Goal: Task Accomplishment & Management: Manage account settings

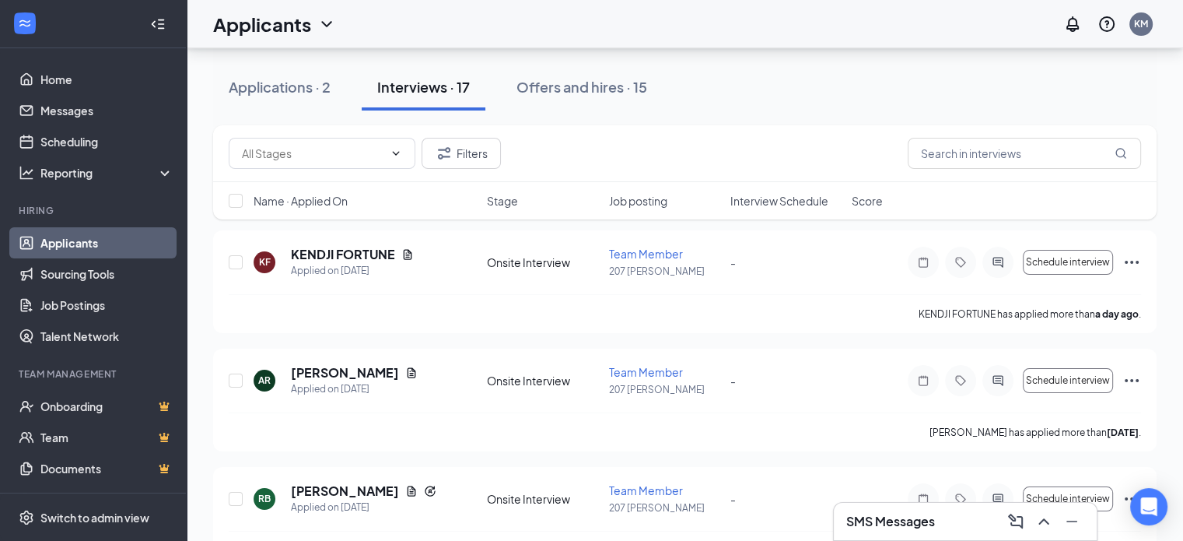
scroll to position [146, 0]
click at [307, 93] on div "Applications · 2" at bounding box center [280, 86] width 102 height 19
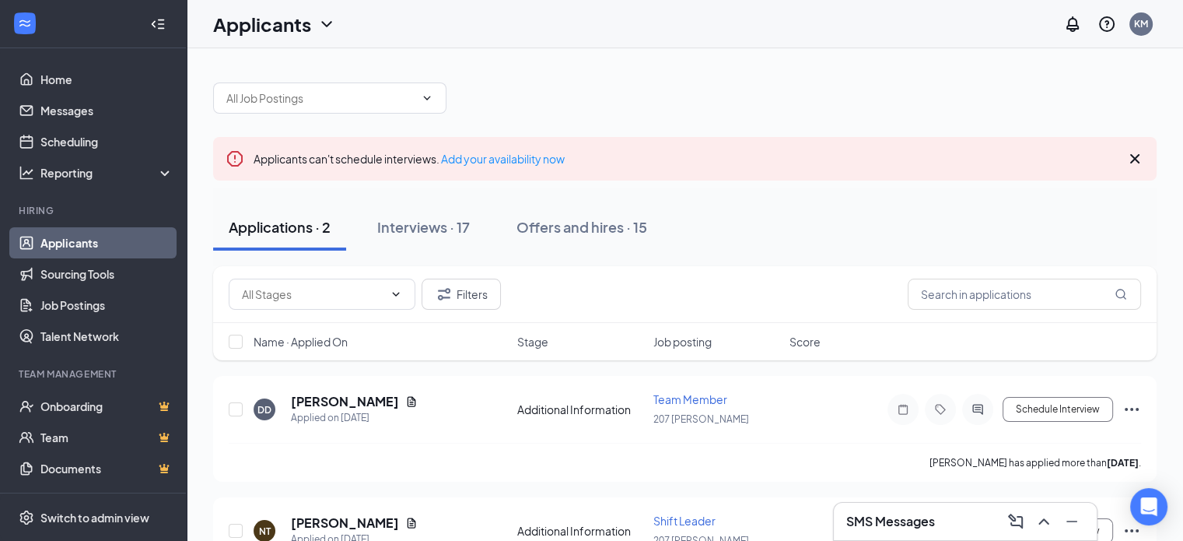
scroll to position [77, 0]
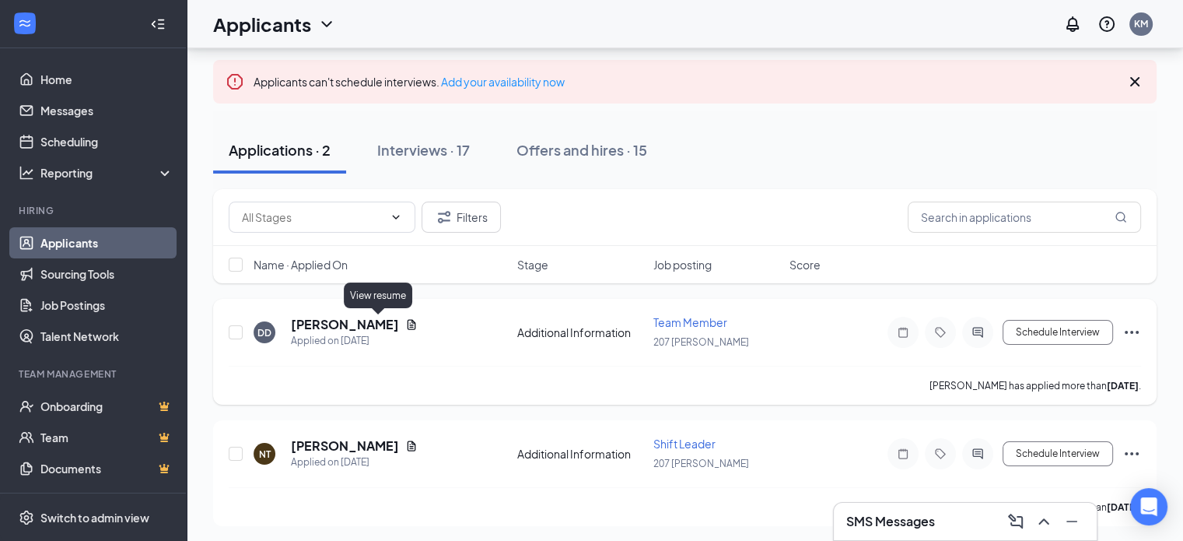
click at [408, 325] on icon "Document" at bounding box center [412, 324] width 9 height 10
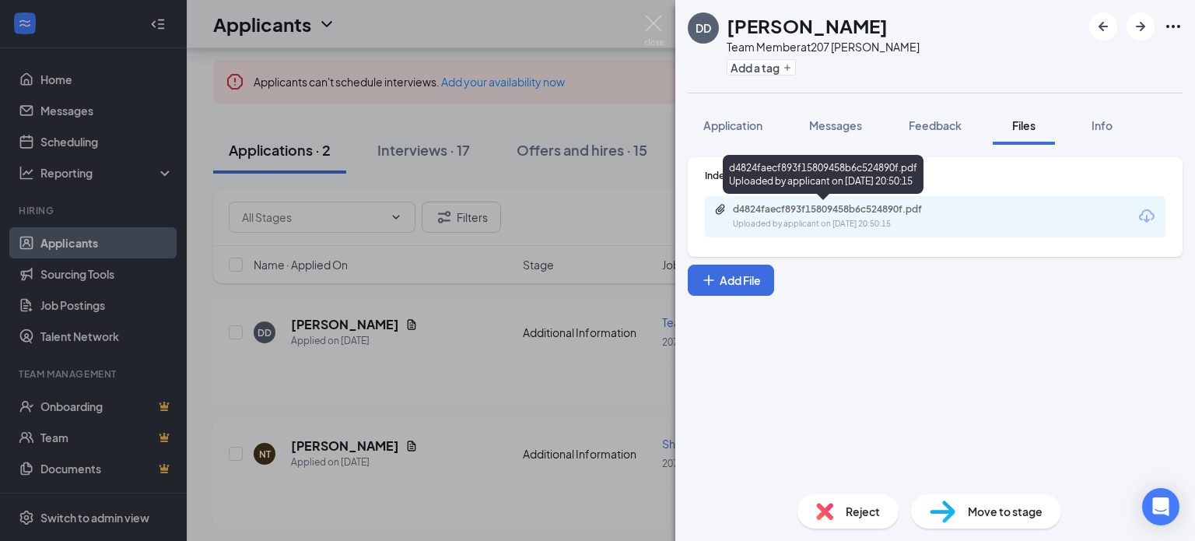
click at [790, 217] on div "d4824faecf893f15809458b6c524890f.pdf Uploaded by applicant on Sep 14, 2025 at 2…" at bounding box center [840, 216] width 252 height 27
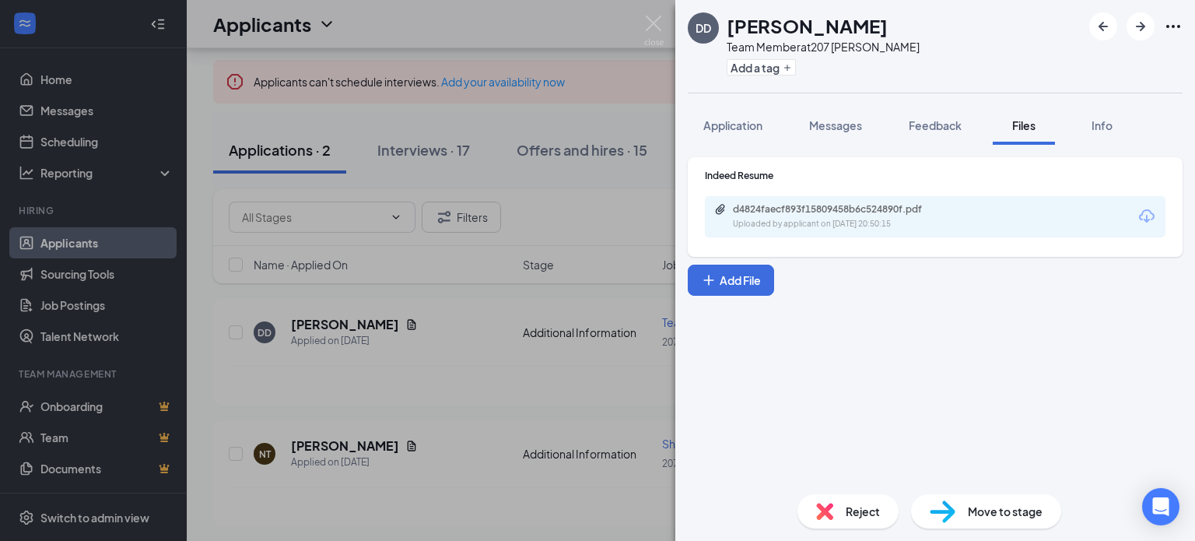
click at [420, 330] on div "DD DANIEL DIAZ Team Member at 207 West Kendall Add a tag Application Messages F…" at bounding box center [597, 270] width 1195 height 541
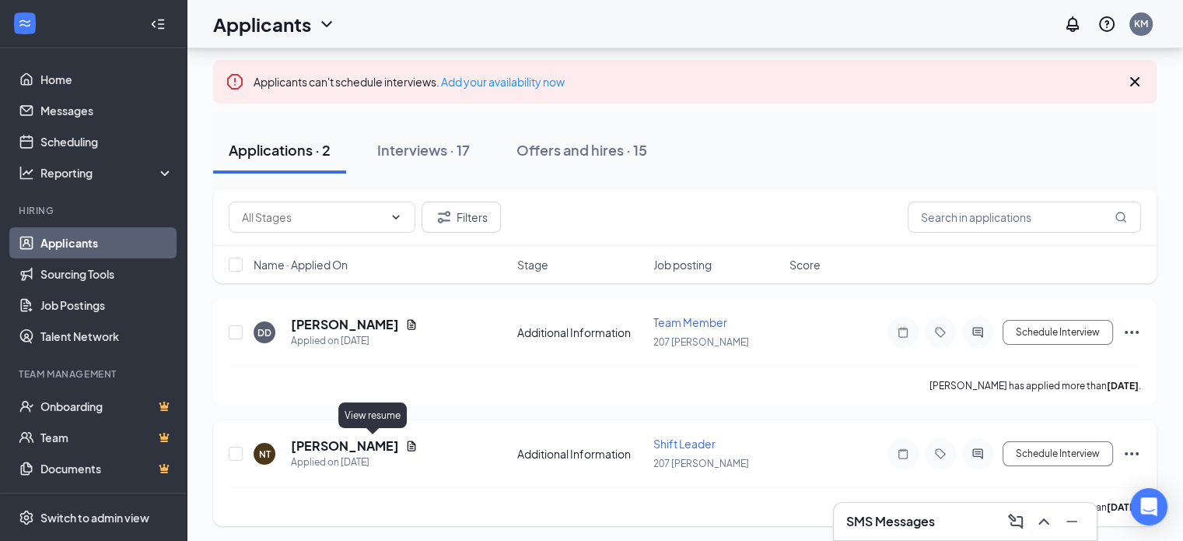
click at [405, 440] on icon "Document" at bounding box center [411, 446] width 12 height 12
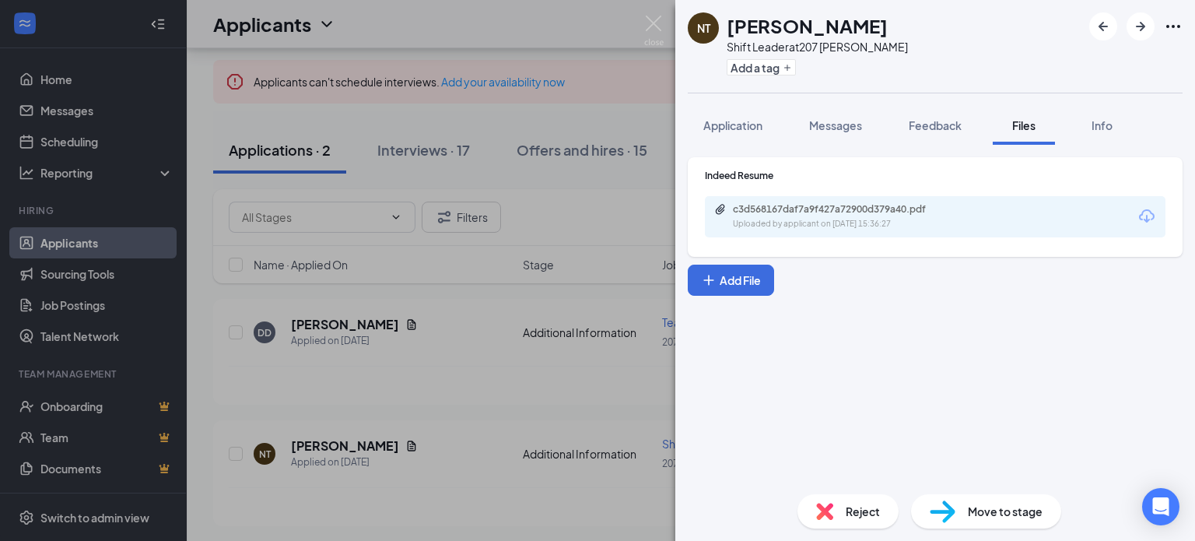
click at [909, 199] on div "c3d568167daf7a9f427a72900d379a40.pdf Uploaded by applicant on Sep 10, 2025 at 1…" at bounding box center [935, 216] width 461 height 41
click at [893, 213] on div "c3d568167daf7a9f427a72900d379a40.pdf" at bounding box center [842, 209] width 218 height 12
click at [367, 441] on div "NT Nicole Teira Shift Leader at 207 West Kendall Add a tag Application Messages…" at bounding box center [597, 270] width 1195 height 541
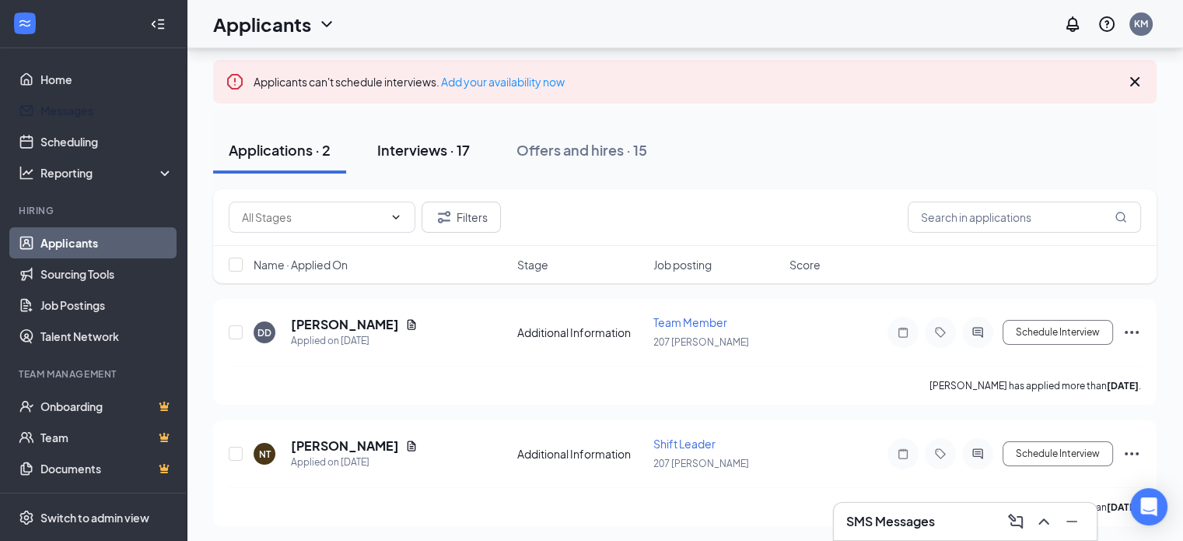
click at [448, 162] on button "Interviews · 17" at bounding box center [424, 150] width 124 height 47
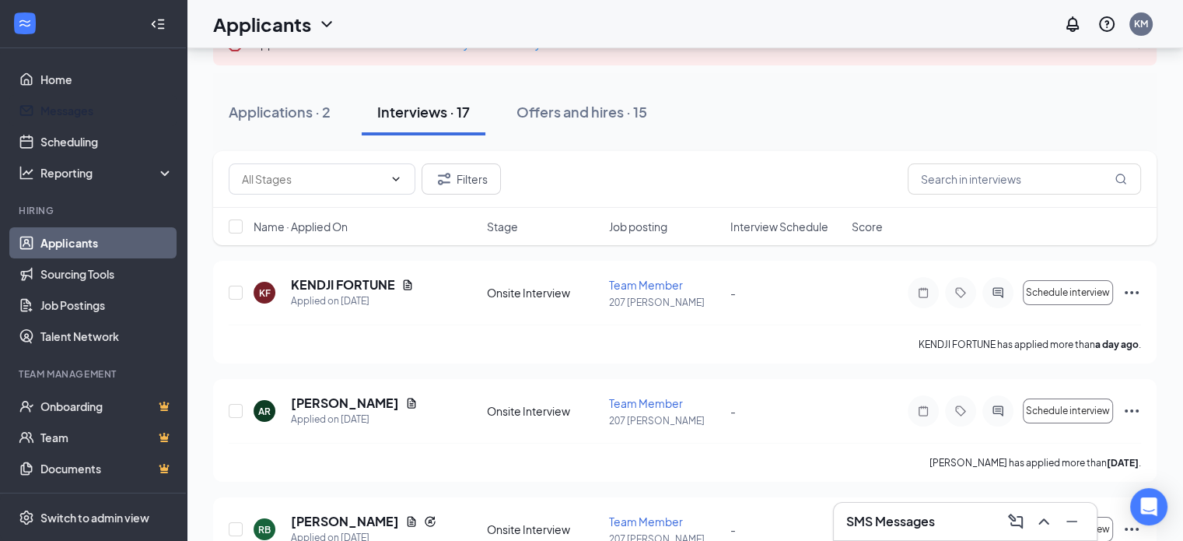
scroll to position [120, 0]
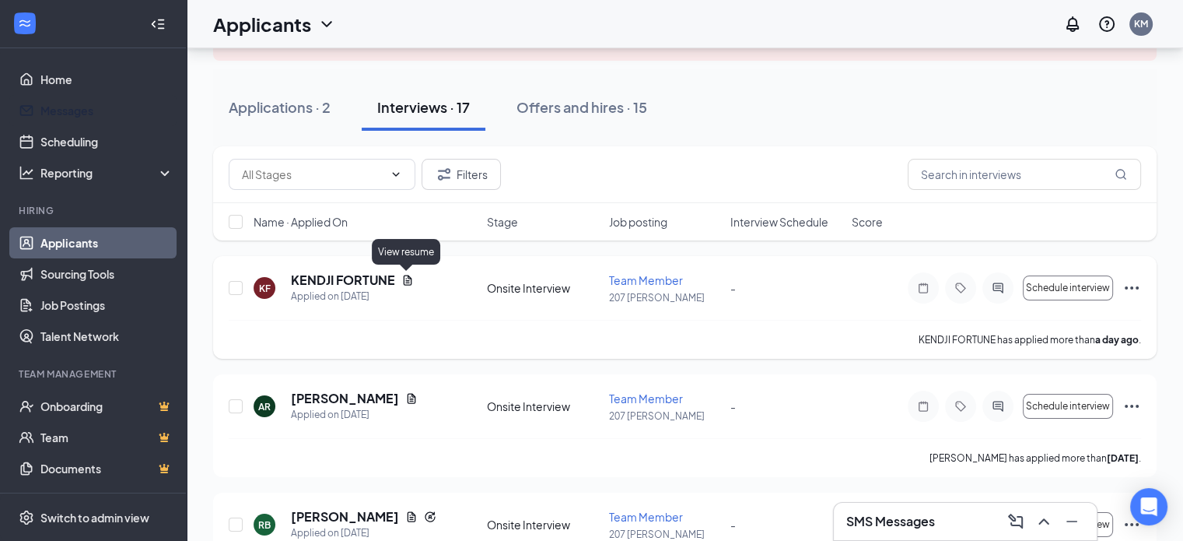
click at [406, 275] on icon "Document" at bounding box center [407, 280] width 12 height 12
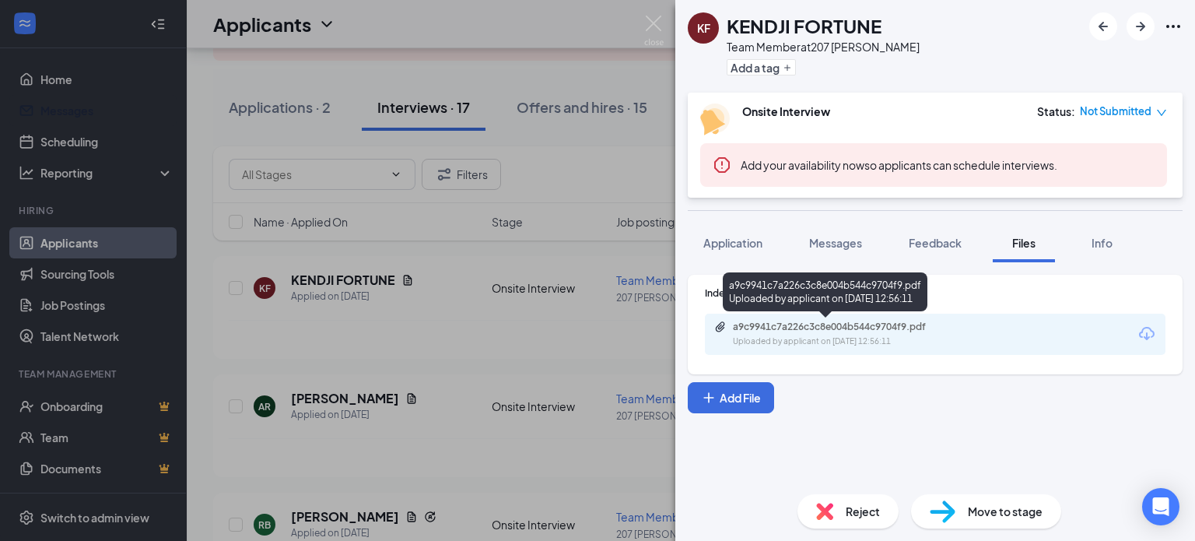
click at [867, 338] on div "Uploaded by applicant on Sep 15, 2025 at 12:56:11" at bounding box center [849, 341] width 233 height 12
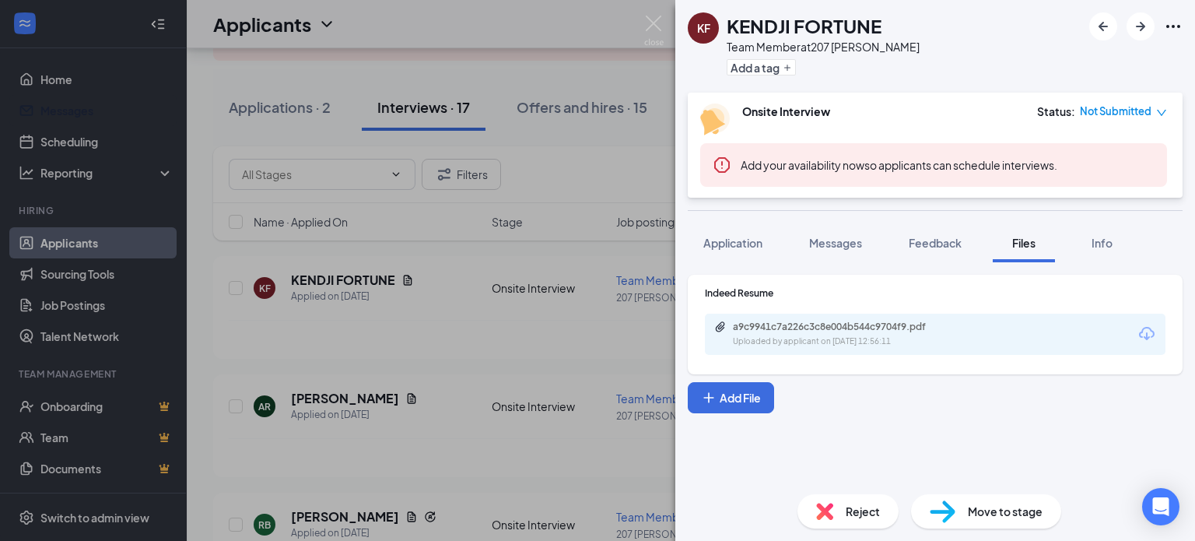
click at [411, 410] on div "KF KENDJI FORTUNE Team Member at 207 West Kendall Add a tag Onsite Interview St…" at bounding box center [597, 270] width 1195 height 541
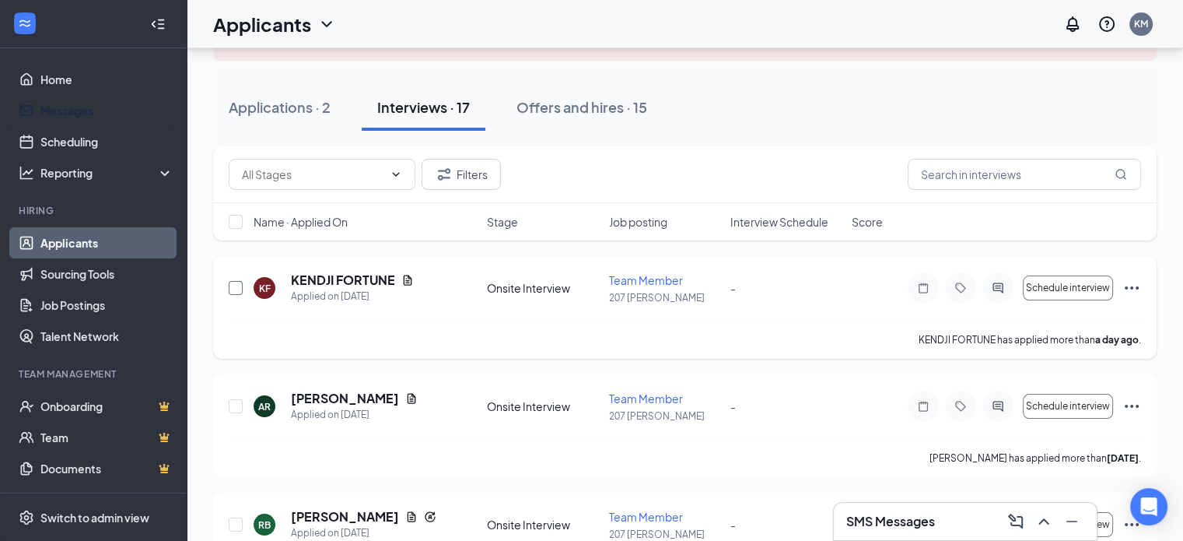
click at [235, 287] on input "checkbox" at bounding box center [236, 288] width 14 height 14
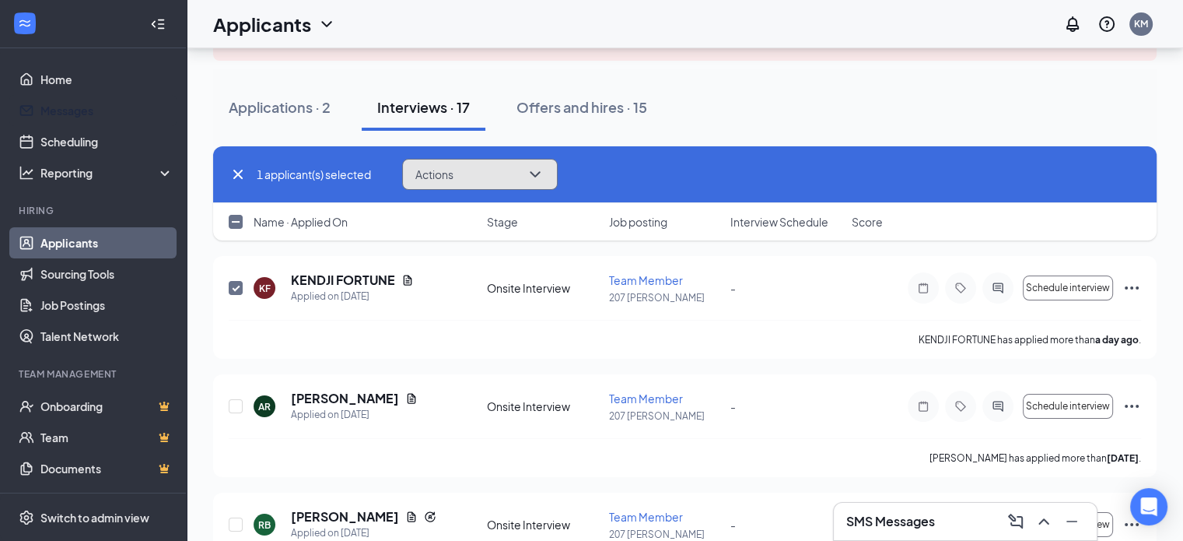
click at [471, 179] on button "Actions" at bounding box center [480, 174] width 156 height 31
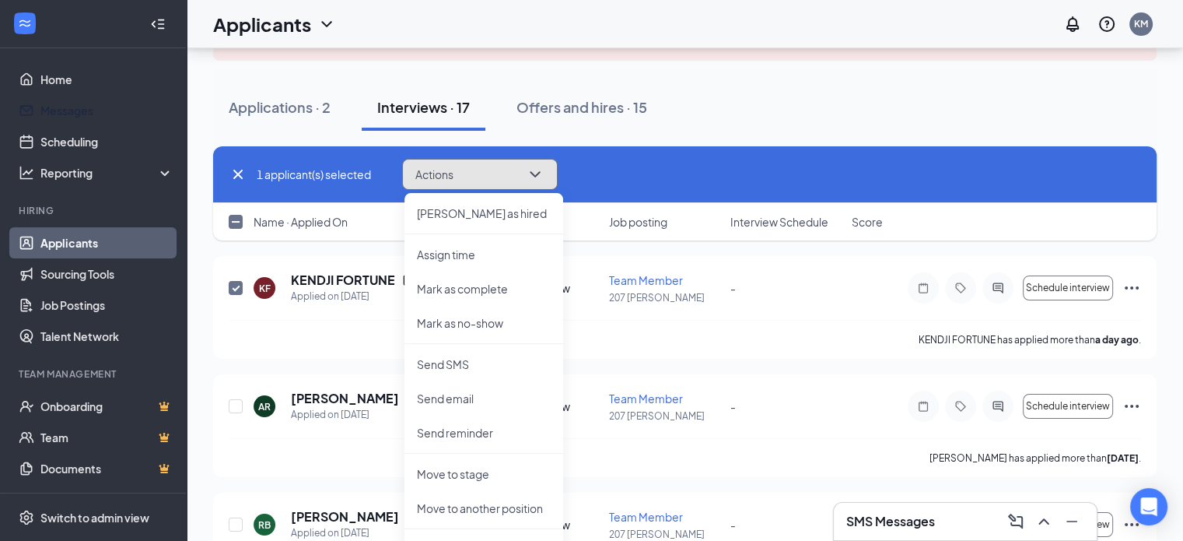
click at [467, 170] on button "Actions" at bounding box center [480, 174] width 156 height 31
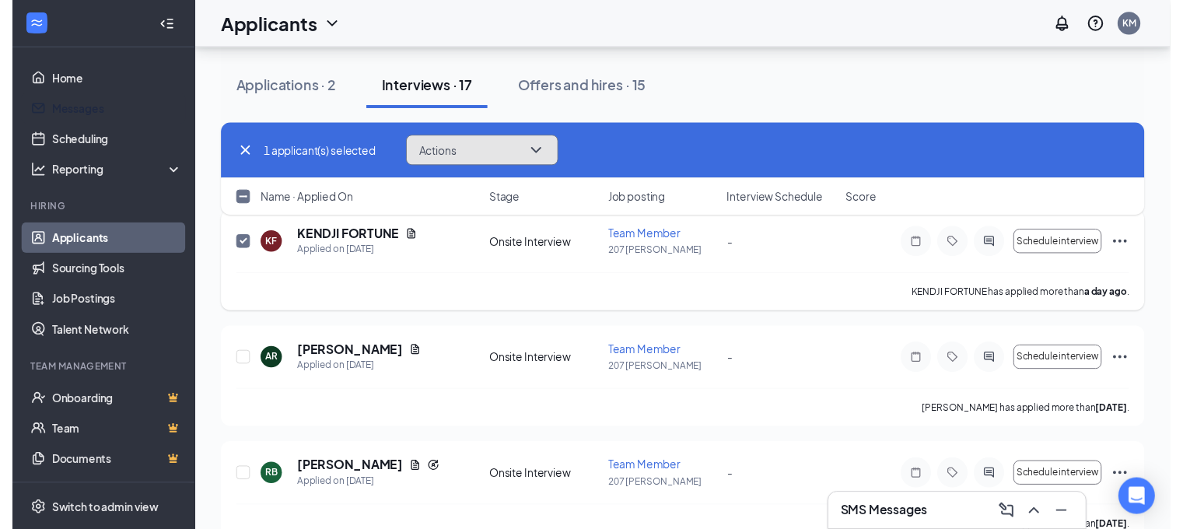
scroll to position [154, 0]
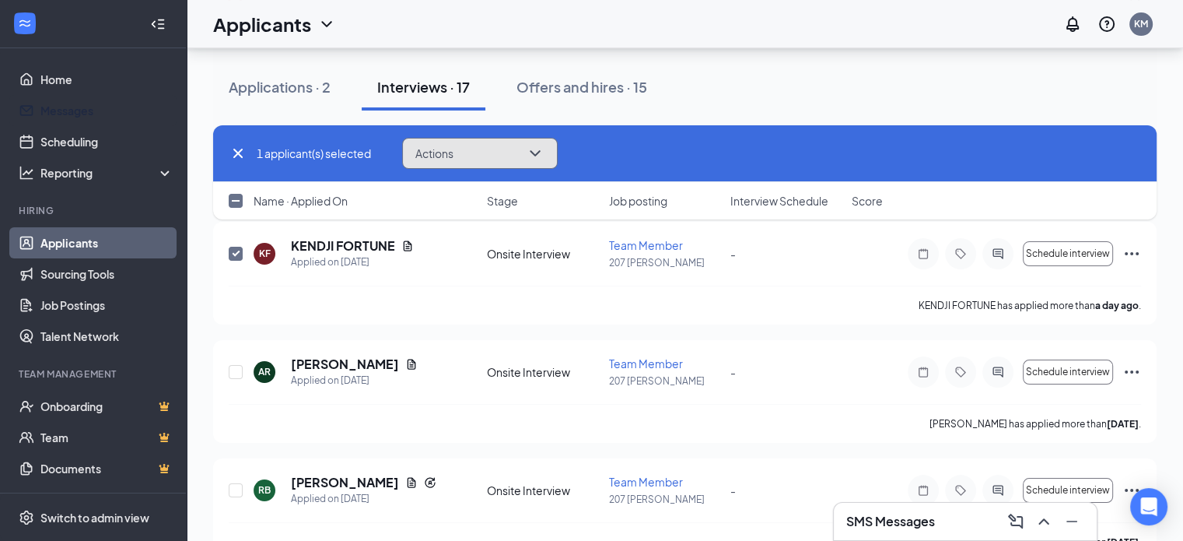
click at [489, 156] on button "Actions" at bounding box center [480, 153] width 156 height 31
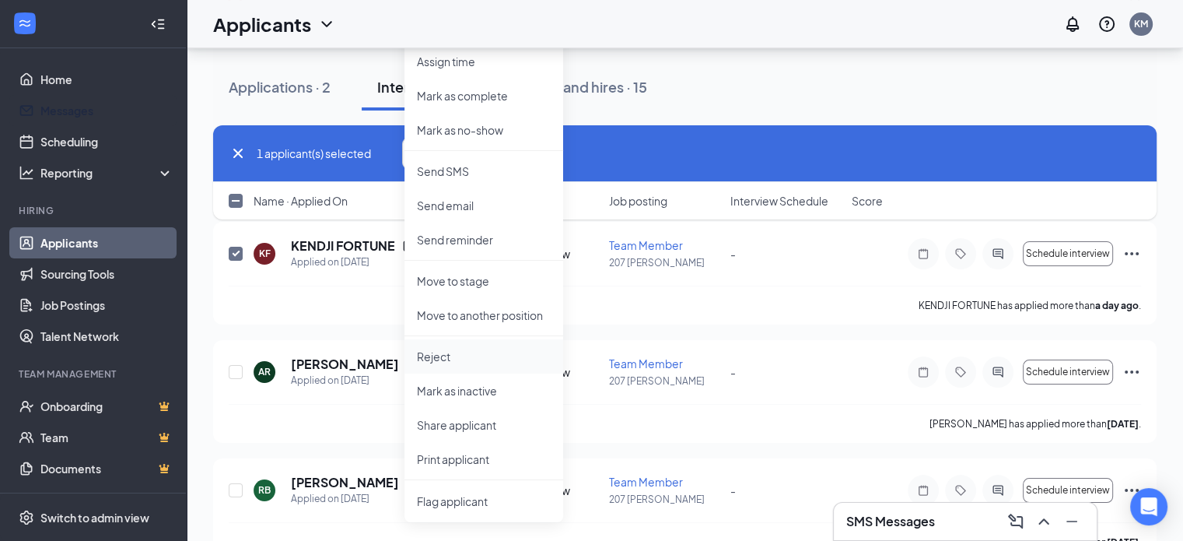
click at [490, 353] on p "Reject" at bounding box center [484, 357] width 134 height 16
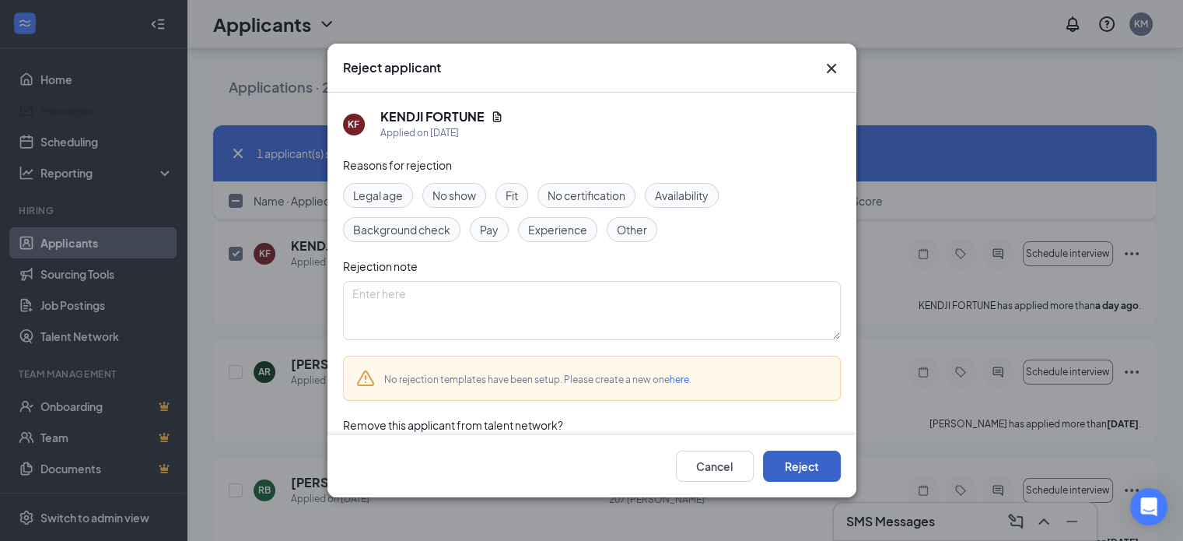
click at [776, 460] on button "Reject" at bounding box center [802, 465] width 78 height 31
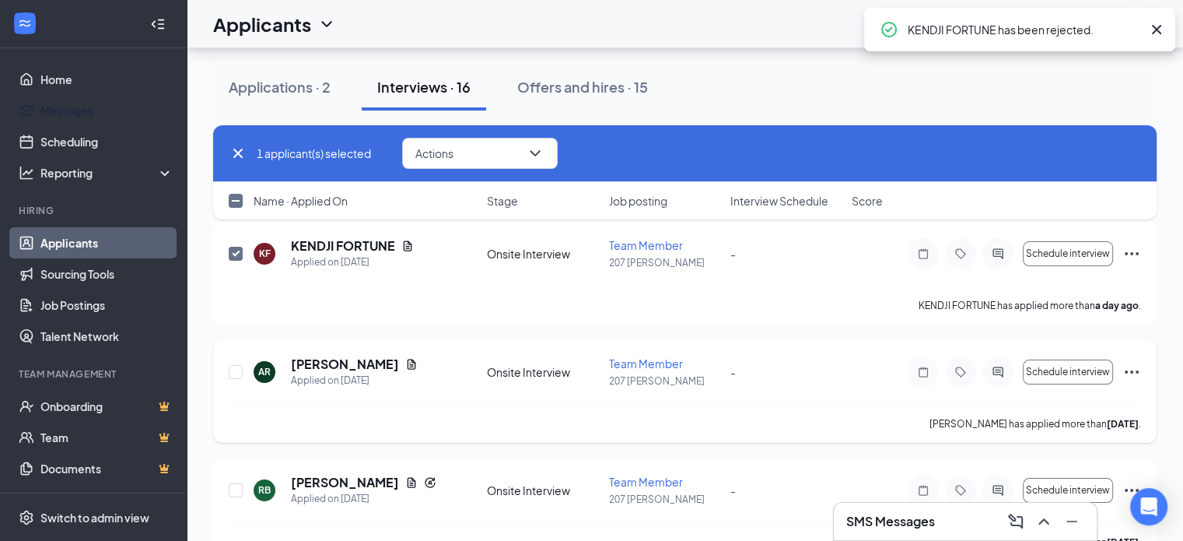
checkbox input "false"
click at [408, 243] on icon "Document" at bounding box center [412, 245] width 9 height 10
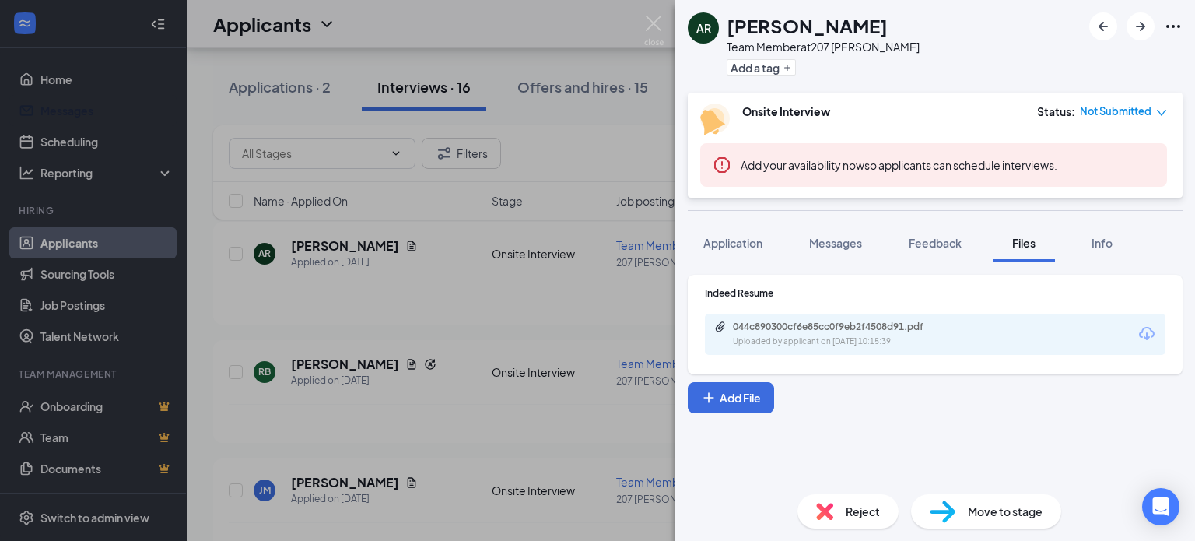
click at [851, 327] on div "044c890300cf6e85cc0f9eb2f4508d91.pdf" at bounding box center [842, 327] width 218 height 12
drag, startPoint x: 396, startPoint y: 361, endPoint x: 215, endPoint y: 309, distance: 188.6
click at [215, 309] on div "AR Alejandro Rosello Team Member at 207 West Kendall Add a tag Onsite Interview…" at bounding box center [597, 270] width 1195 height 541
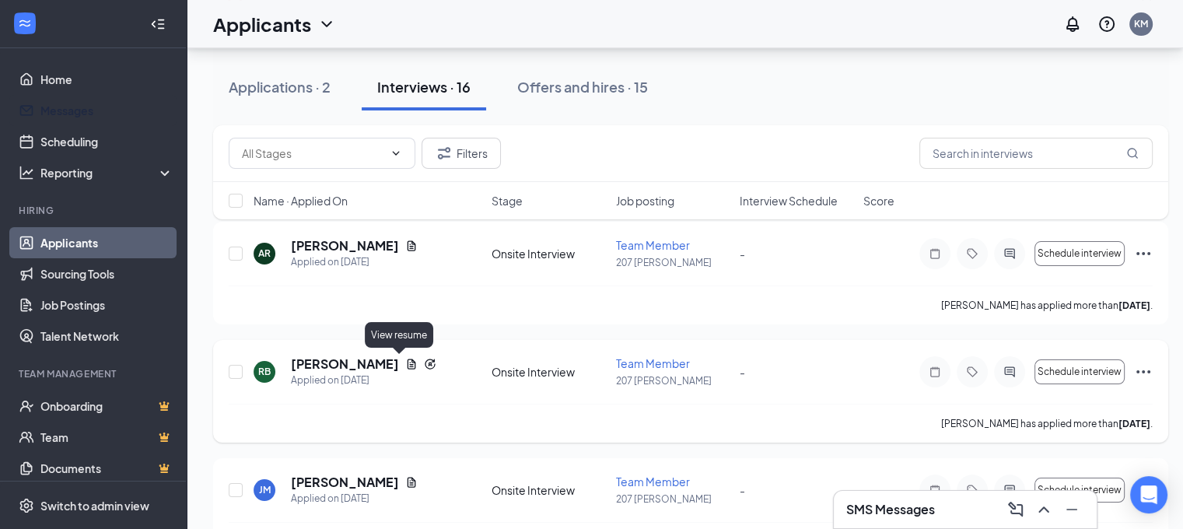
click at [405, 360] on icon "Document" at bounding box center [411, 364] width 12 height 12
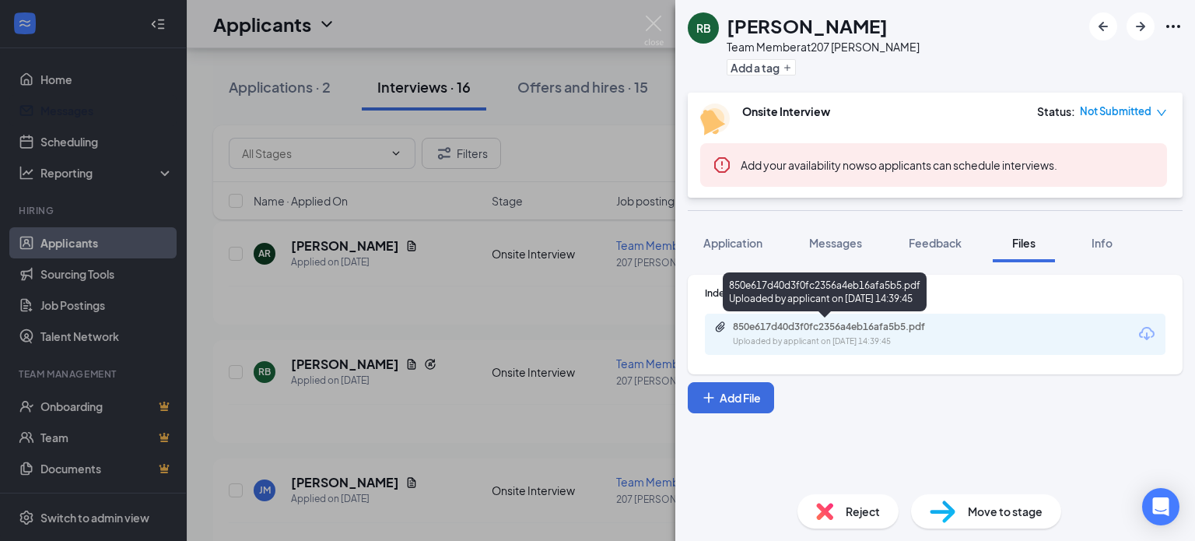
click at [806, 339] on div "Uploaded by applicant on Sep 11, 2025 at 14:39:45" at bounding box center [849, 341] width 233 height 12
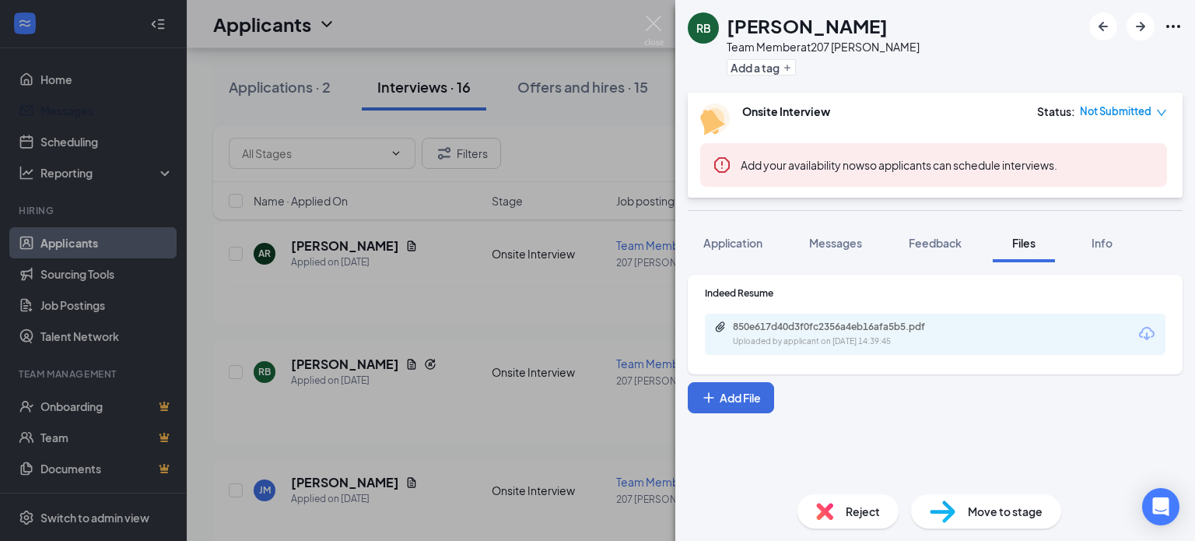
click at [420, 345] on div "RB Reginald Burton Team Member at 207 West Kendall Add a tag Onsite Interview S…" at bounding box center [597, 270] width 1195 height 541
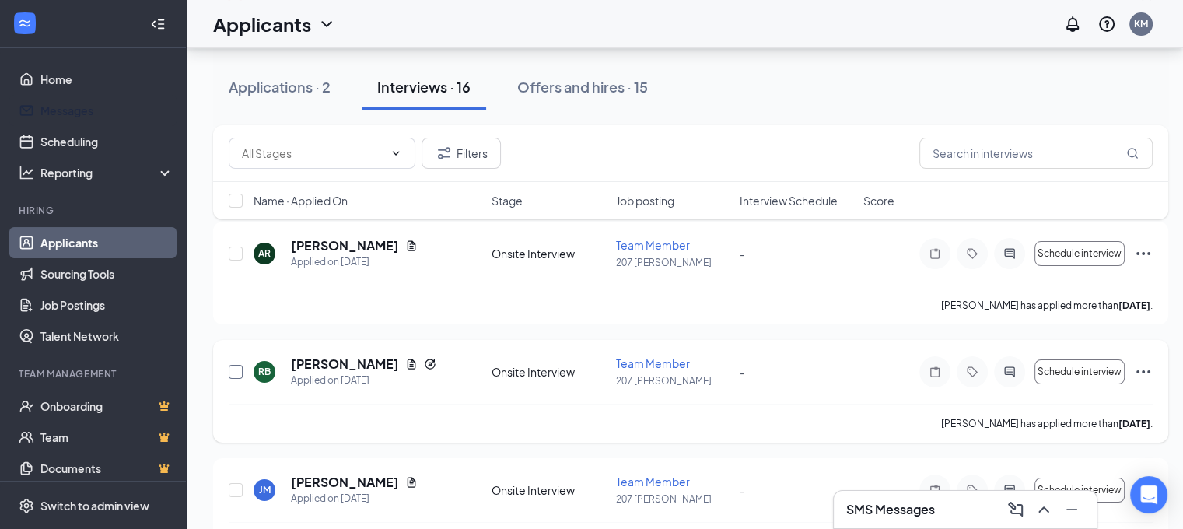
click at [238, 376] on input "checkbox" at bounding box center [236, 372] width 14 height 14
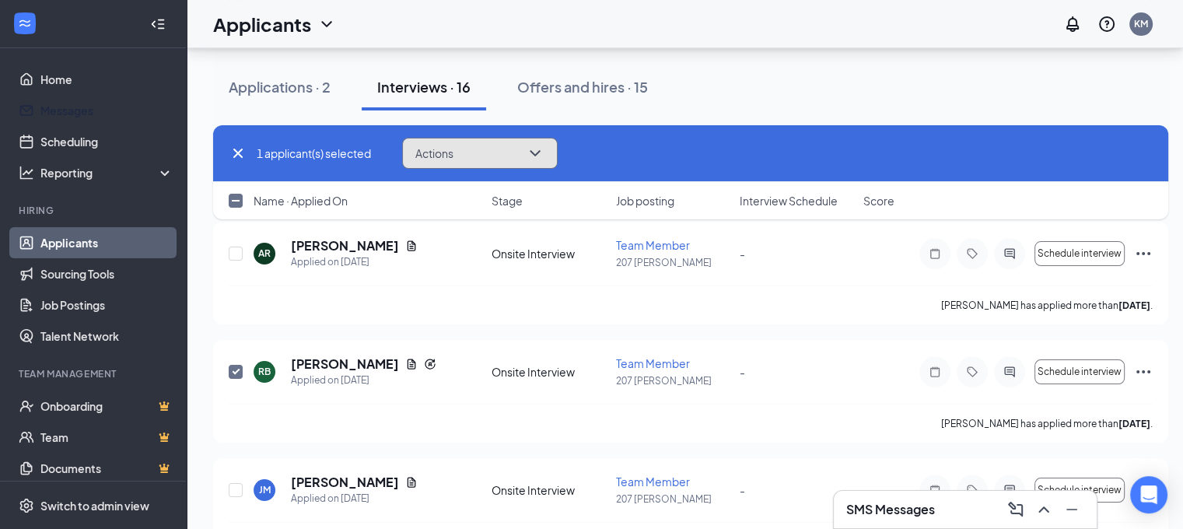
click at [507, 142] on button "Actions" at bounding box center [480, 153] width 156 height 31
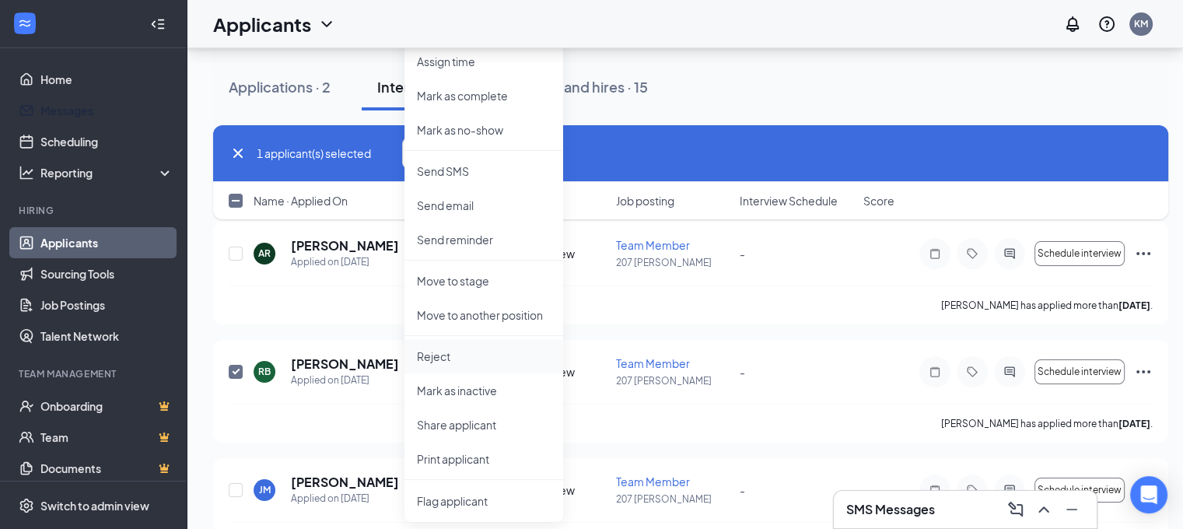
click at [485, 354] on p "Reject" at bounding box center [484, 357] width 134 height 16
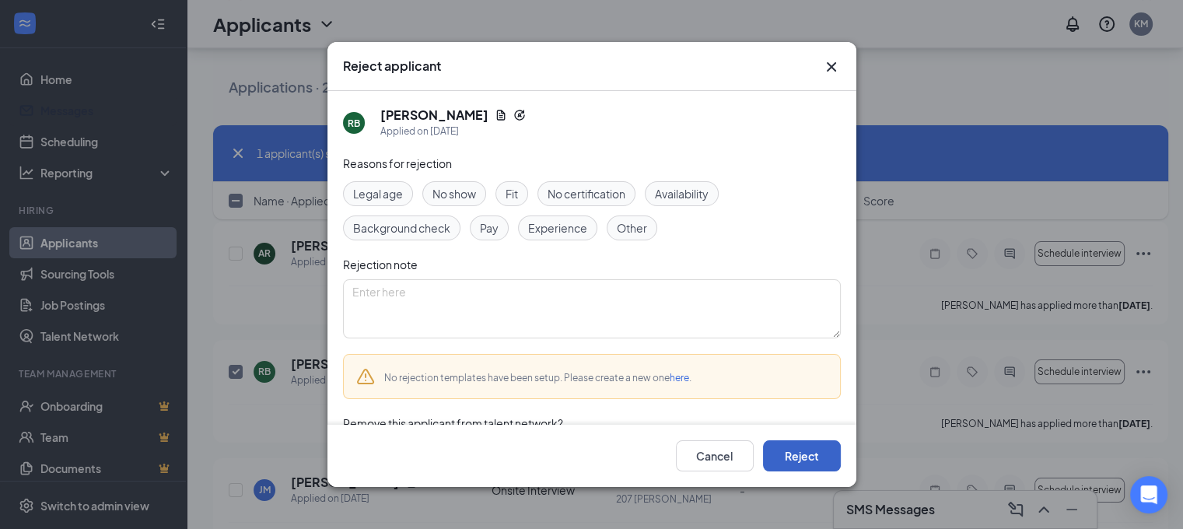
click at [803, 460] on button "Reject" at bounding box center [802, 455] width 78 height 31
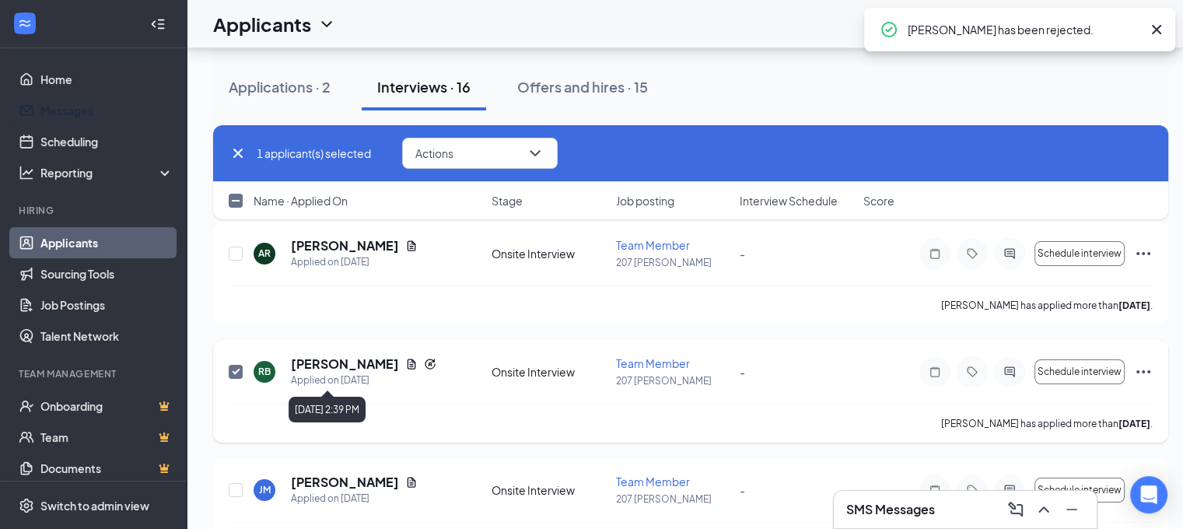
checkbox input "false"
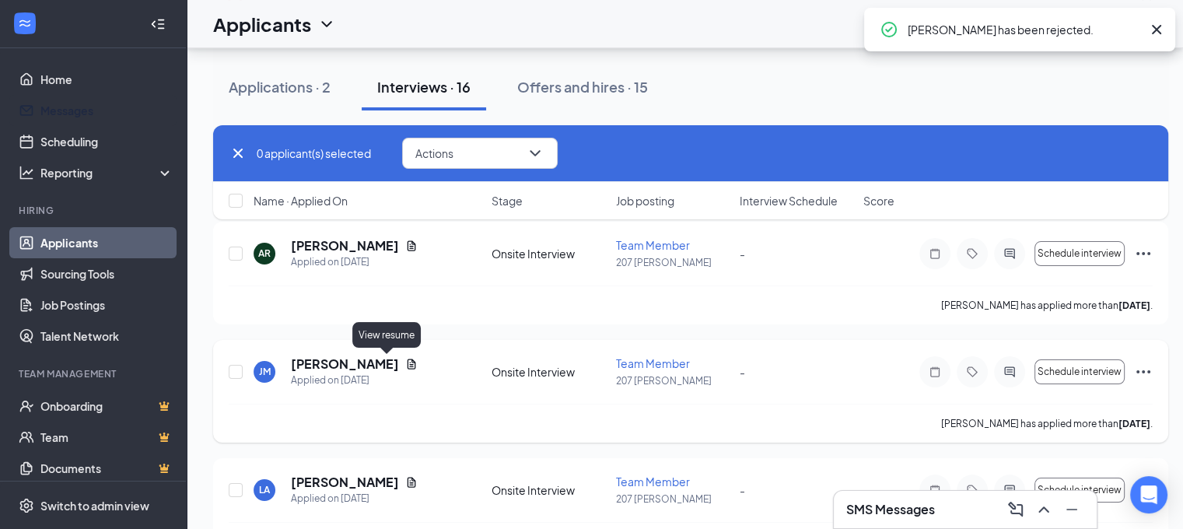
click at [405, 360] on icon "Document" at bounding box center [411, 364] width 12 height 12
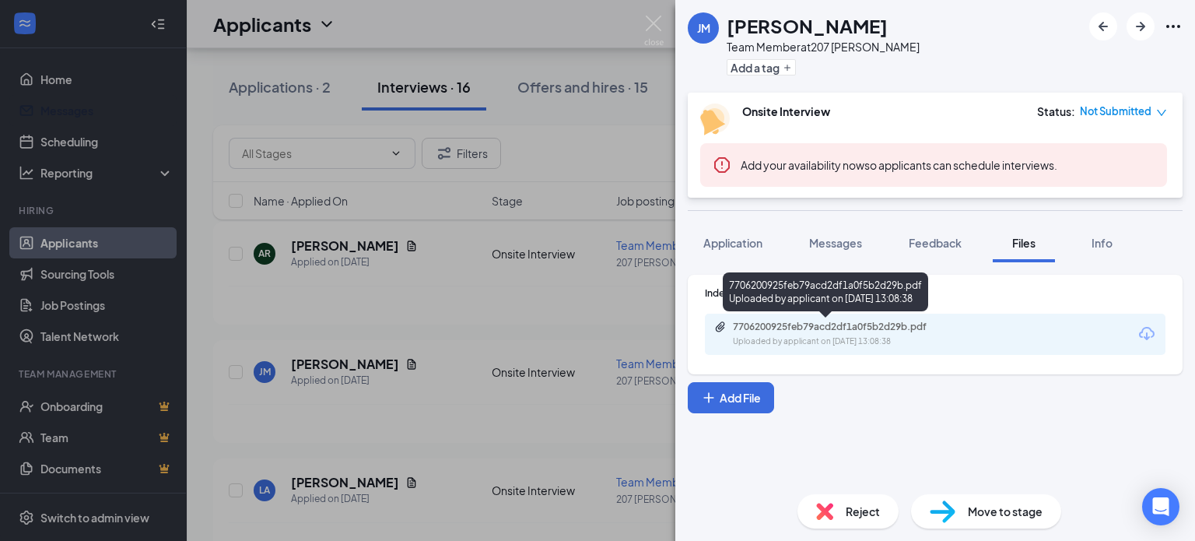
click at [850, 345] on div "Uploaded by applicant on Sep 11, 2025 at 13:08:38" at bounding box center [849, 341] width 233 height 12
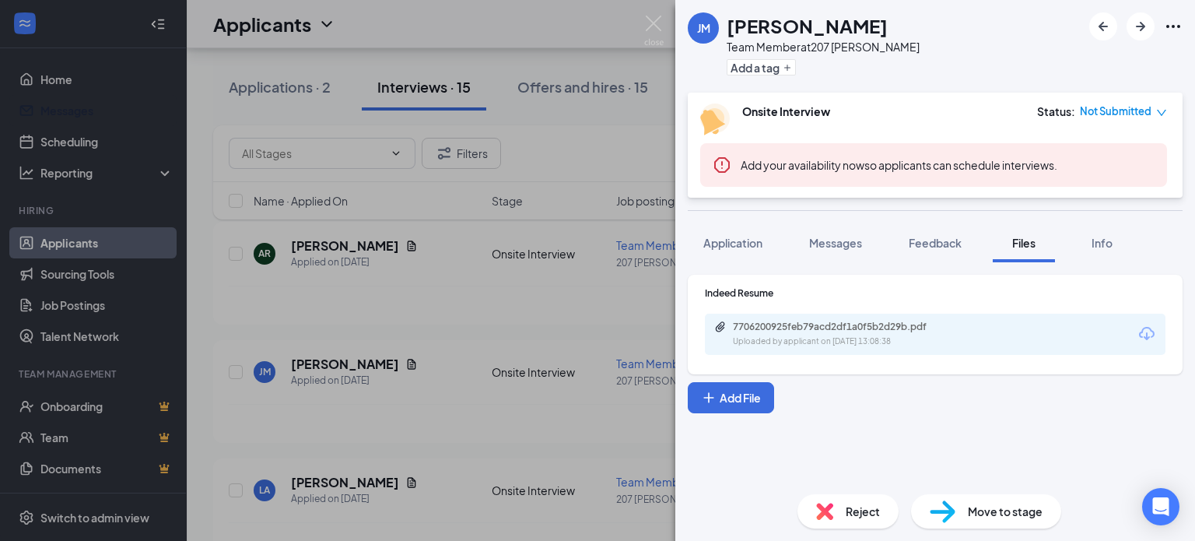
click at [474, 354] on div "JM Julian Monzon Team Member at 207 West Kendall Add a tag Onsite Interview Sta…" at bounding box center [597, 270] width 1195 height 541
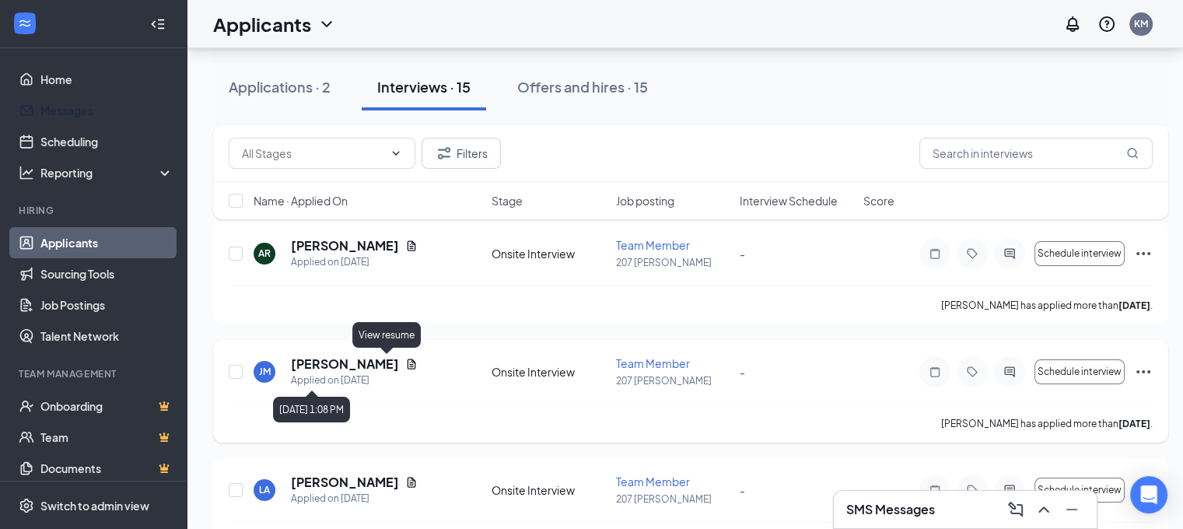
click at [405, 366] on icon "Document" at bounding box center [411, 364] width 12 height 12
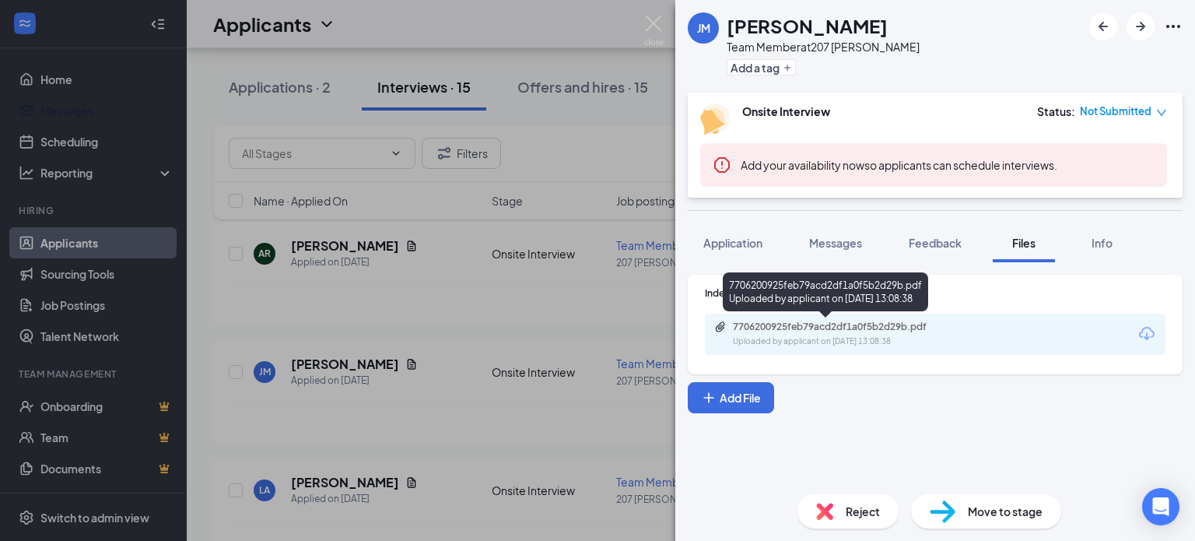
click at [906, 334] on div "7706200925feb79acd2df1a0f5b2d29b.pdf Uploaded by applicant on Sep 11, 2025 at 1…" at bounding box center [840, 334] width 252 height 27
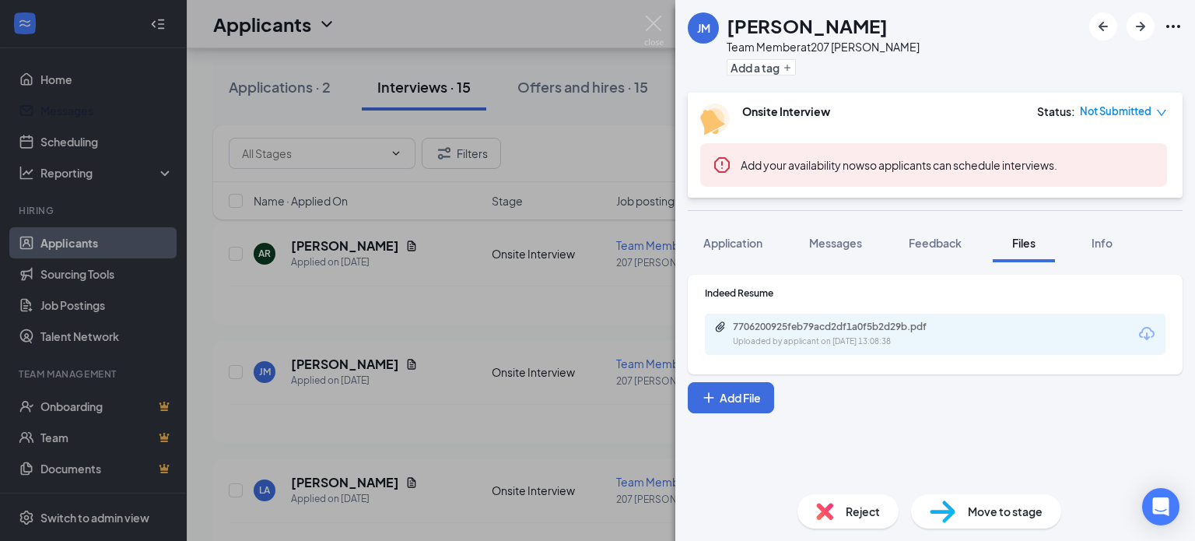
click at [482, 368] on div "JM Julian Monzon Team Member at 207 West Kendall Add a tag Onsite Interview Sta…" at bounding box center [597, 270] width 1195 height 541
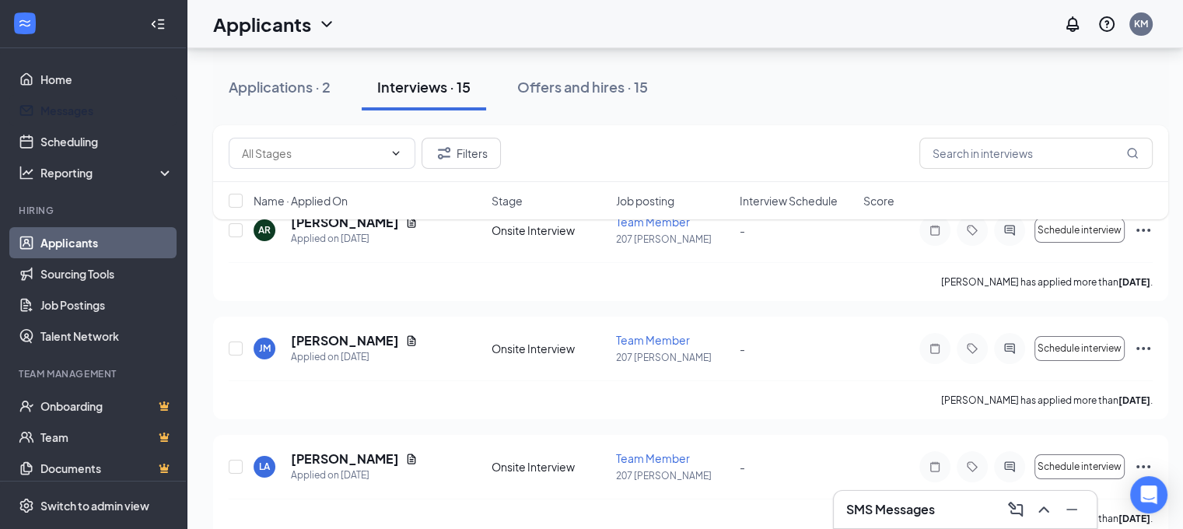
scroll to position [184, 0]
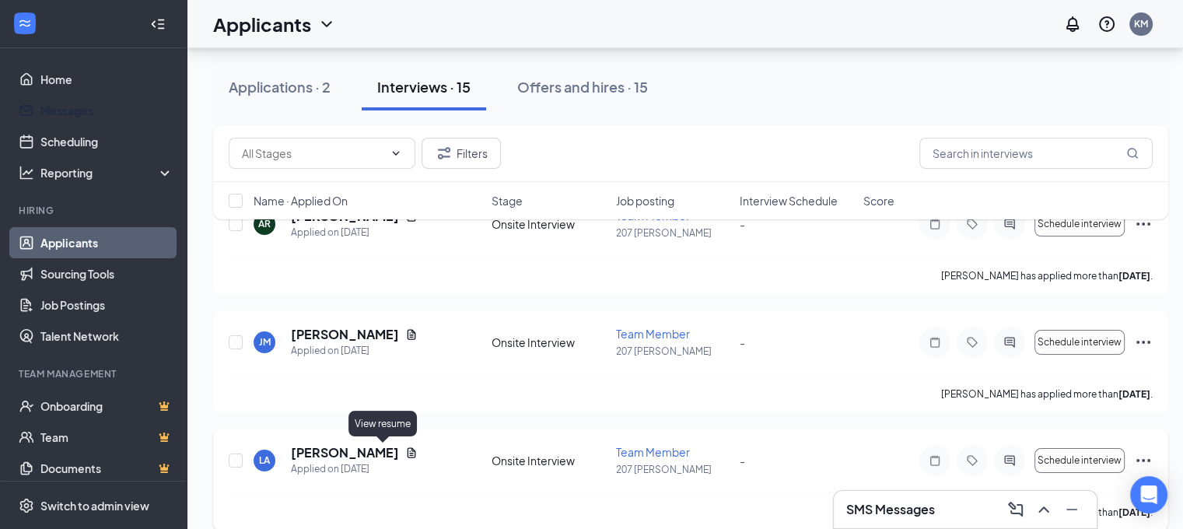
click at [408, 450] on icon "Document" at bounding box center [412, 452] width 9 height 10
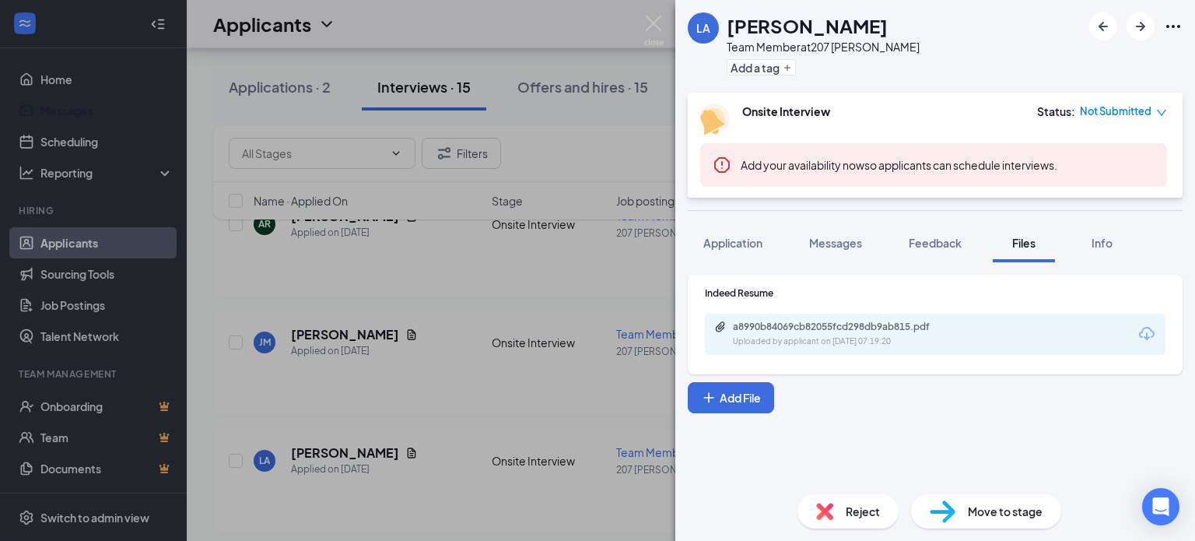
click at [808, 328] on div "a8990b84069cb82055fcd298db9ab815.pdf" at bounding box center [842, 327] width 218 height 12
click at [374, 438] on div "LA Luke Amador Team Member at 207 West Kendall Add a tag Onsite Interview Statu…" at bounding box center [597, 270] width 1195 height 541
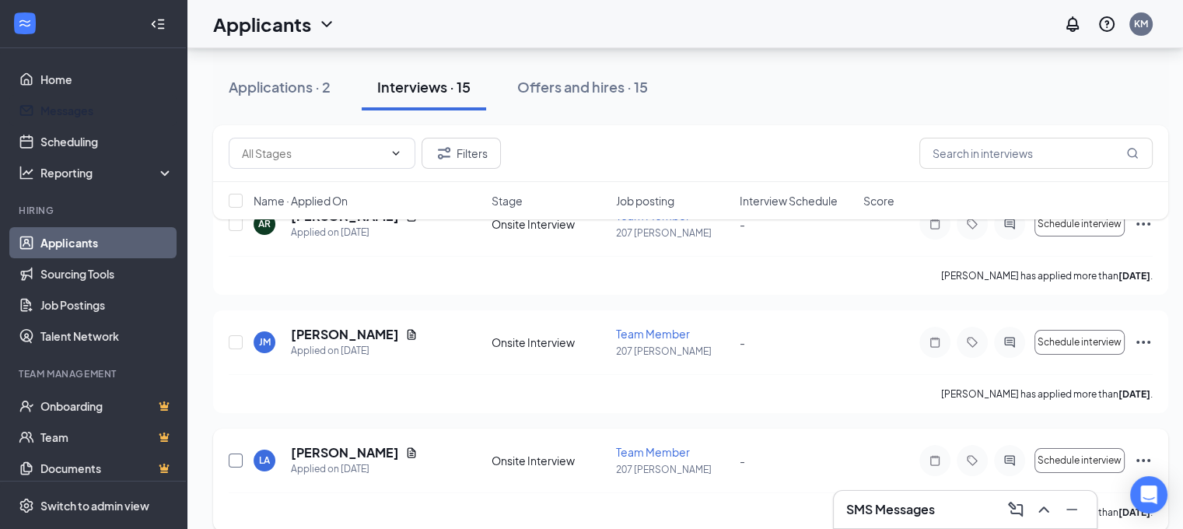
click at [235, 463] on input "checkbox" at bounding box center [236, 461] width 14 height 14
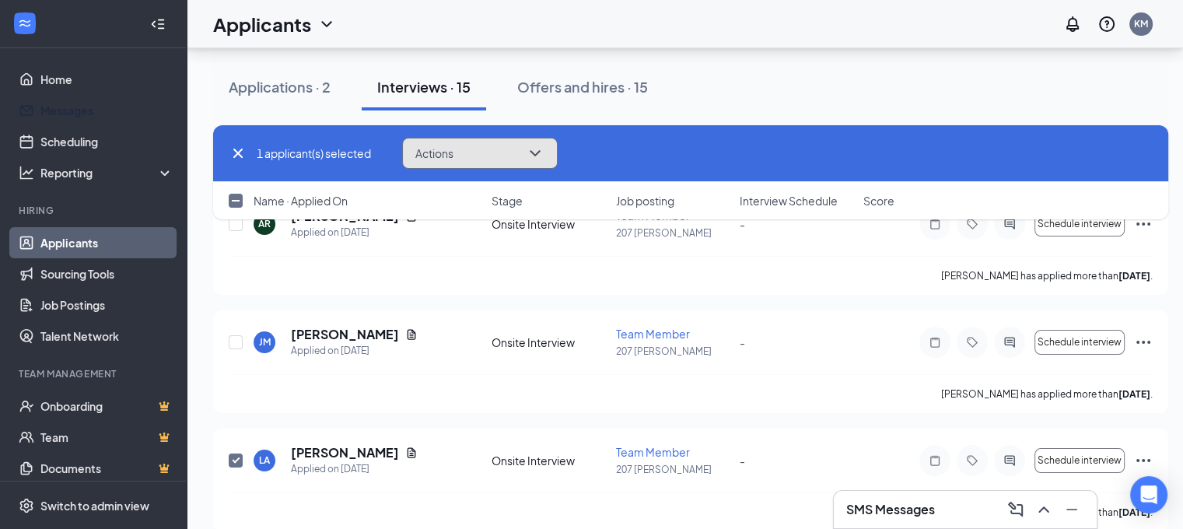
click at [506, 154] on button "Actions" at bounding box center [480, 153] width 156 height 31
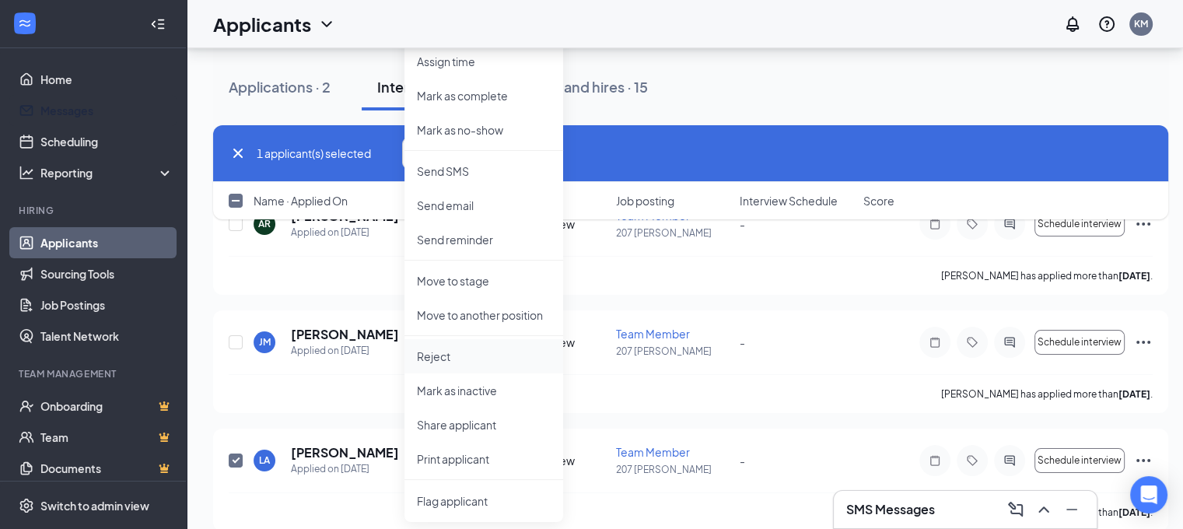
click at [479, 356] on p "Reject" at bounding box center [484, 357] width 134 height 16
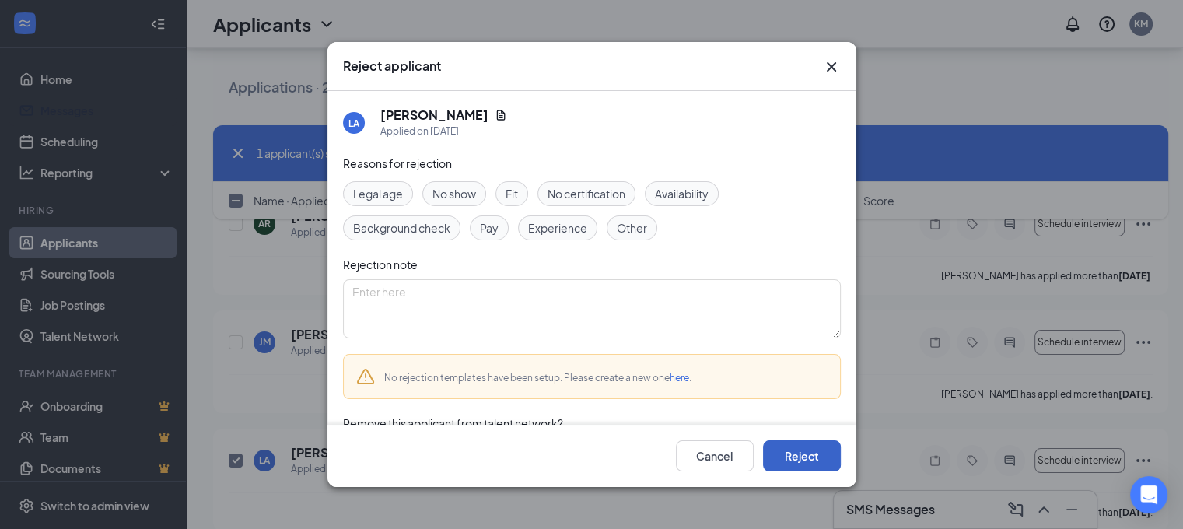
click at [809, 460] on button "Reject" at bounding box center [802, 455] width 78 height 31
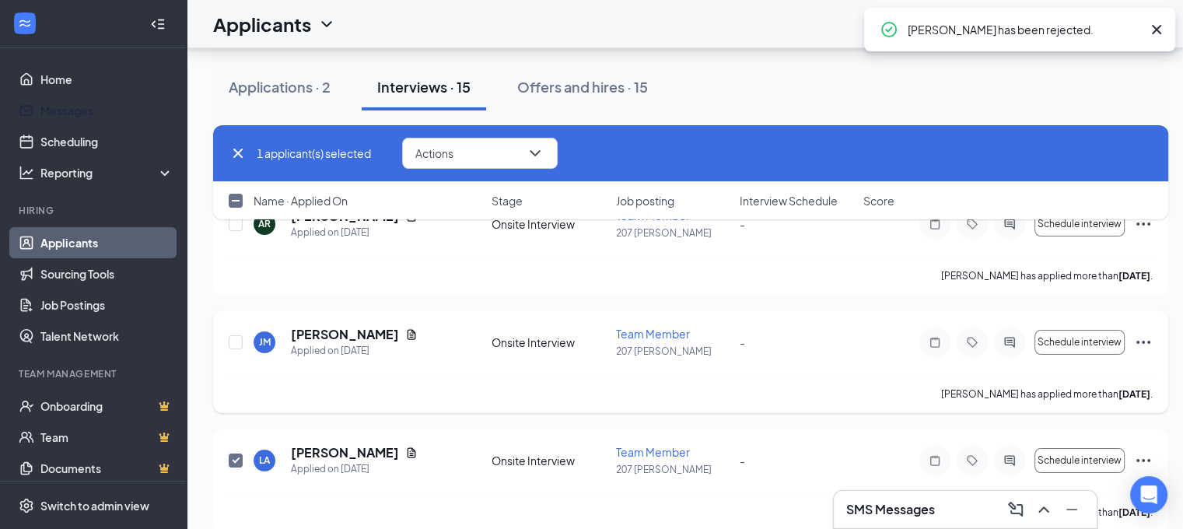
checkbox input "false"
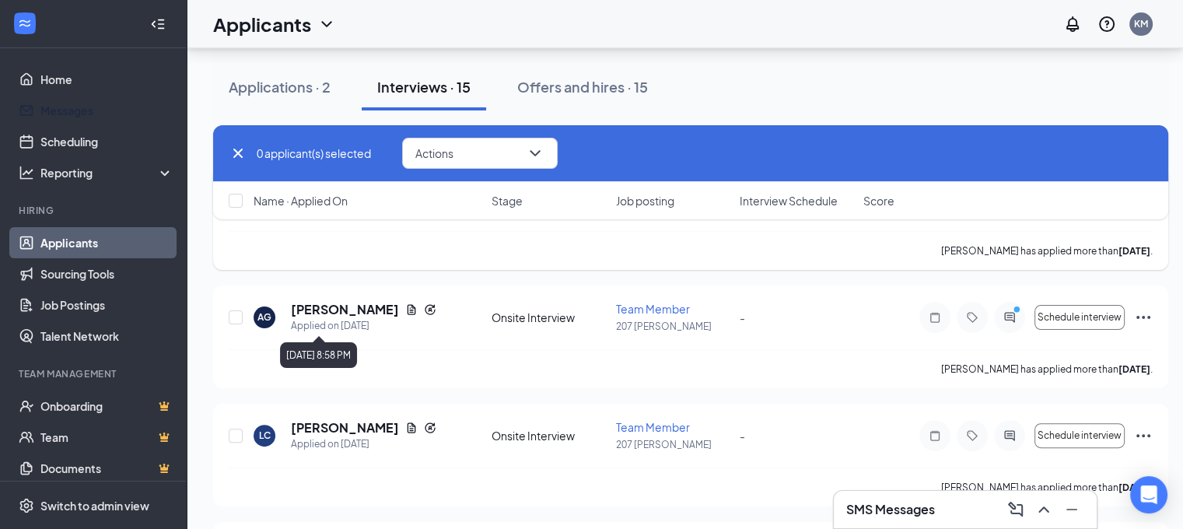
scroll to position [330, 0]
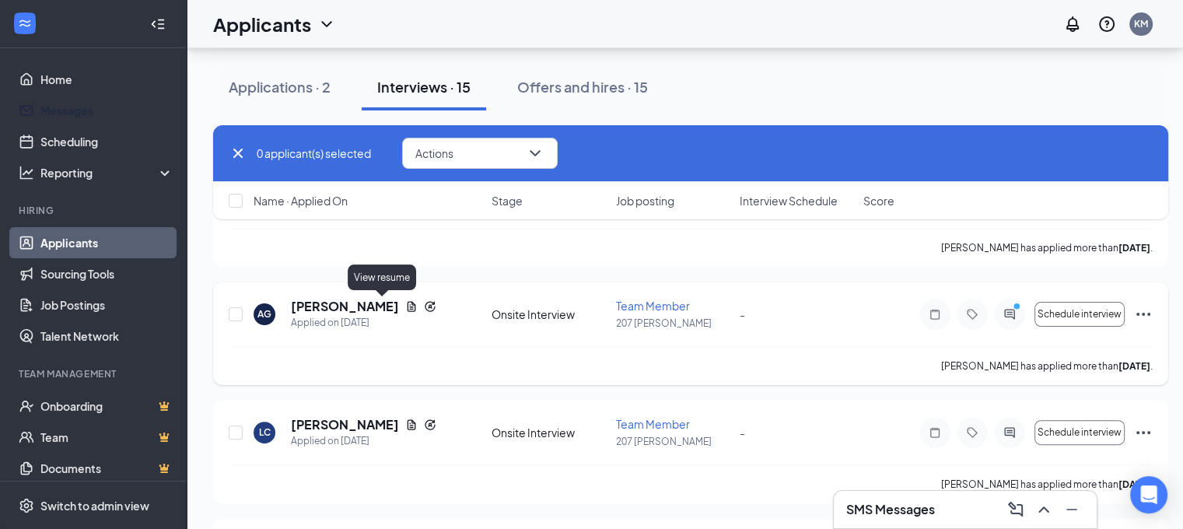
click at [408, 306] on icon "Document" at bounding box center [412, 306] width 9 height 10
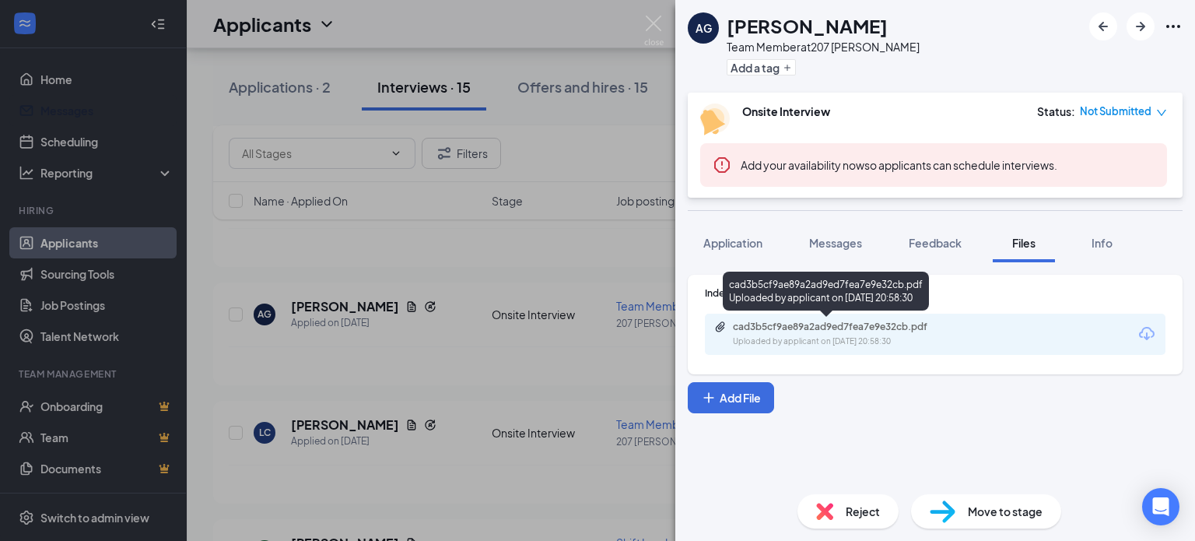
click at [913, 336] on div "Uploaded by applicant on Sep 10, 2025 at 20:58:30" at bounding box center [849, 341] width 233 height 12
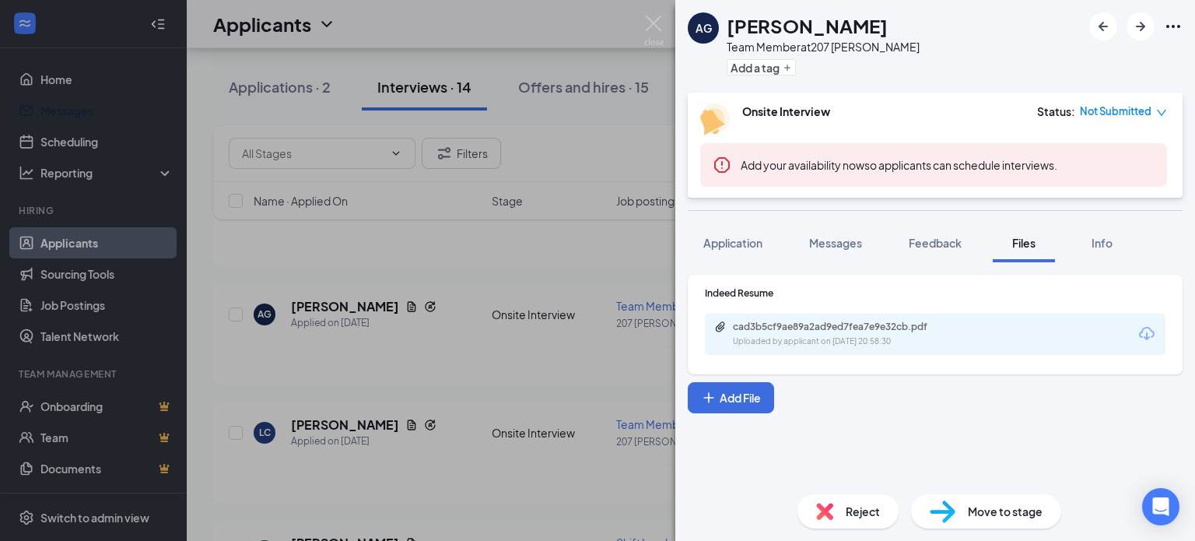
click at [466, 366] on div "AG Alexia Garcia Team Member at 207 West Kendall Add a tag Onsite Interview Sta…" at bounding box center [597, 270] width 1195 height 541
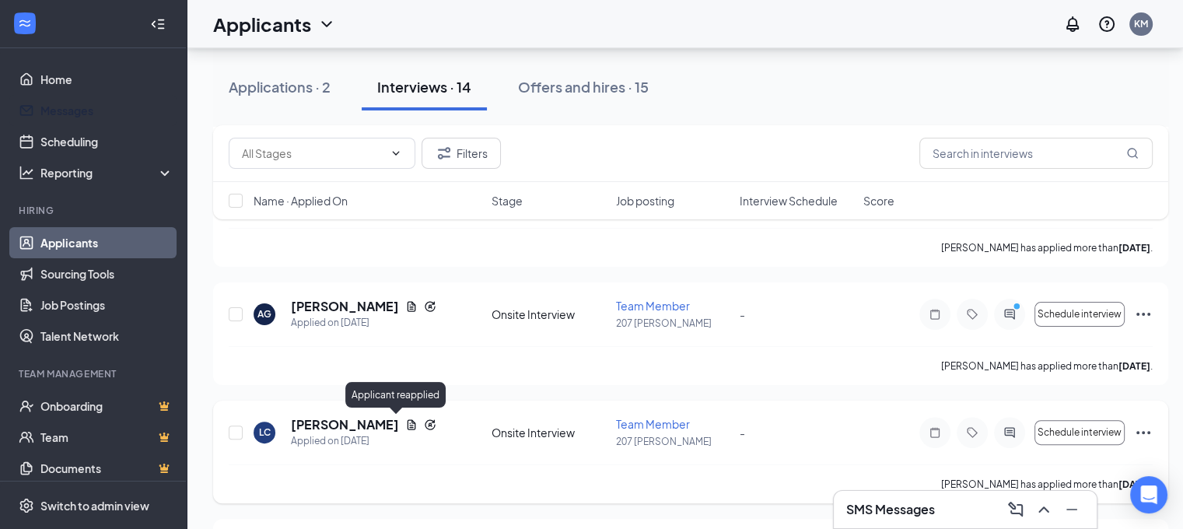
click at [425, 424] on icon "Reapply" at bounding box center [430, 424] width 10 height 10
click at [405, 425] on icon "Document" at bounding box center [411, 425] width 12 height 12
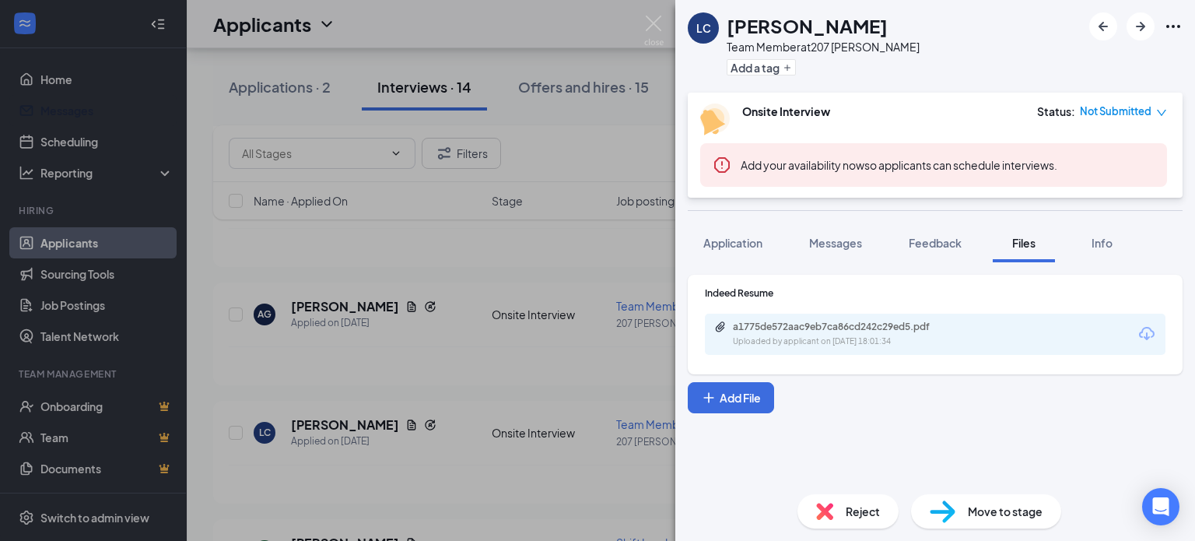
click at [816, 326] on div "a1775de572aac9eb7ca86cd242c29ed5.pdf" at bounding box center [842, 327] width 218 height 12
click at [454, 385] on div "LC Laura Cerda Team Member at 207 West Kendall Add a tag Onsite Interview Statu…" at bounding box center [597, 270] width 1195 height 541
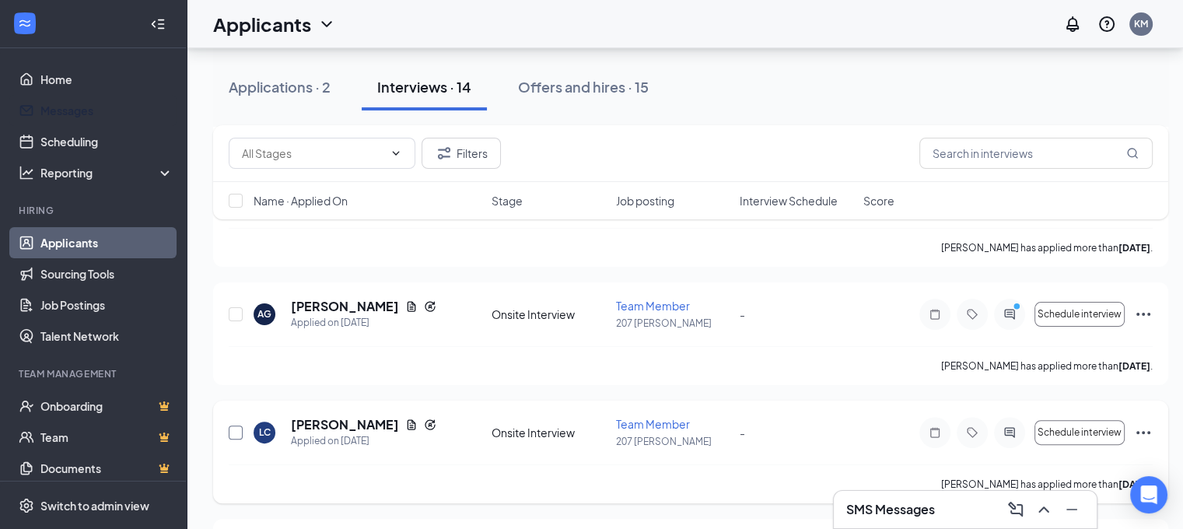
click at [234, 435] on input "checkbox" at bounding box center [236, 433] width 14 height 14
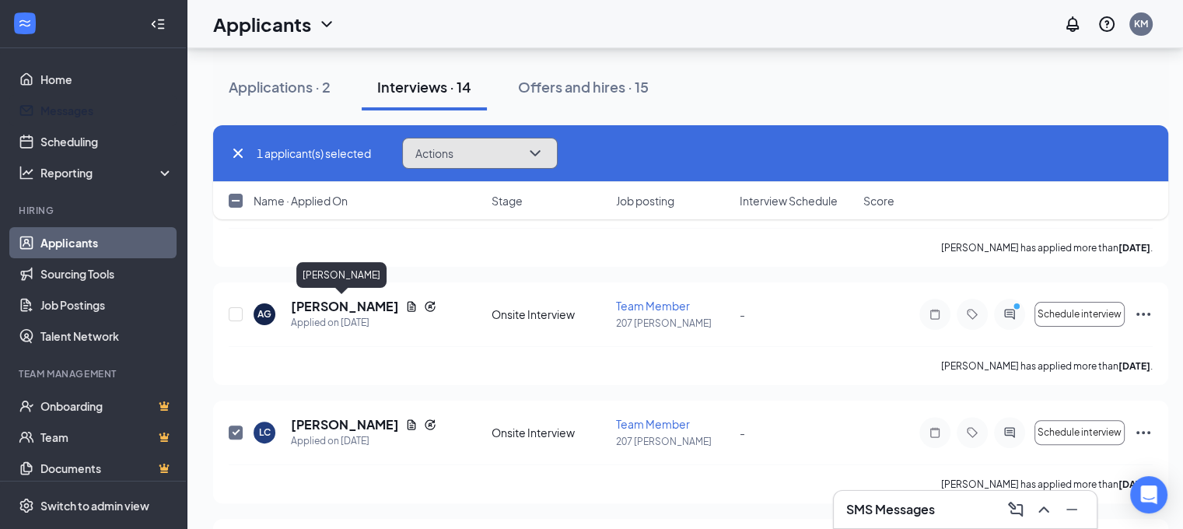
click at [492, 152] on button "Actions" at bounding box center [480, 153] width 156 height 31
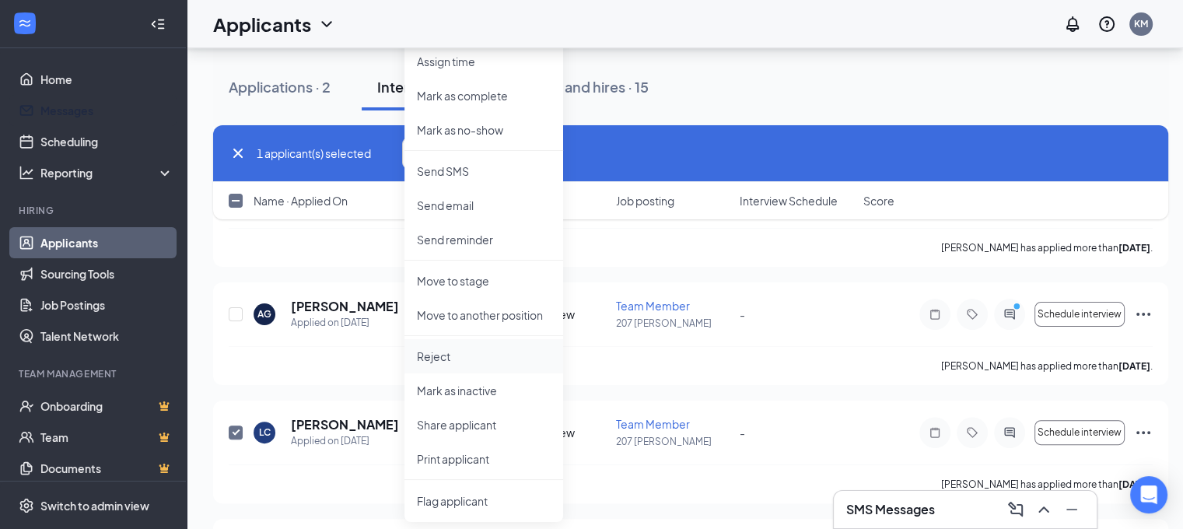
click at [457, 363] on p "Reject" at bounding box center [484, 357] width 134 height 16
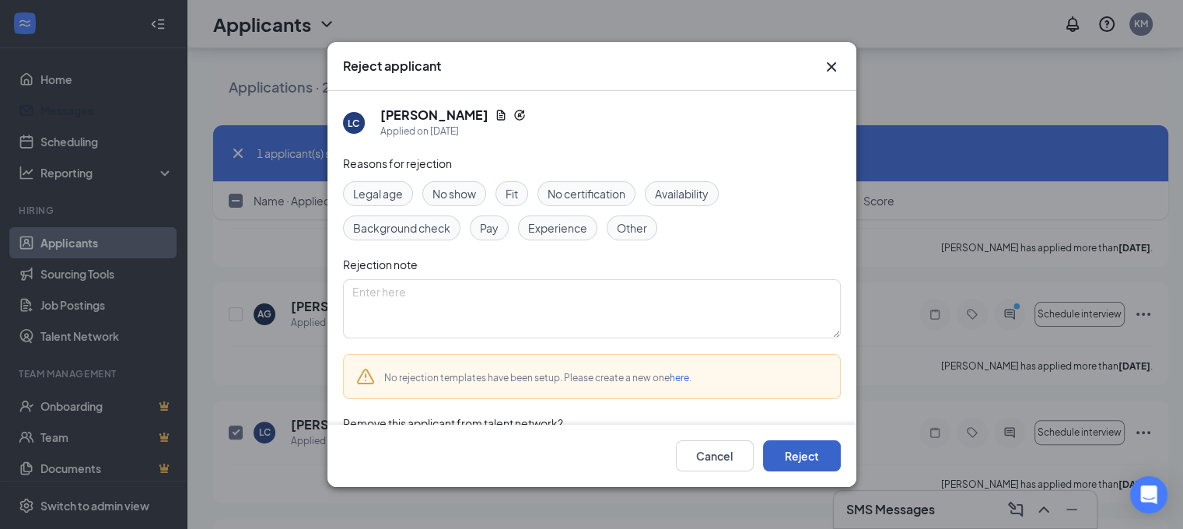
click at [803, 450] on button "Reject" at bounding box center [802, 455] width 78 height 31
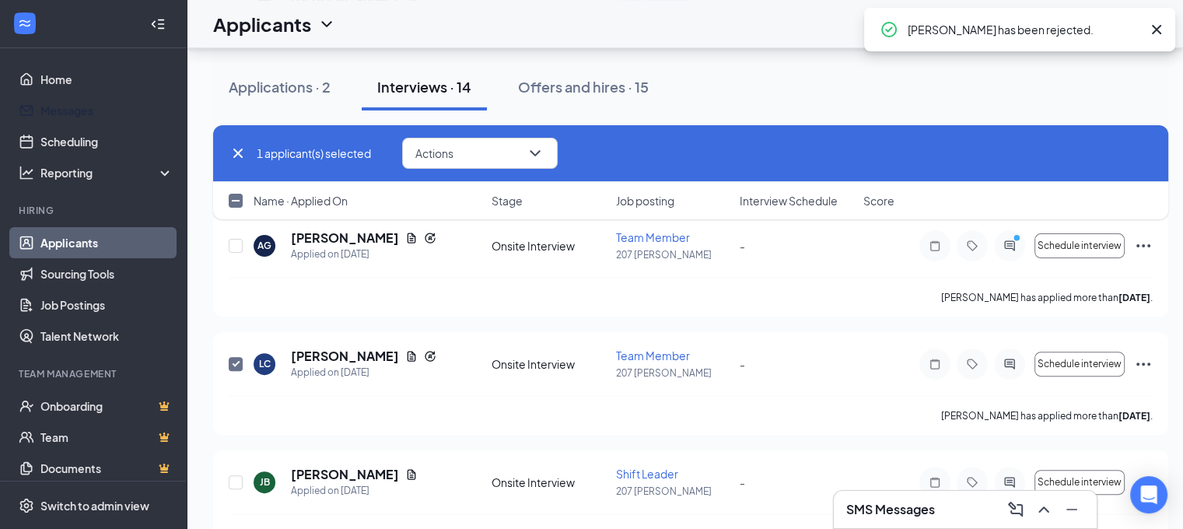
checkbox input "false"
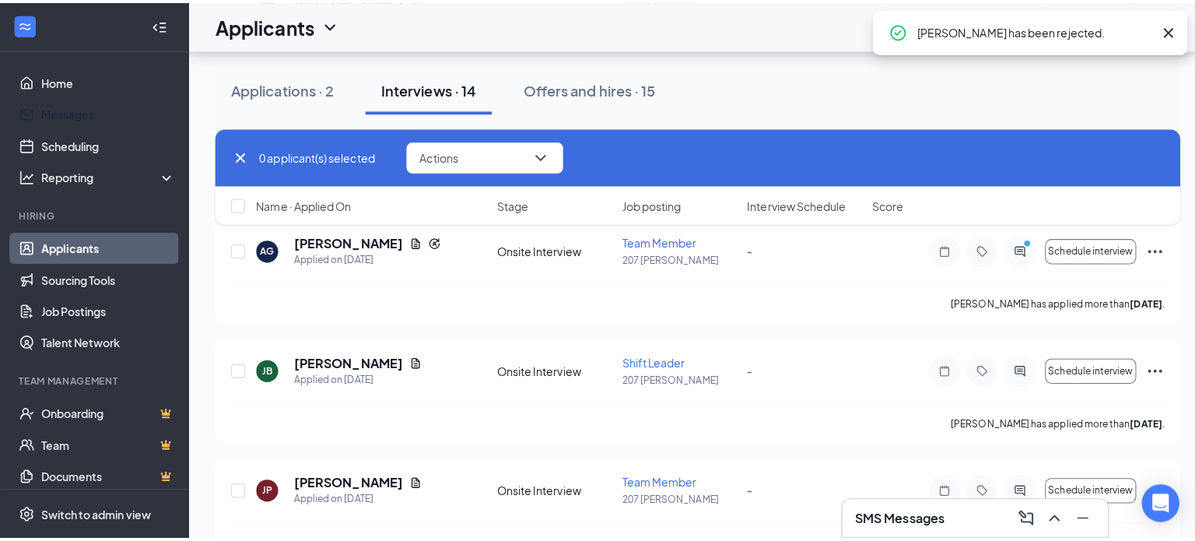
scroll to position [401, 0]
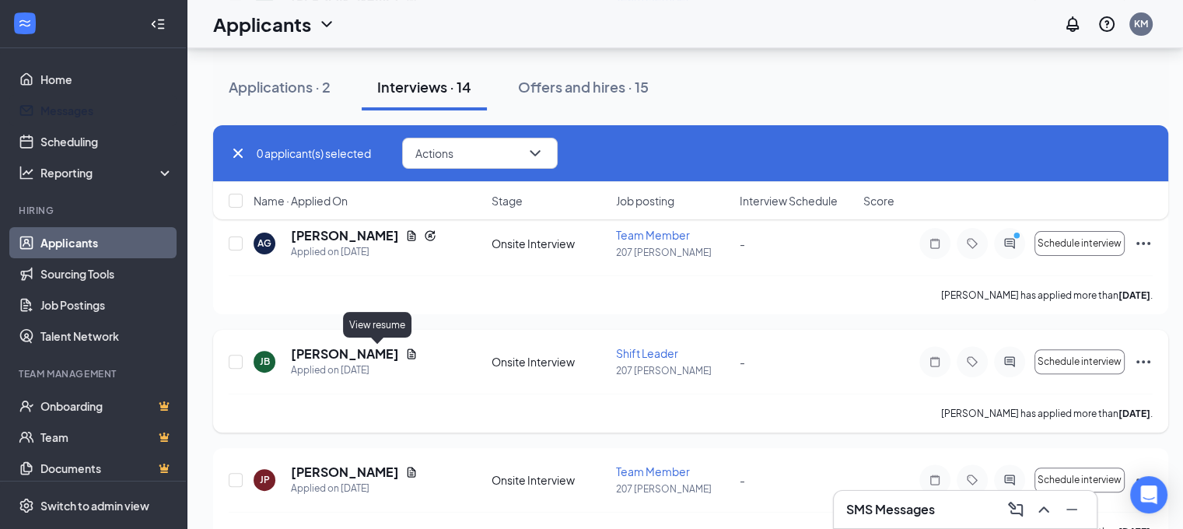
click at [405, 352] on icon "Document" at bounding box center [411, 354] width 12 height 12
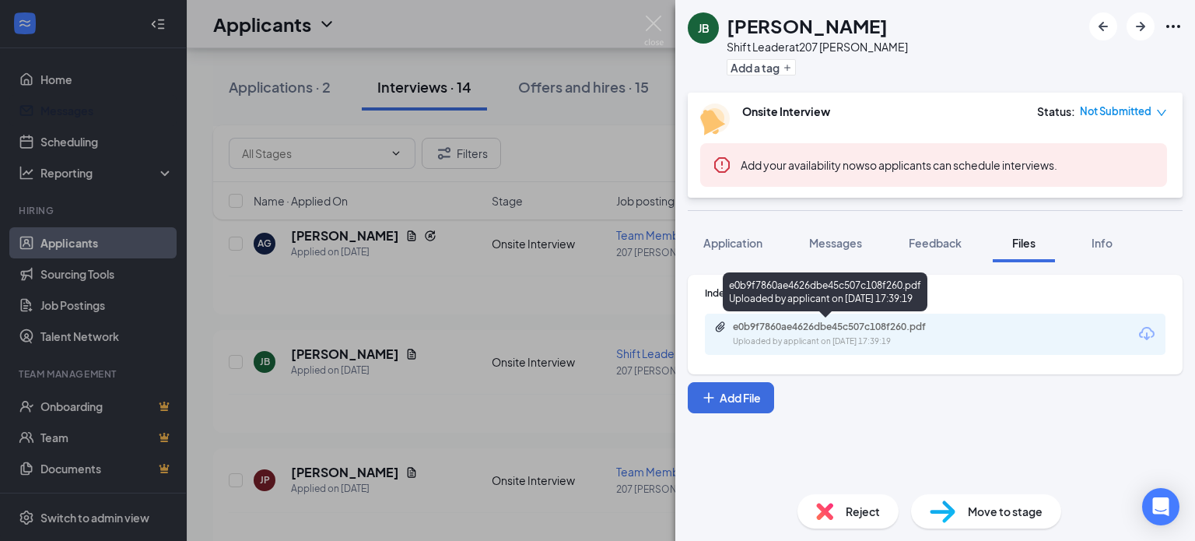
click at [832, 342] on div "Uploaded by applicant on Sep 07, 2025 at 17:39:19" at bounding box center [849, 341] width 233 height 12
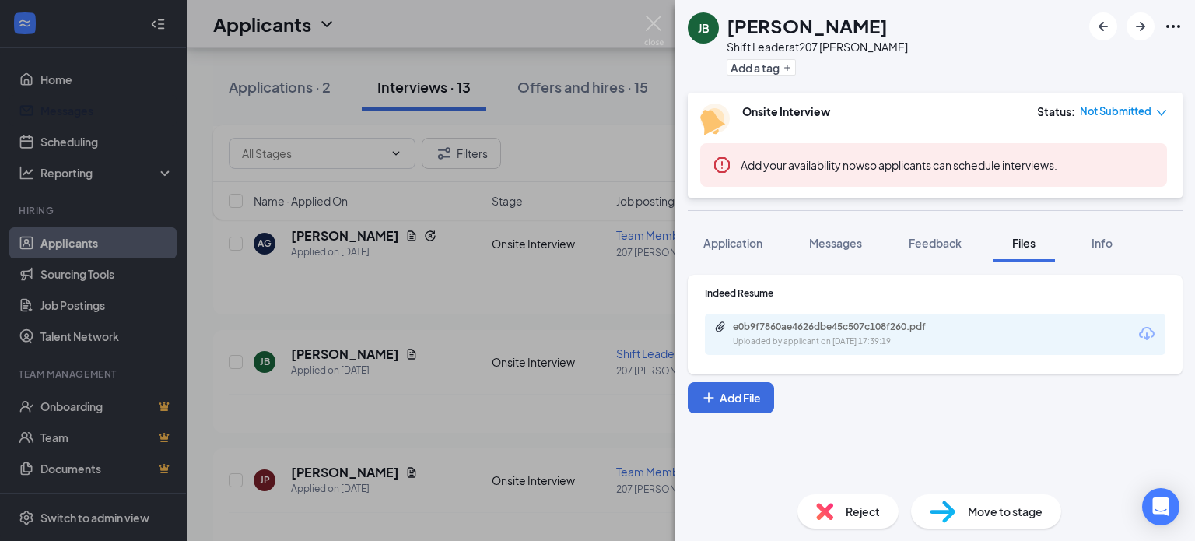
click at [512, 325] on div "JB Jose Benitez Shift Leader at 207 West Kendall Add a tag Onsite Interview Sta…" at bounding box center [597, 270] width 1195 height 541
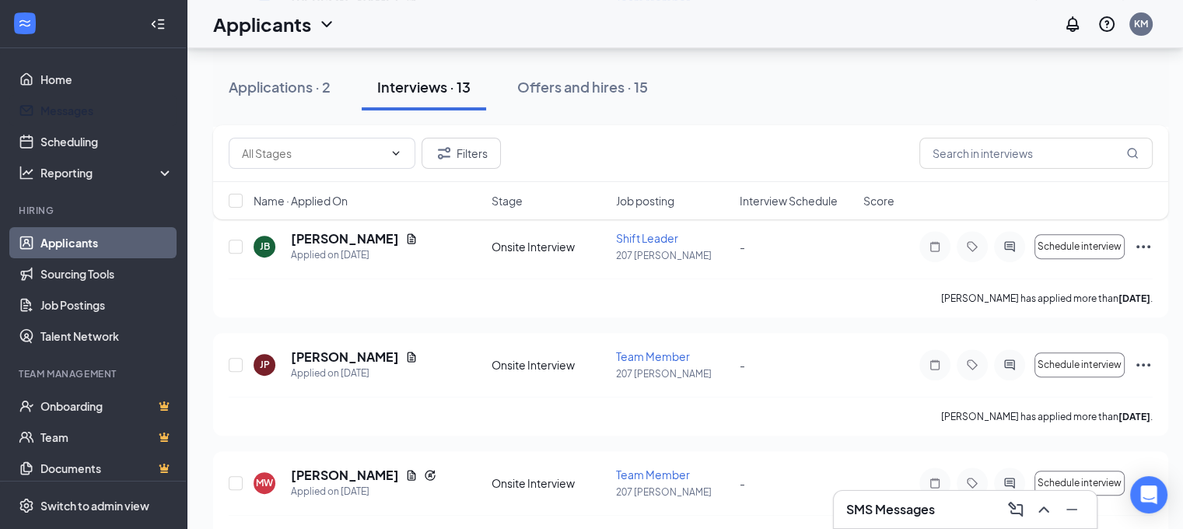
scroll to position [538, 0]
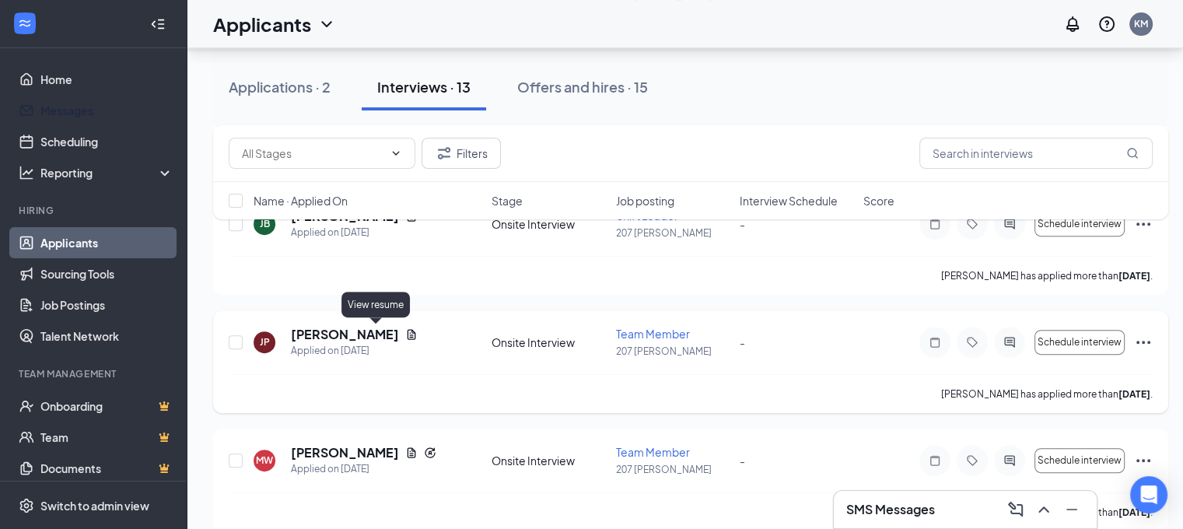
click at [408, 330] on icon "Document" at bounding box center [412, 334] width 9 height 10
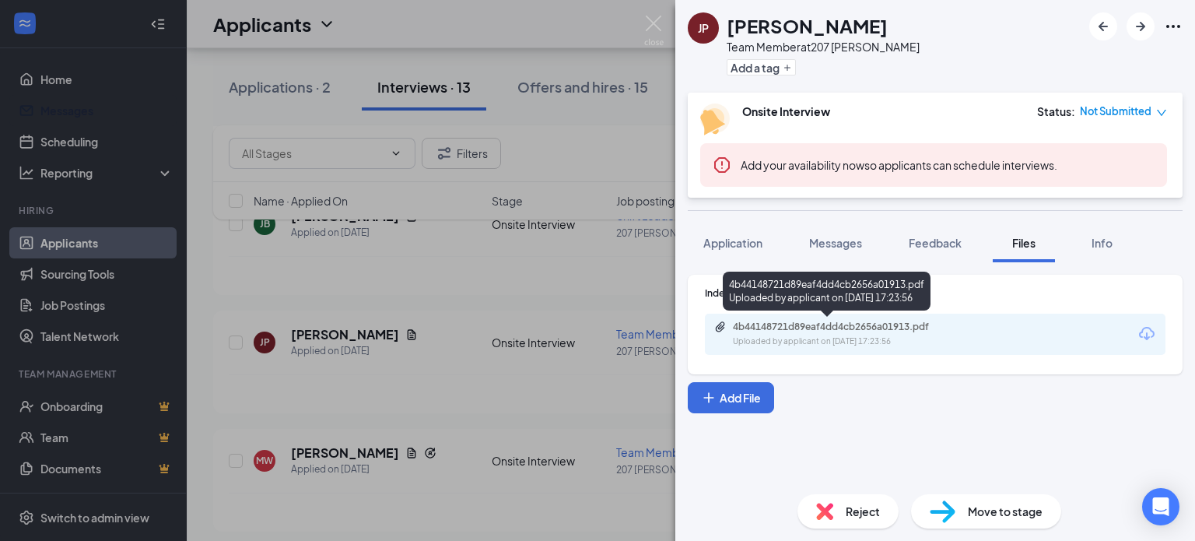
click at [799, 328] on div "4b44148721d89eaf4dd4cb2656a01913.pdf" at bounding box center [842, 327] width 218 height 12
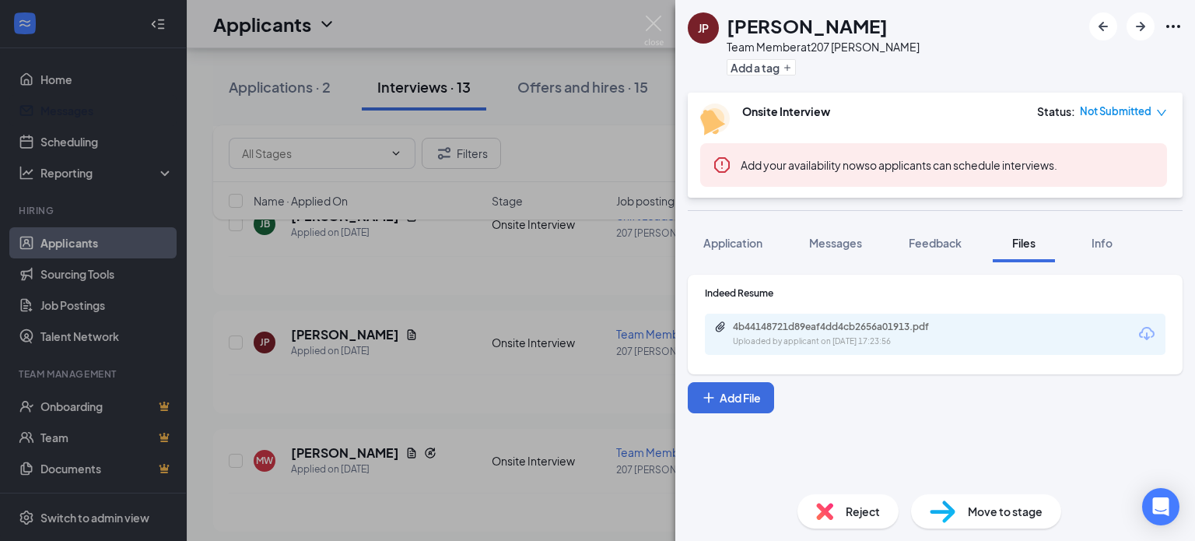
click at [429, 452] on div "JP Julisa Ponce Team Member at 207 West Kendall Add a tag Onsite Interview Stat…" at bounding box center [597, 270] width 1195 height 541
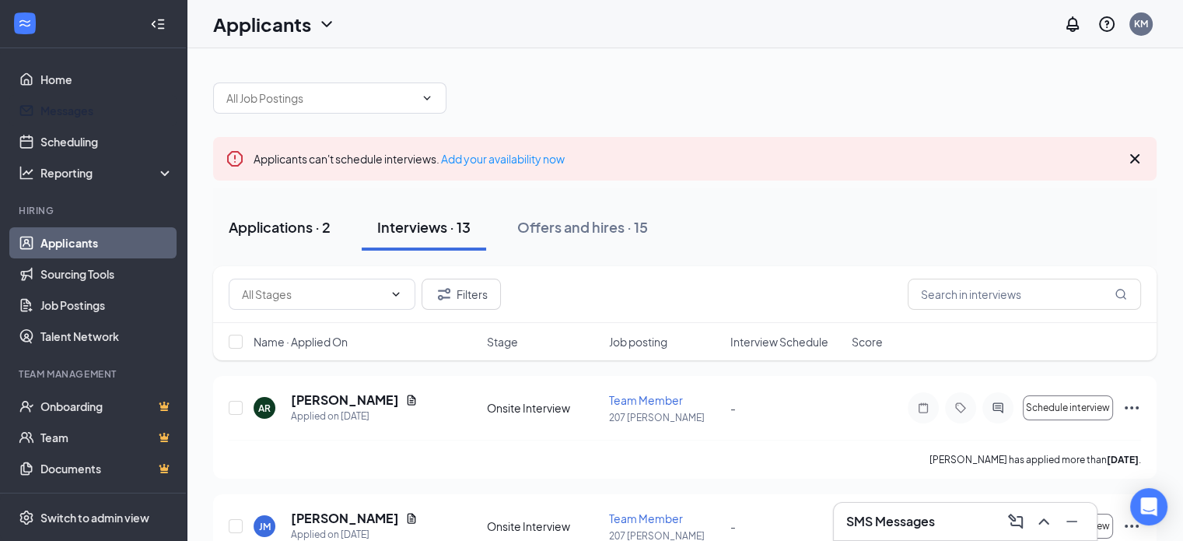
click at [322, 233] on div "Applications · 2" at bounding box center [280, 226] width 102 height 19
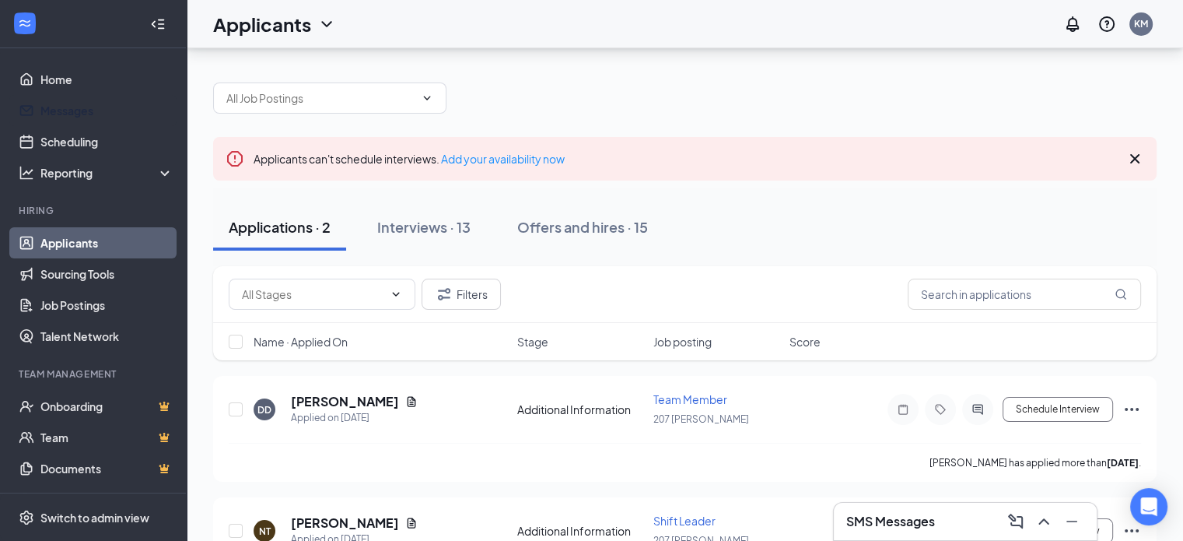
scroll to position [77, 0]
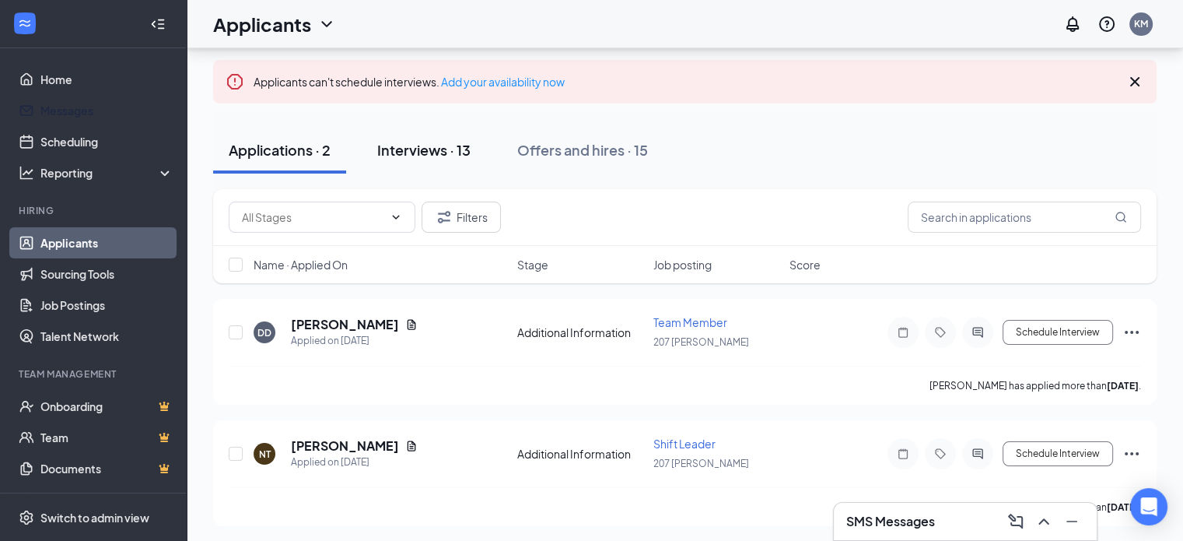
click at [455, 152] on div "Interviews · 13" at bounding box center [423, 149] width 93 height 19
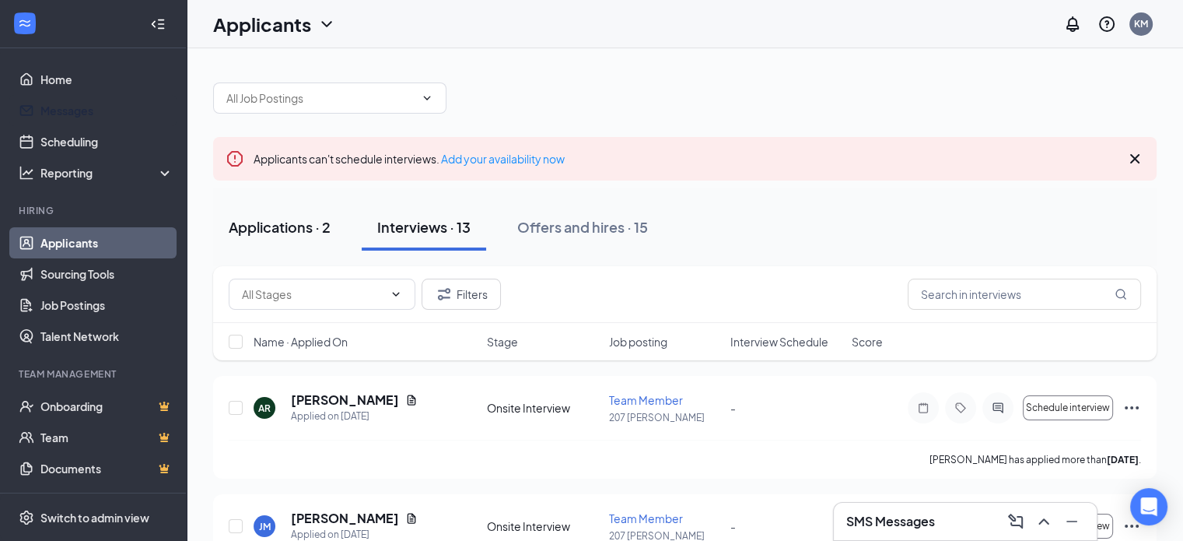
click at [279, 222] on div "Applications · 2" at bounding box center [280, 226] width 102 height 19
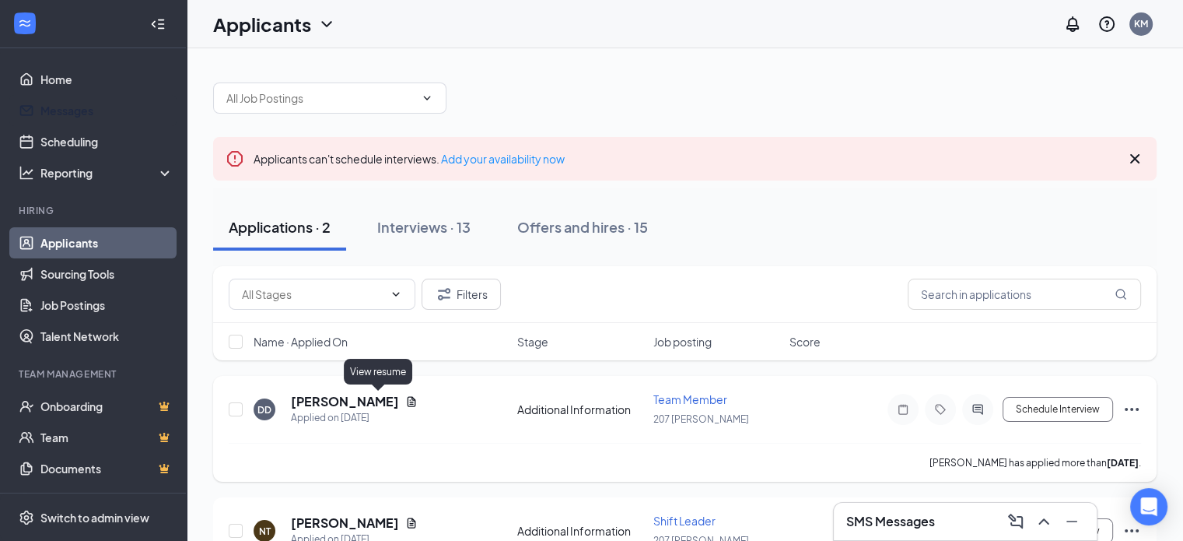
click at [405, 397] on icon "Document" at bounding box center [411, 401] width 12 height 12
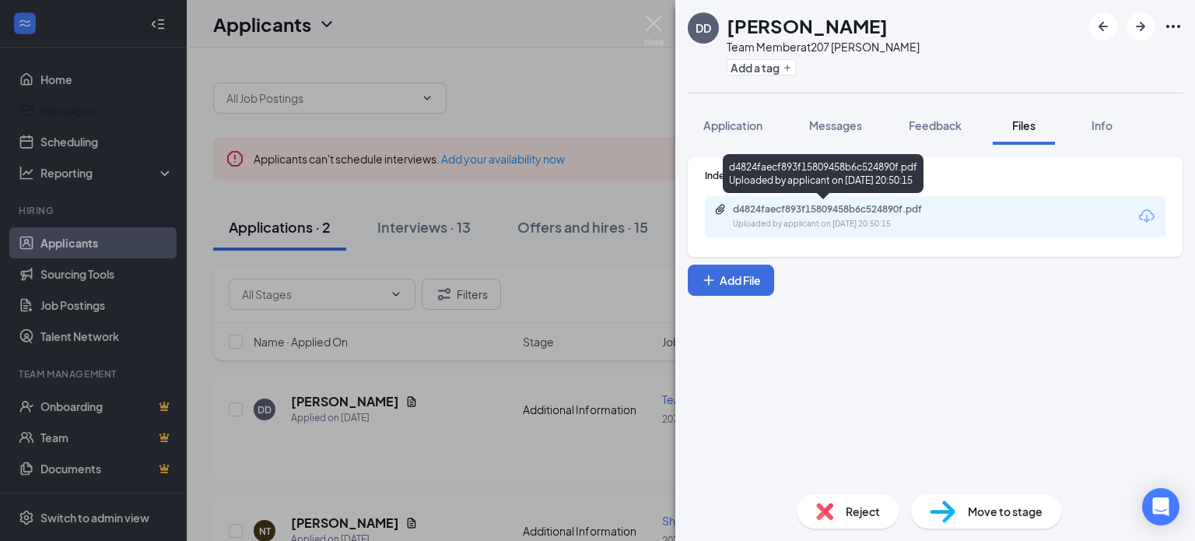
click at [836, 205] on div "d4824faecf893f15809458b6c524890f.pdf" at bounding box center [842, 209] width 218 height 12
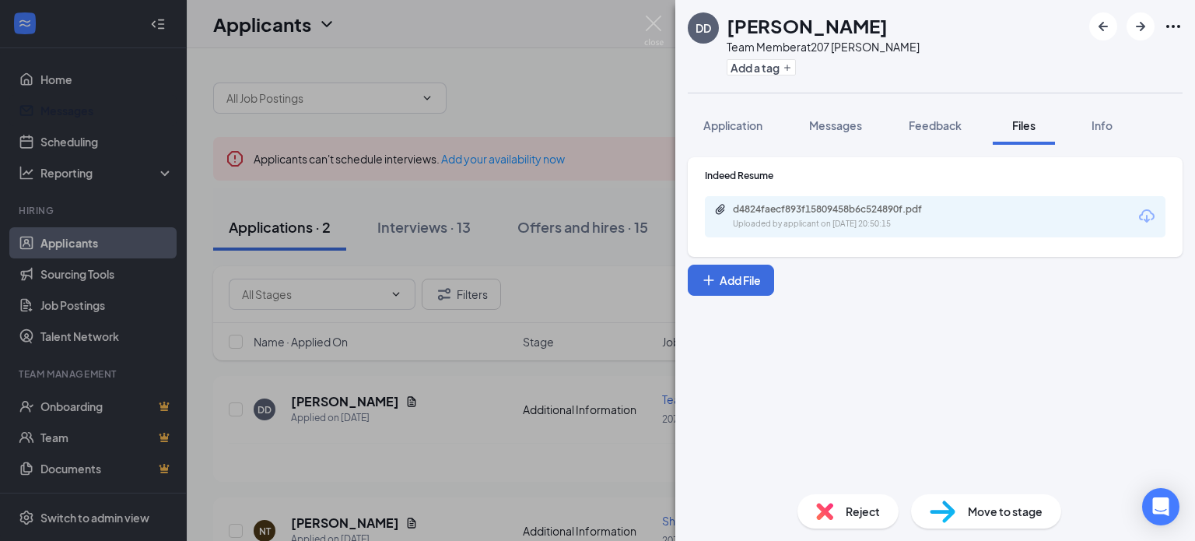
click at [491, 398] on div "DD DANIEL DIAZ Team Member at 207 West Kendall Add a tag Application Messages F…" at bounding box center [597, 270] width 1195 height 541
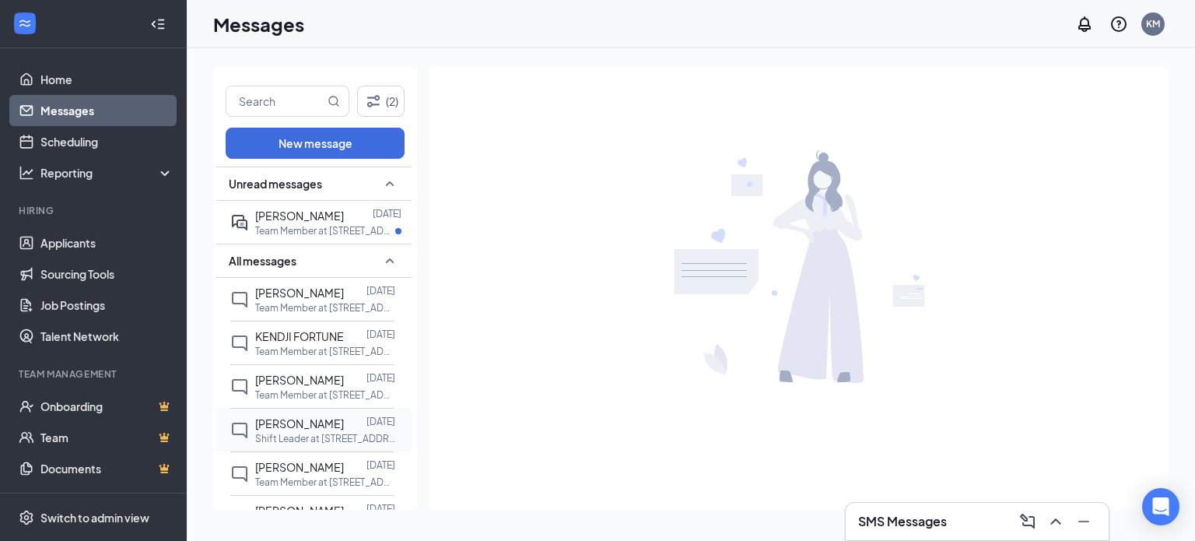
click at [300, 442] on p "Shift Leader at [STREET_ADDRESS][PERSON_NAME]" at bounding box center [325, 438] width 140 height 13
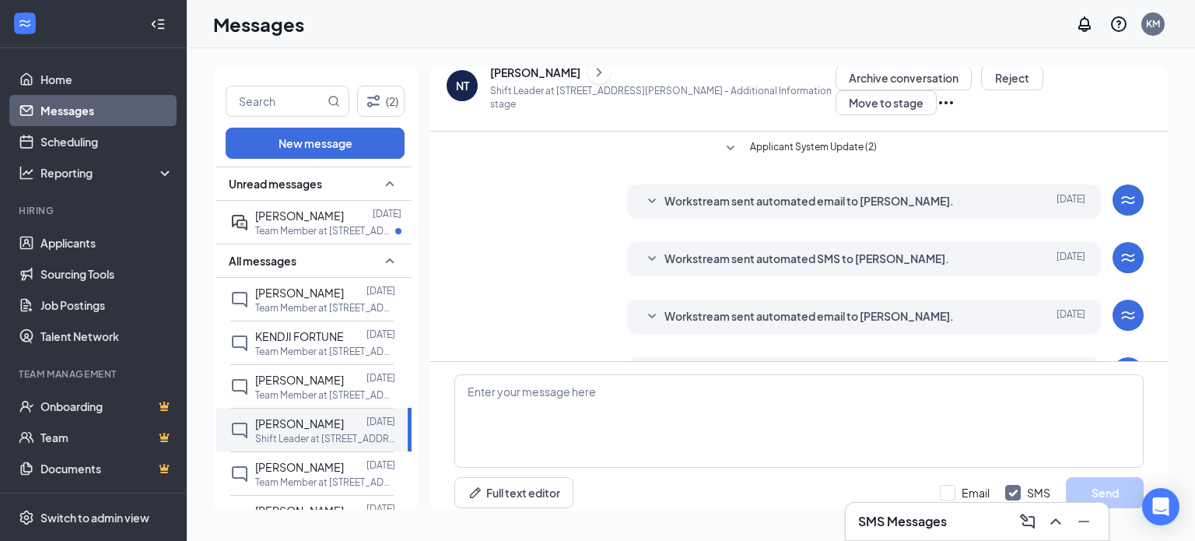
click at [793, 139] on span "Applicant System Update (2)" at bounding box center [813, 148] width 127 height 19
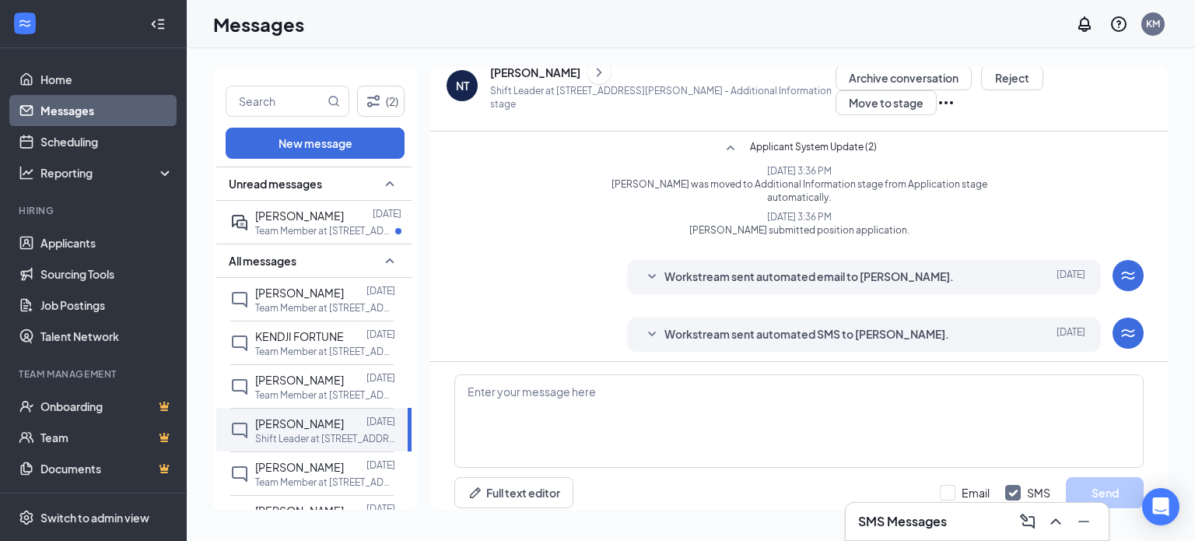
scroll to position [236, 0]
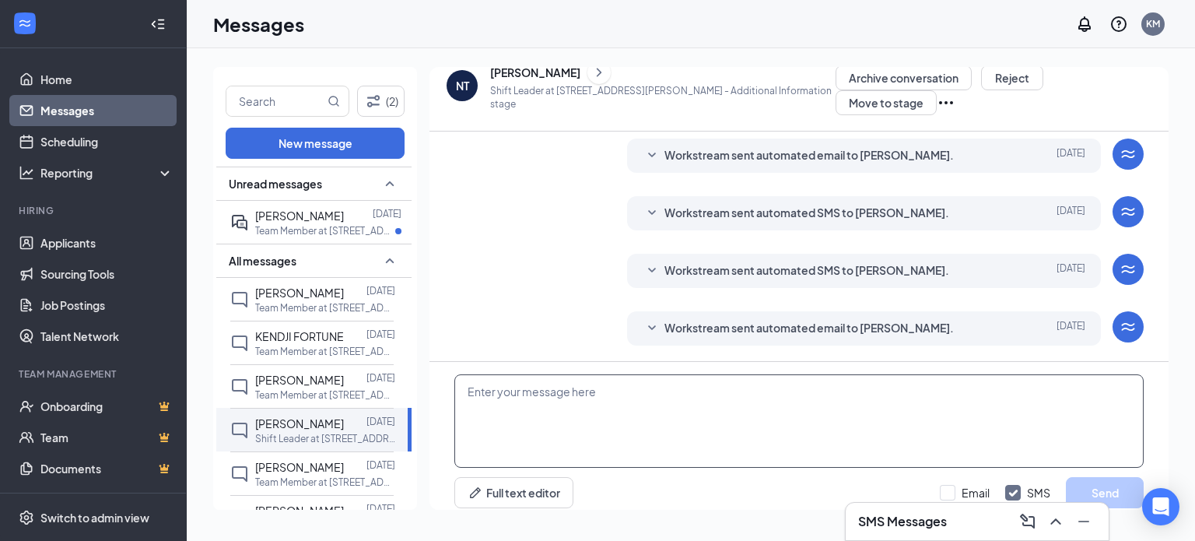
click at [660, 391] on textarea at bounding box center [798, 420] width 689 height 93
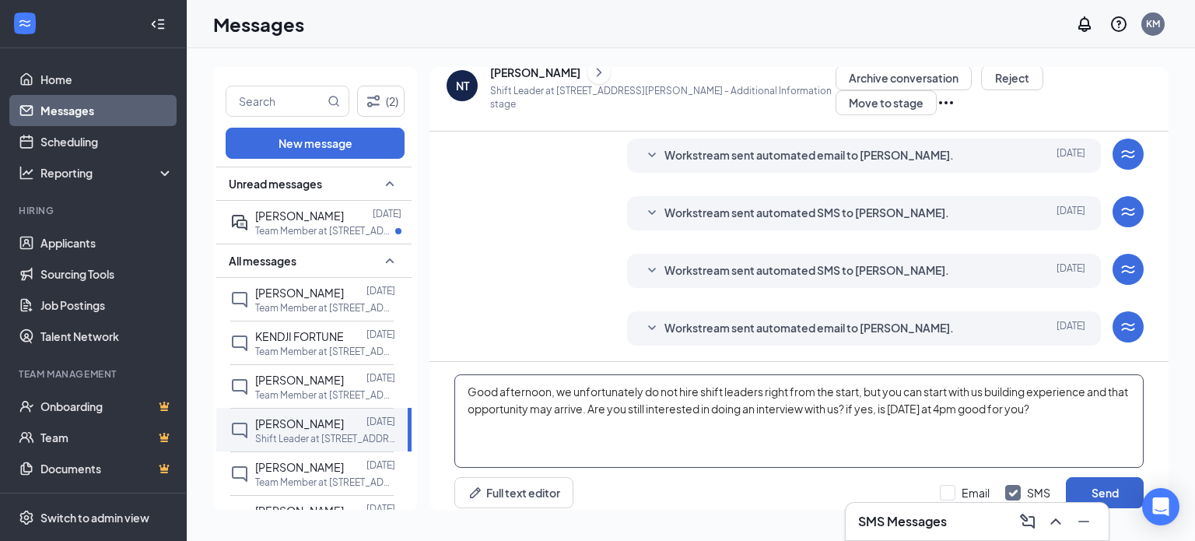
type textarea "Good afternoon, we unfortunately do not hire shift leaders right from the start…"
click at [1080, 477] on button "Send" at bounding box center [1105, 492] width 78 height 31
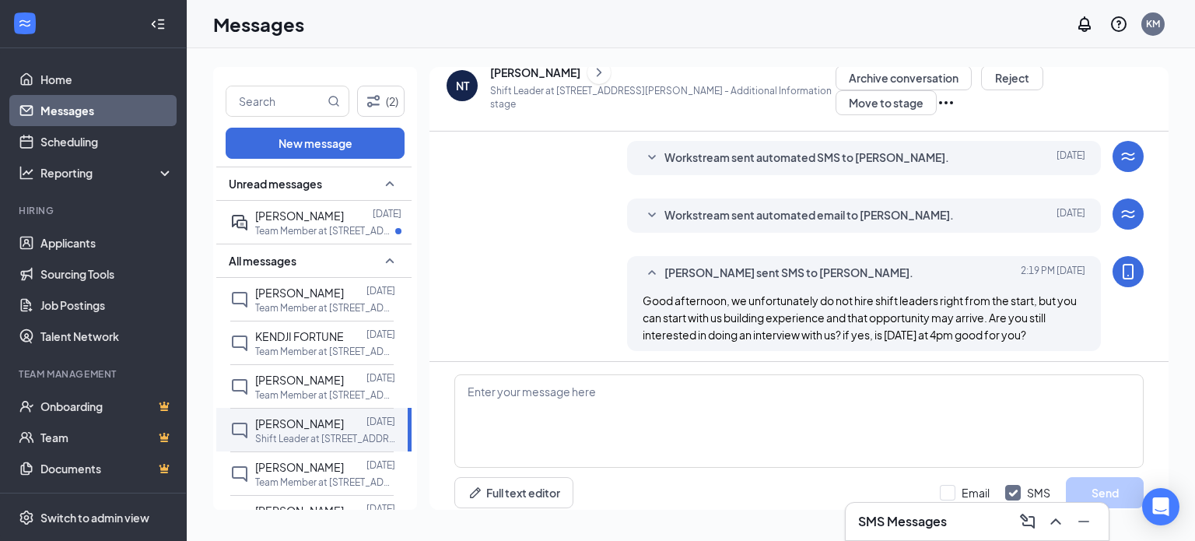
scroll to position [371, 0]
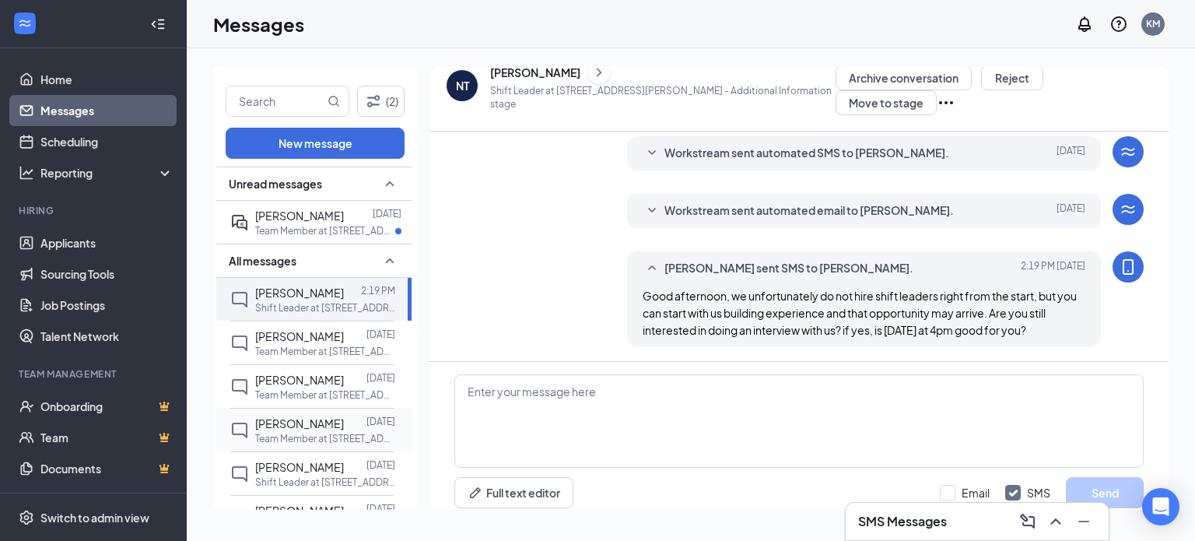
scroll to position [296, 0]
click at [280, 224] on p "Team Member at [STREET_ADDRESS][PERSON_NAME]" at bounding box center [325, 230] width 140 height 13
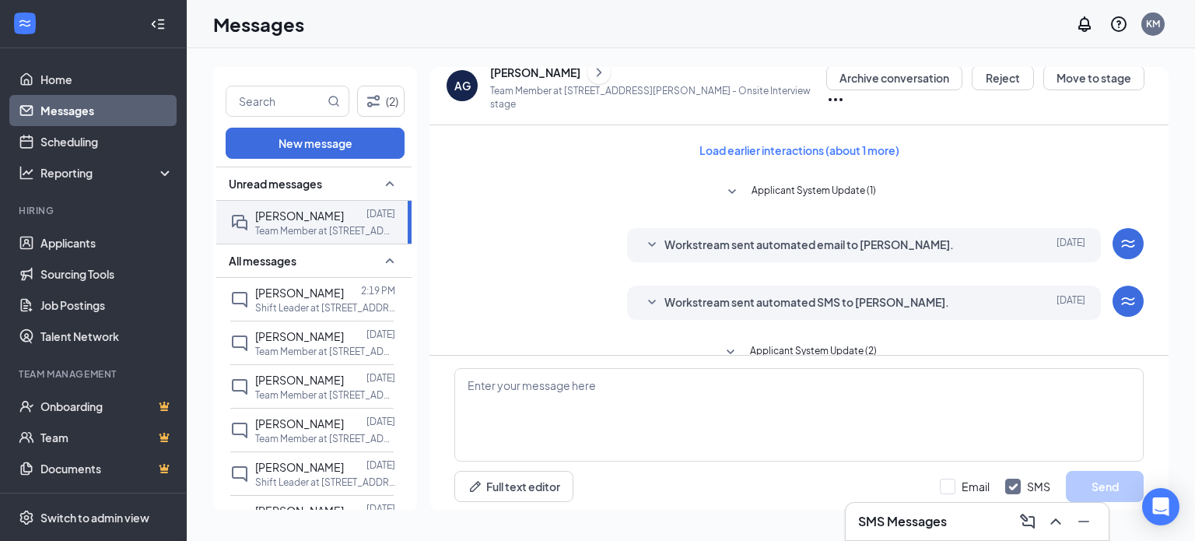
scroll to position [417, 0]
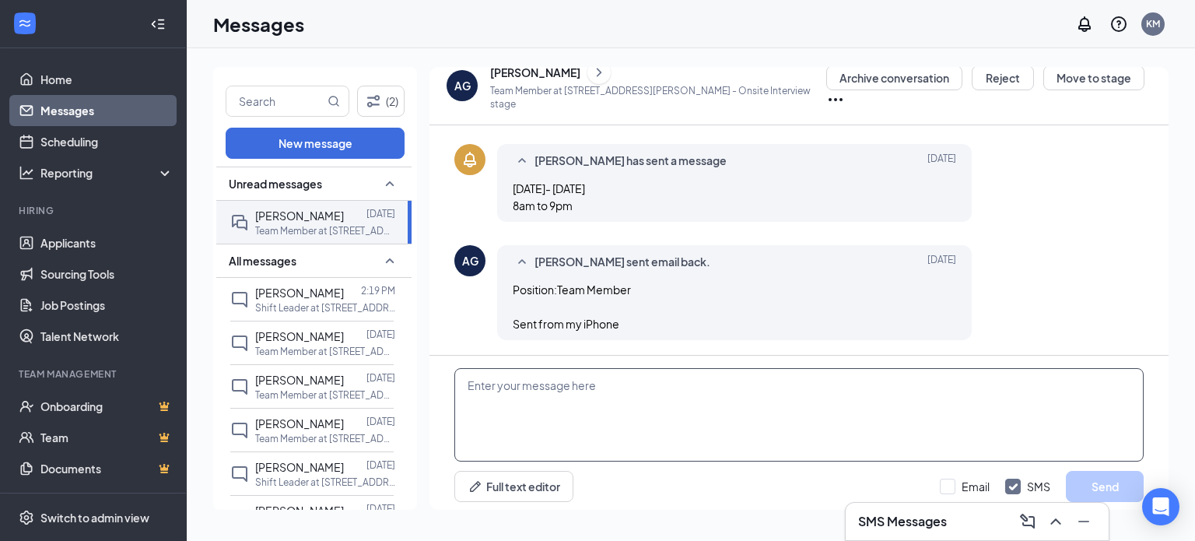
click at [545, 394] on textarea at bounding box center [798, 414] width 689 height 93
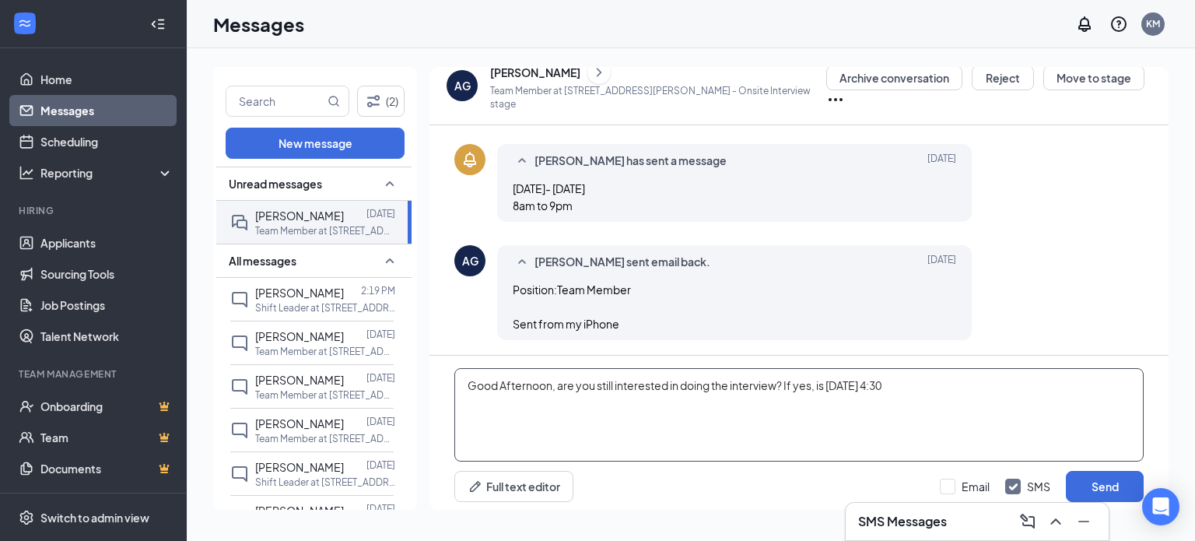
click at [825, 386] on textarea "Good Afternoon, are you still interested in doing the interview? If yes, is Thu…" at bounding box center [798, 414] width 689 height 93
click at [930, 387] on textarea "Good Afternoon, are you still interested in doing the interview? If yes, is thi…" at bounding box center [798, 414] width 689 height 93
click at [784, 385] on textarea "Good Afternoon, are you still interested in doing the interview? If yes, is thi…" at bounding box center [798, 414] width 689 height 93
click at [780, 381] on textarea "Good Afternoon, are you still interested in doing the interview? If yes, is thi…" at bounding box center [798, 414] width 689 height 93
click at [1032, 383] on textarea "Good Afternoon, are you still interested in doing the interview with us? If yes…" at bounding box center [798, 414] width 689 height 93
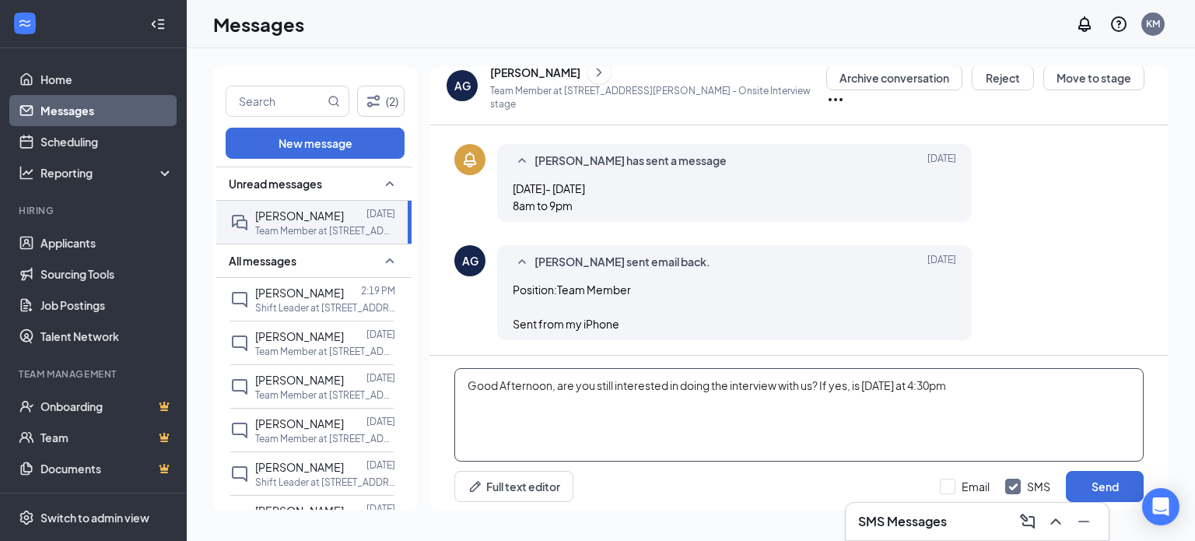
click at [934, 381] on textarea "Good Afternoon, are you still interested in doing the interview with us? If yes…" at bounding box center [798, 414] width 689 height 93
click at [1060, 385] on textarea "Good Afternoon, are you still interested in doing the interview with us? If yes…" at bounding box center [798, 414] width 689 height 93
click at [730, 380] on textarea "Good Afternoon, are you still interested in doing the interview with us? If yes…" at bounding box center [798, 414] width 689 height 93
click at [1054, 377] on textarea "Good Afternoon, are you still interested in doing an interview with us? If yes,…" at bounding box center [798, 414] width 689 height 93
type textarea "Good Afternoon, are you still interested in doing an interview with us? If yes,…"
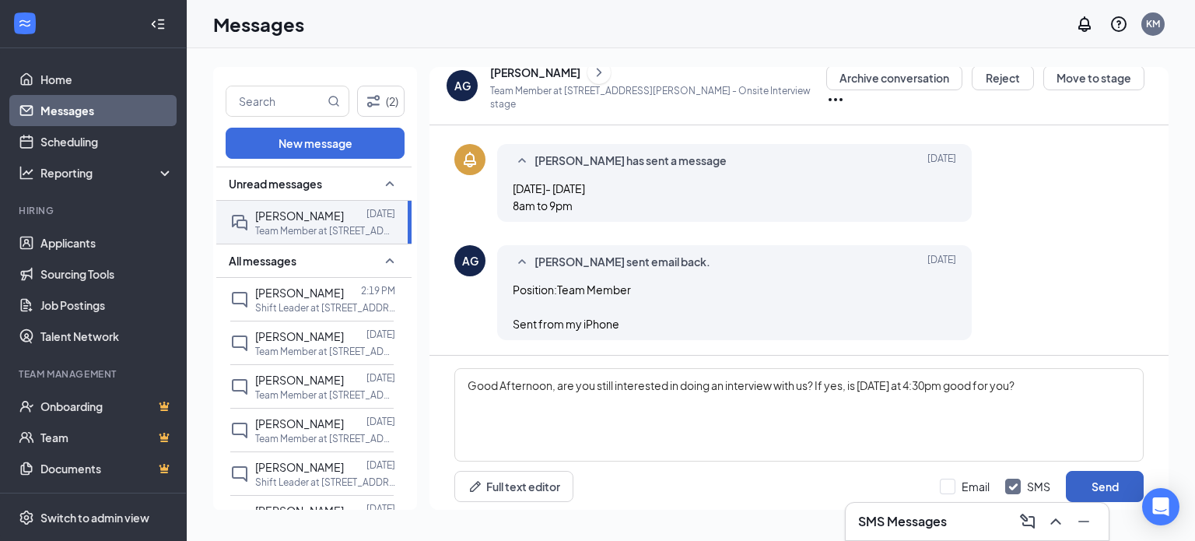
click at [1077, 472] on button "Send" at bounding box center [1105, 486] width 78 height 31
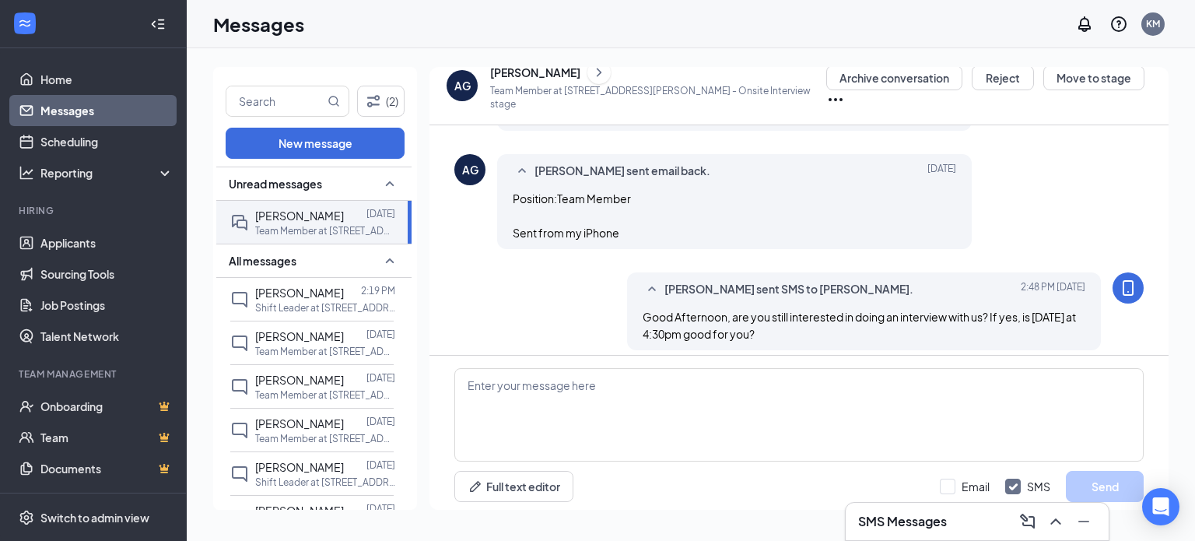
scroll to position [519, 0]
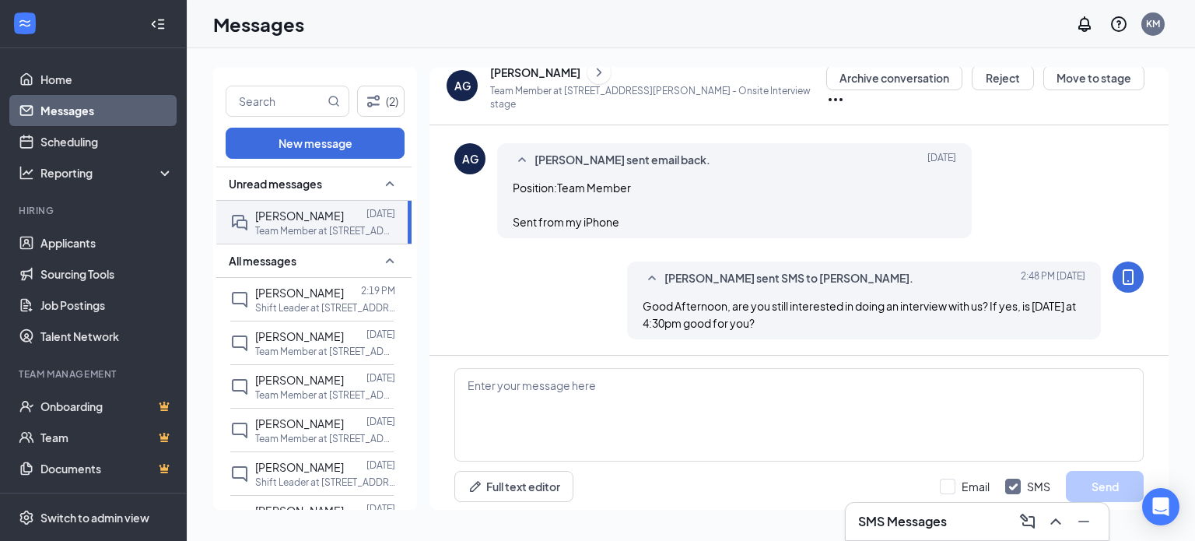
drag, startPoint x: 641, startPoint y: 303, endPoint x: 857, endPoint y: 324, distance: 216.5
click at [857, 324] on span "Good Afternoon, are you still interested in doing an interview with us? If yes,…" at bounding box center [859, 314] width 433 height 31
copy span "Good Afternoon, are you still interested in doing an interview with us? If yes,…"
click at [562, 303] on div "Kevin Mendes sent SMS to Alexia Garcia. Today 2:48 PM Good Afternoon, are you s…" at bounding box center [798, 304] width 689 height 86
click at [293, 304] on p "Shift Leader at [STREET_ADDRESS][PERSON_NAME]" at bounding box center [325, 307] width 140 height 13
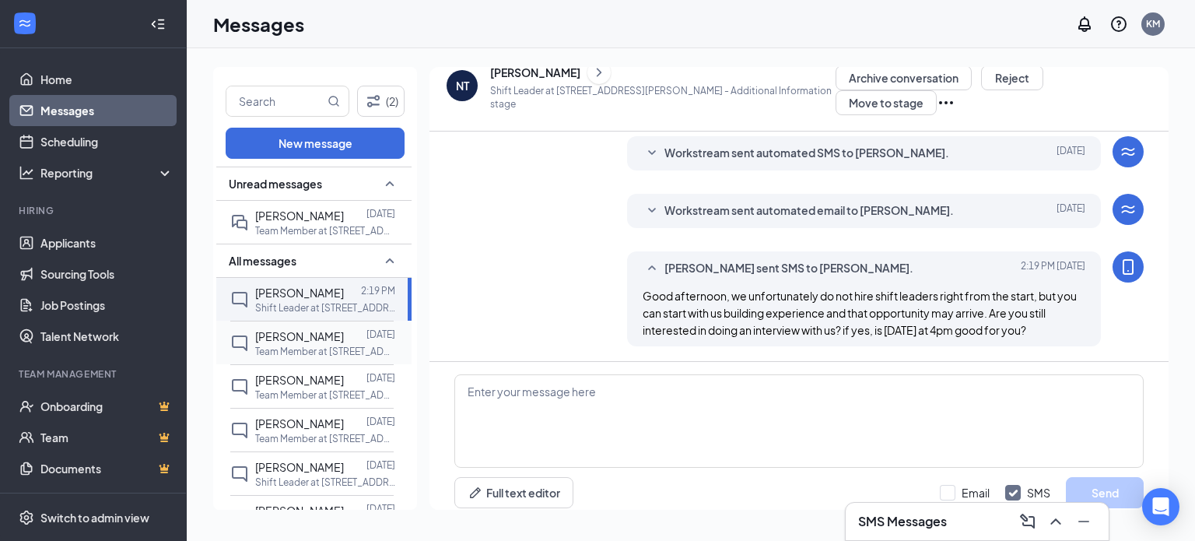
scroll to position [296, 0]
click at [291, 436] on p "Team Member at [STREET_ADDRESS][PERSON_NAME]" at bounding box center [325, 438] width 140 height 13
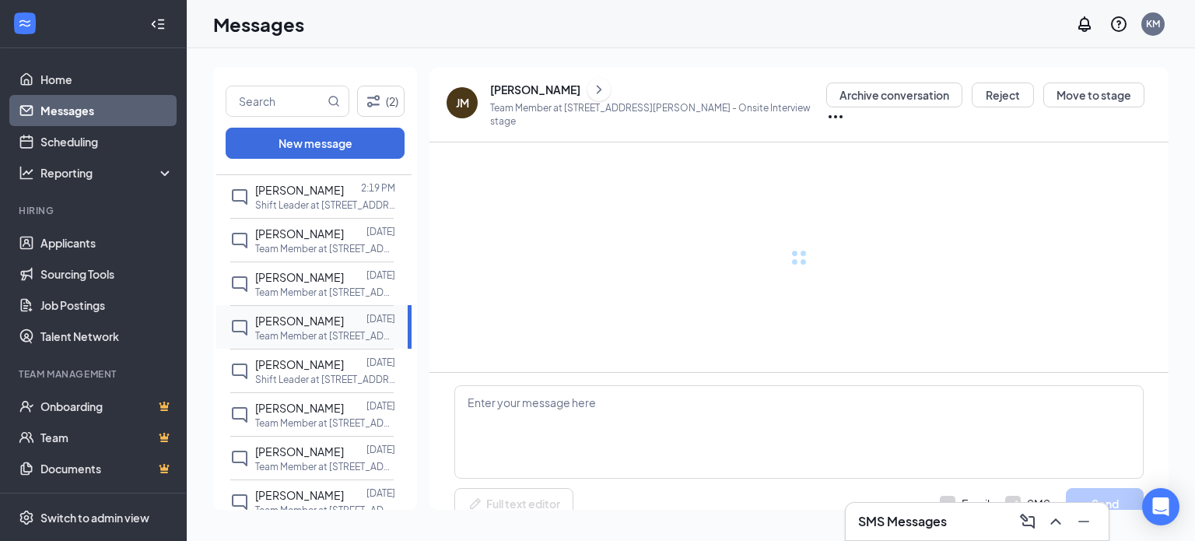
scroll to position [104, 0]
click at [308, 399] on span "[PERSON_NAME]" at bounding box center [299, 406] width 89 height 14
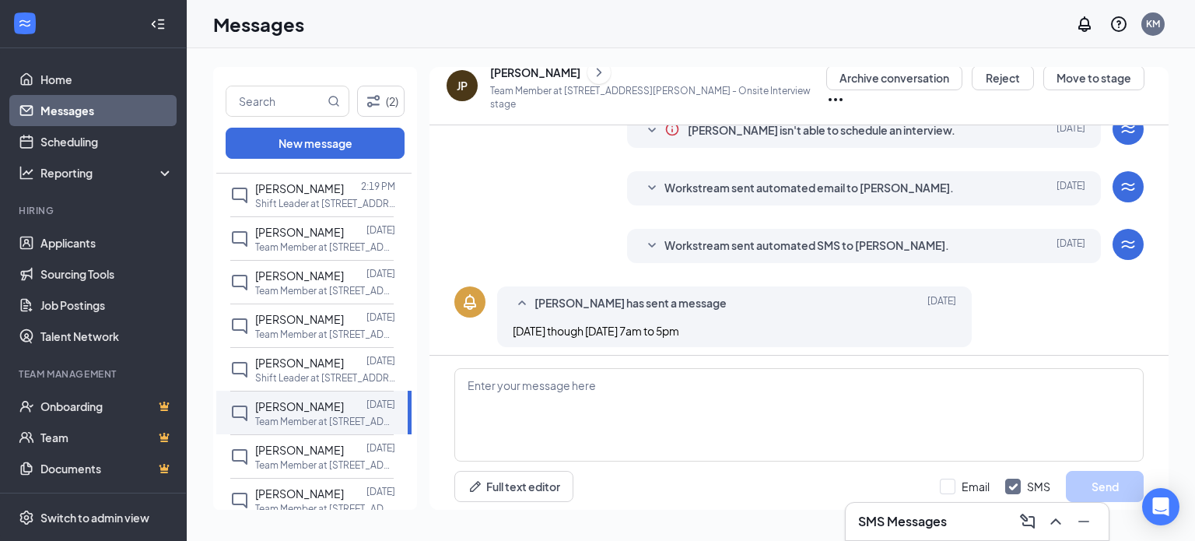
scroll to position [233, 0]
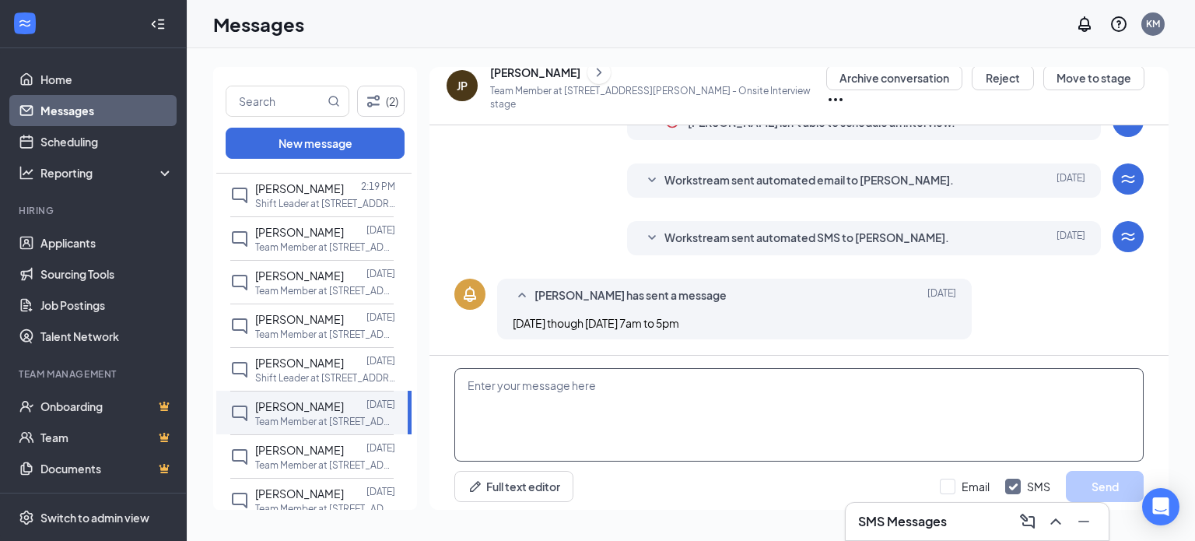
click at [583, 388] on textarea at bounding box center [798, 414] width 689 height 93
type textarea "G"
paste textarea "Good Afternoon, are you still interested in doing an interview with us? If yes,…"
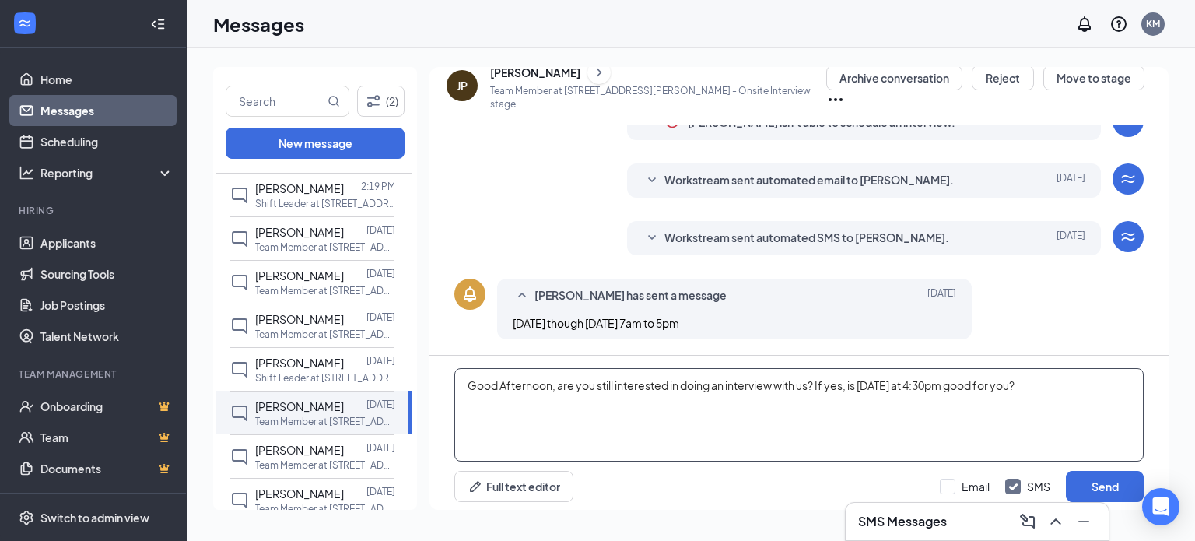
click at [1011, 387] on textarea "Good Afternoon, are you still interested in doing an interview with us? If yes,…" at bounding box center [798, 414] width 689 height 93
click at [1105, 385] on textarea "Good Afternoon, are you still interested in doing an interview with us? If yes,…" at bounding box center [798, 414] width 689 height 93
type textarea "Good Afternoon, are you still interested in doing an interview with us? If yes,…"
click at [1090, 484] on button "Send" at bounding box center [1105, 486] width 78 height 31
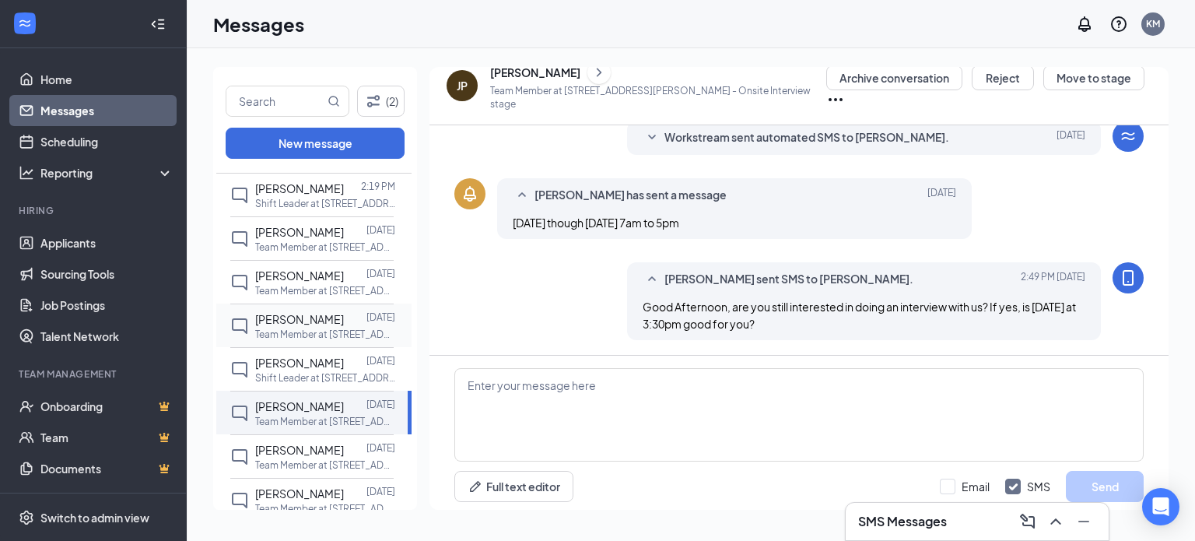
scroll to position [0, 0]
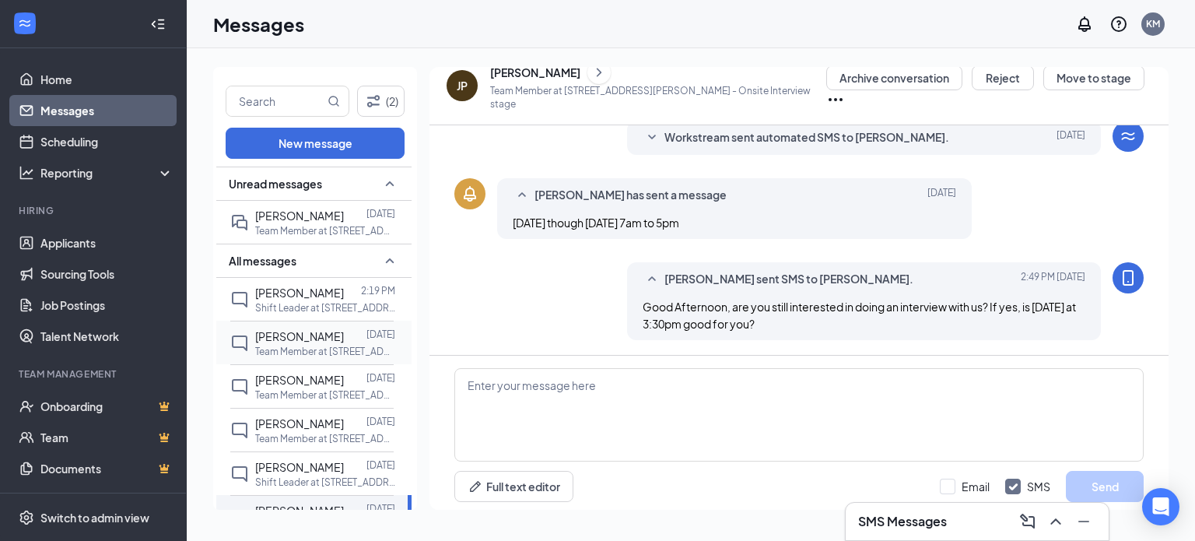
click at [305, 352] on p "Team Member at [STREET_ADDRESS][PERSON_NAME]" at bounding box center [325, 351] width 140 height 13
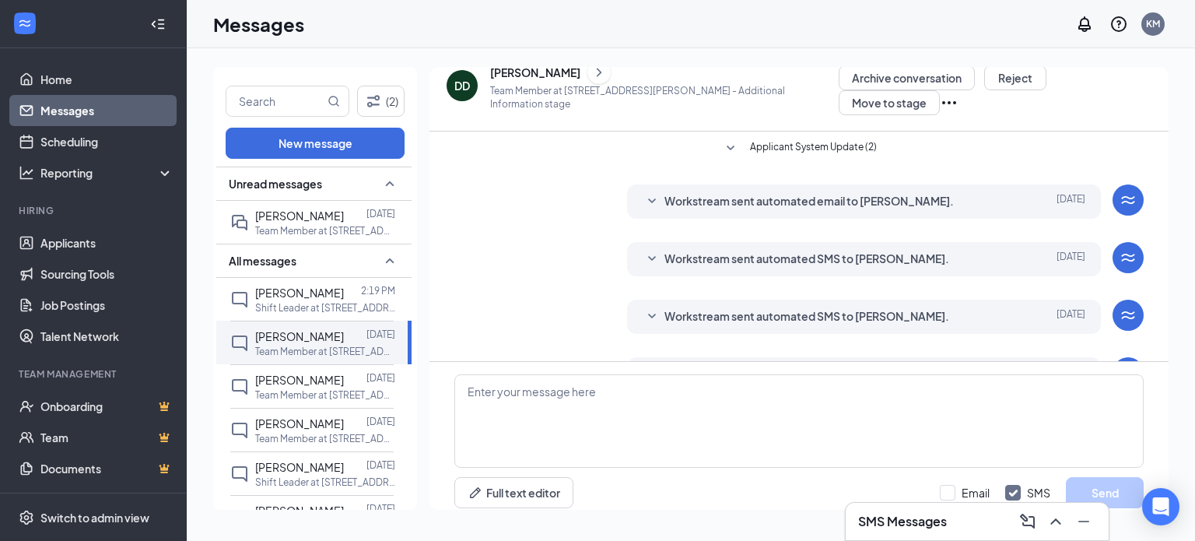
scroll to position [161, 0]
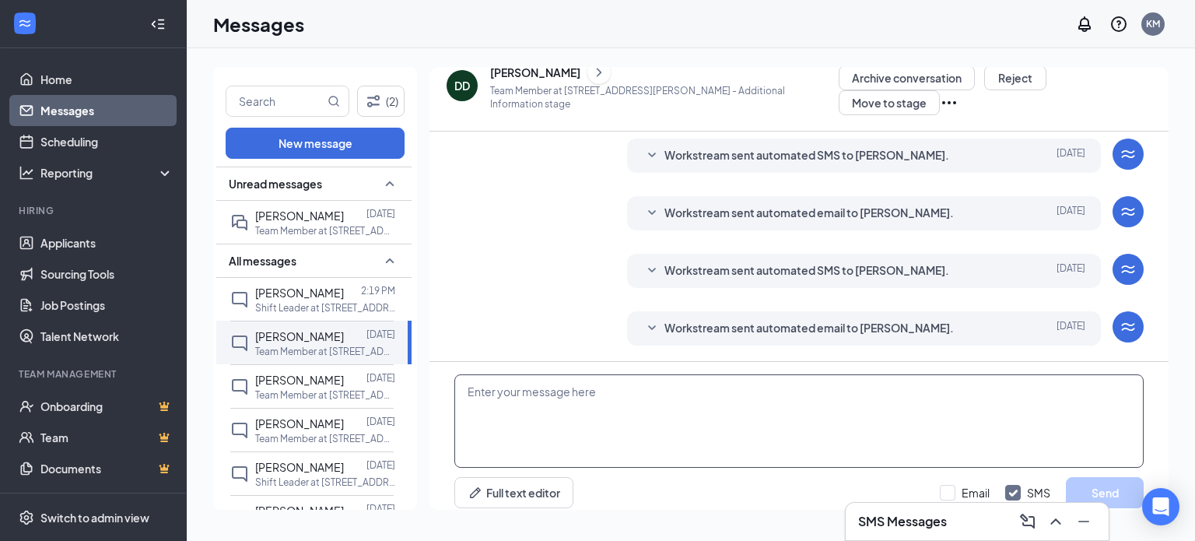
click at [562, 377] on textarea at bounding box center [798, 420] width 689 height 93
paste textarea "Good Afternoon, are you still interested in doing an interview with us? If yes,…"
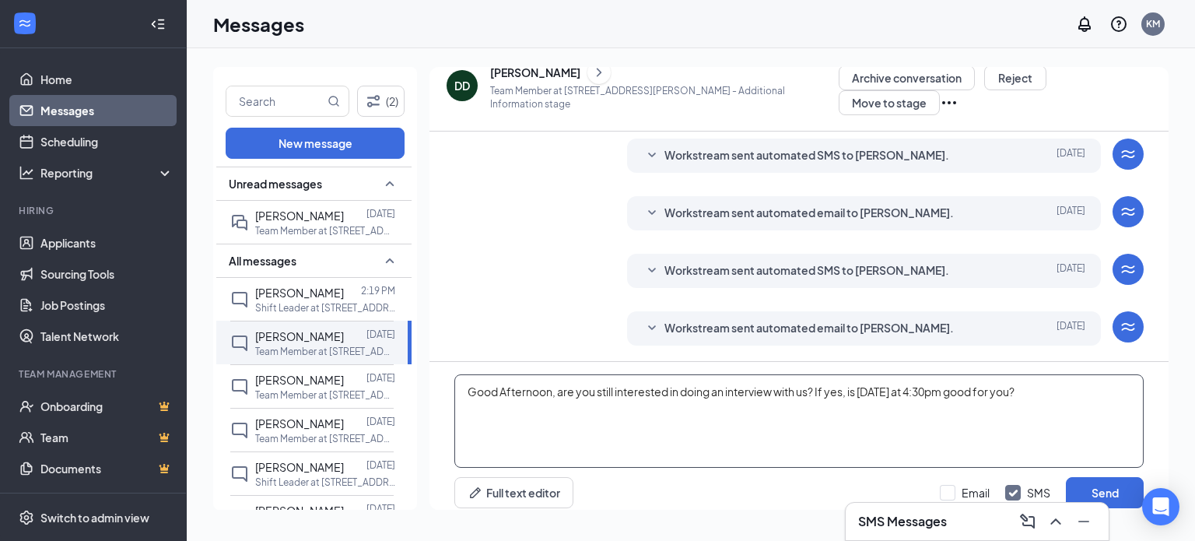
click at [1007, 384] on textarea "Good Afternoon, are you still interested in doing an interview with us? If yes,…" at bounding box center [798, 420] width 689 height 93
click at [1095, 374] on textarea "Good Afternoon, are you still interested in doing an interview with us? If yes,…" at bounding box center [798, 420] width 689 height 93
click at [992, 385] on textarea "Good Afternoon, are you still interested in doing an interview with us? If yes,…" at bounding box center [798, 420] width 689 height 93
type textarea "Good Afternoon, are you still interested in doing an interview with us? If yes,…"
click at [1107, 477] on button "Send" at bounding box center [1105, 492] width 78 height 31
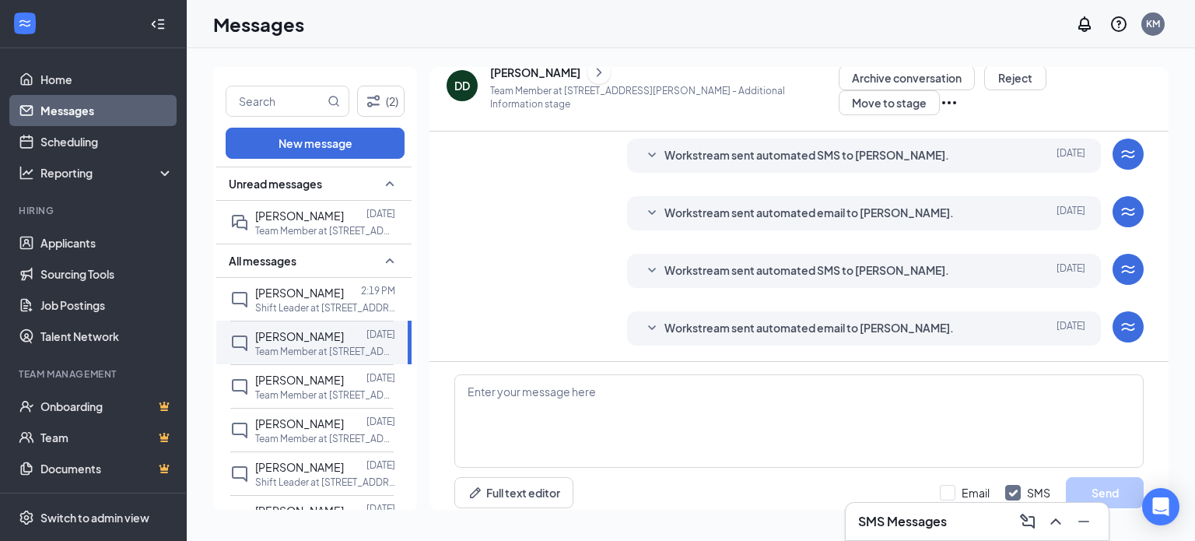
scroll to position [261, 0]
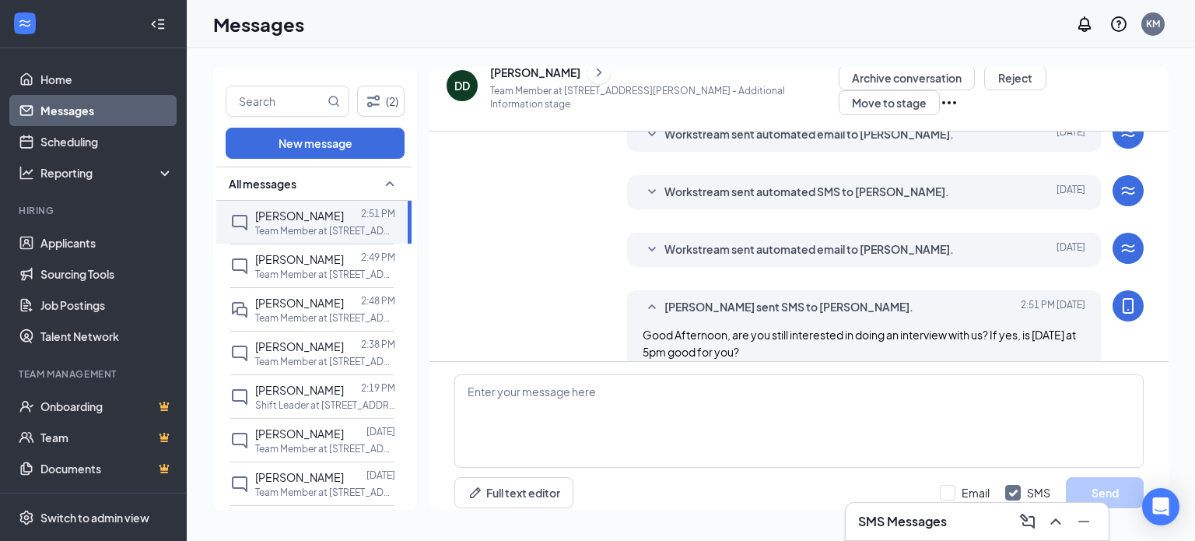
scroll to position [261, 0]
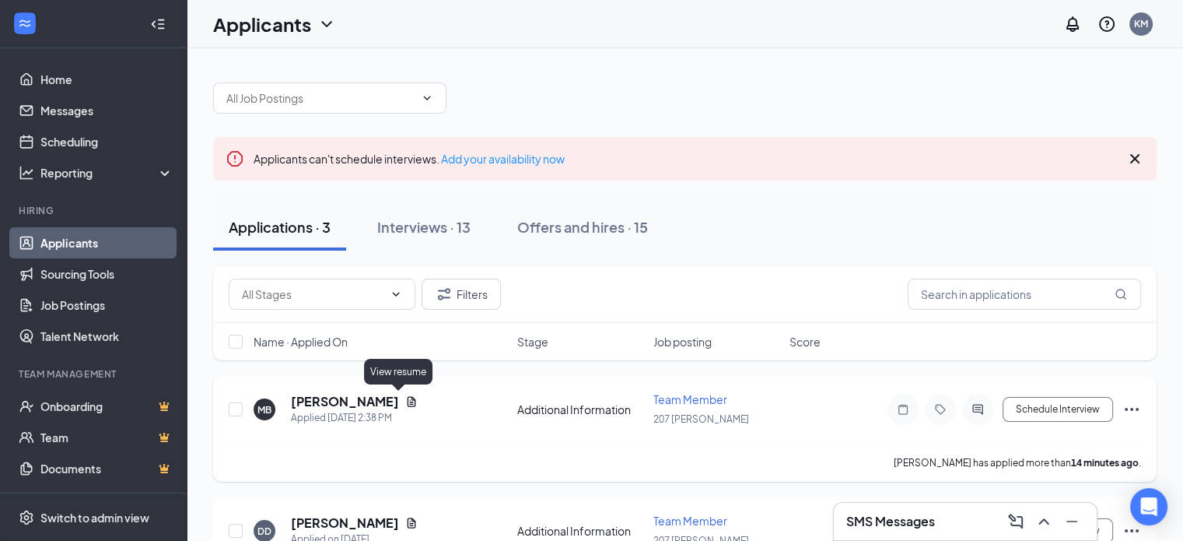
click at [405, 400] on icon "Document" at bounding box center [411, 401] width 12 height 12
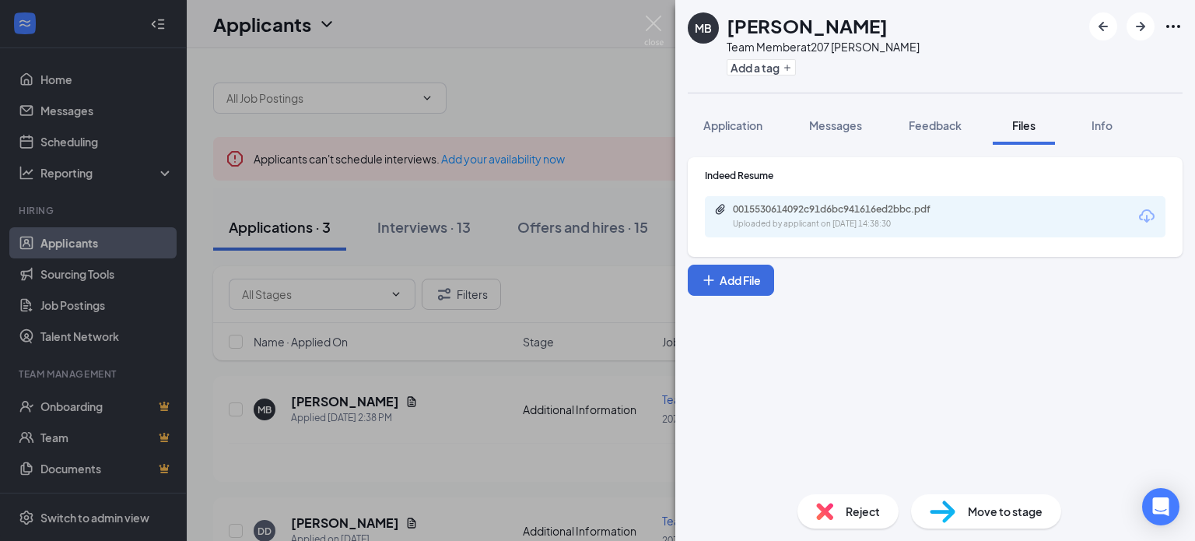
click at [830, 227] on div "Uploaded by applicant on Sep 16, 2025 at 14:38:30" at bounding box center [849, 224] width 233 height 12
click at [468, 306] on div "MB MARK BRENING Team Member at 207 West Kendall Add a tag Application Messages …" at bounding box center [597, 270] width 1195 height 541
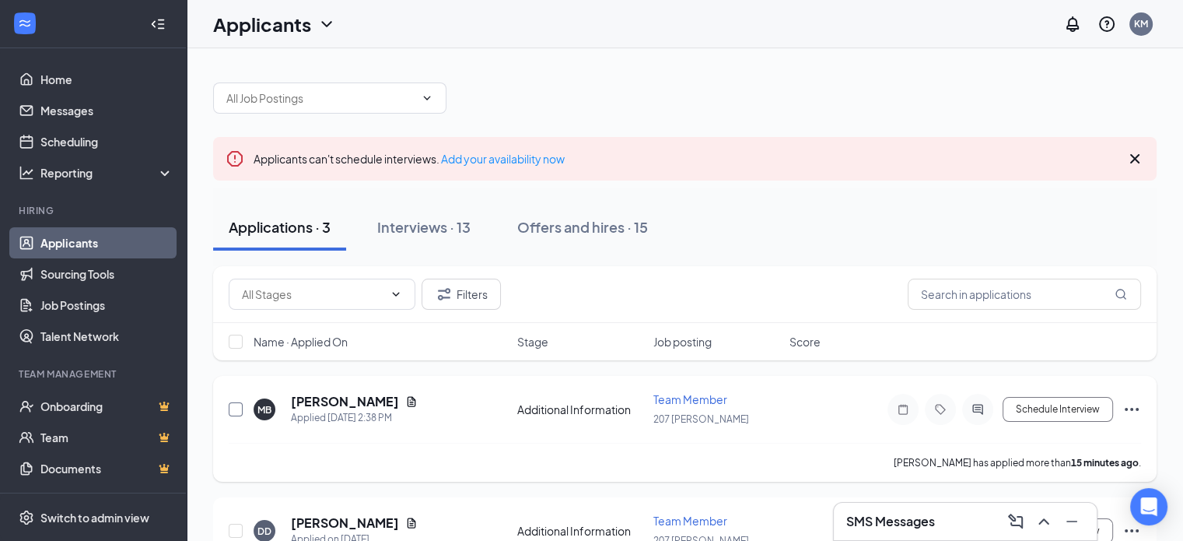
click at [229, 405] on input "checkbox" at bounding box center [236, 409] width 14 height 14
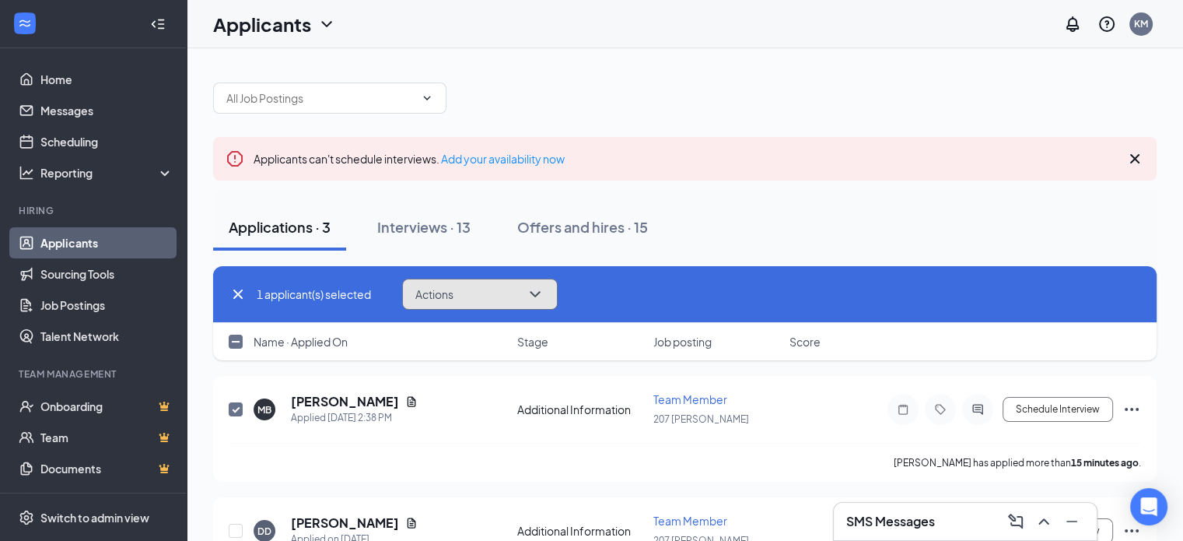
click at [467, 295] on button "Actions" at bounding box center [480, 294] width 156 height 31
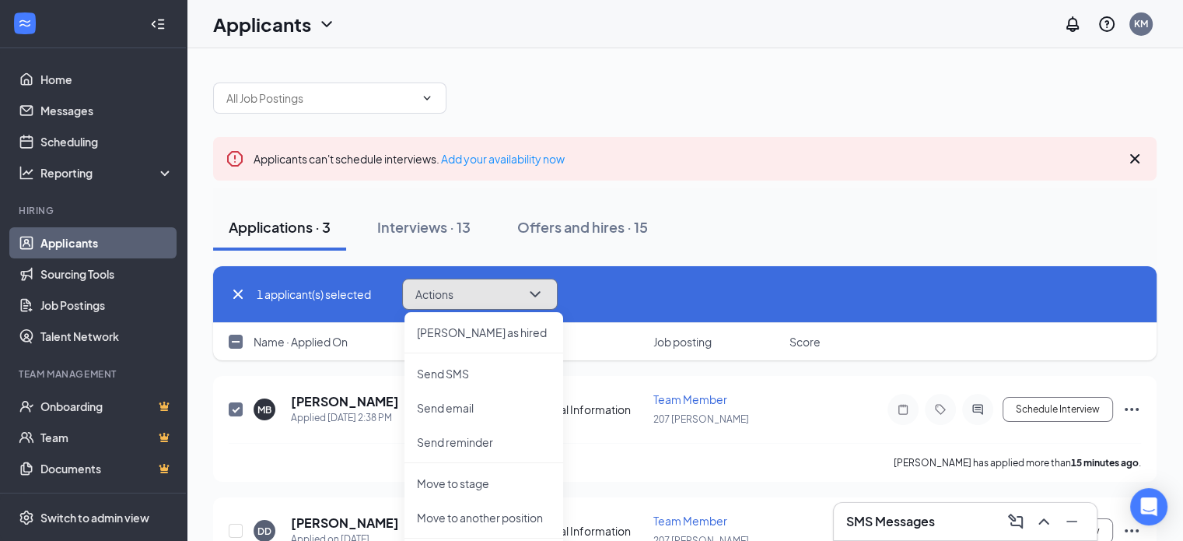
click at [528, 301] on icon "ChevronDown" at bounding box center [535, 294] width 19 height 19
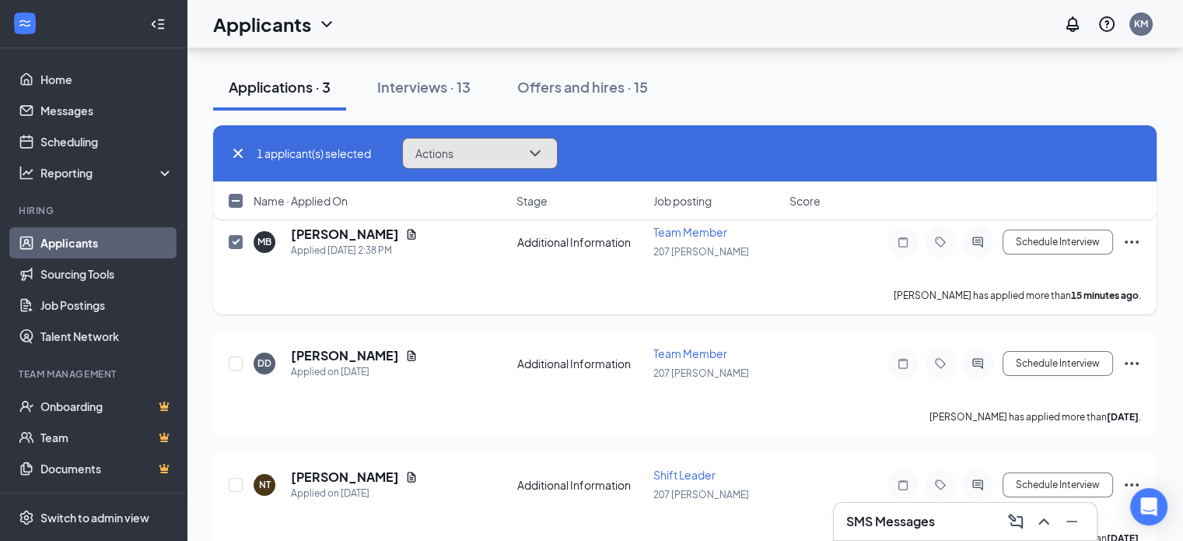
scroll to position [196, 0]
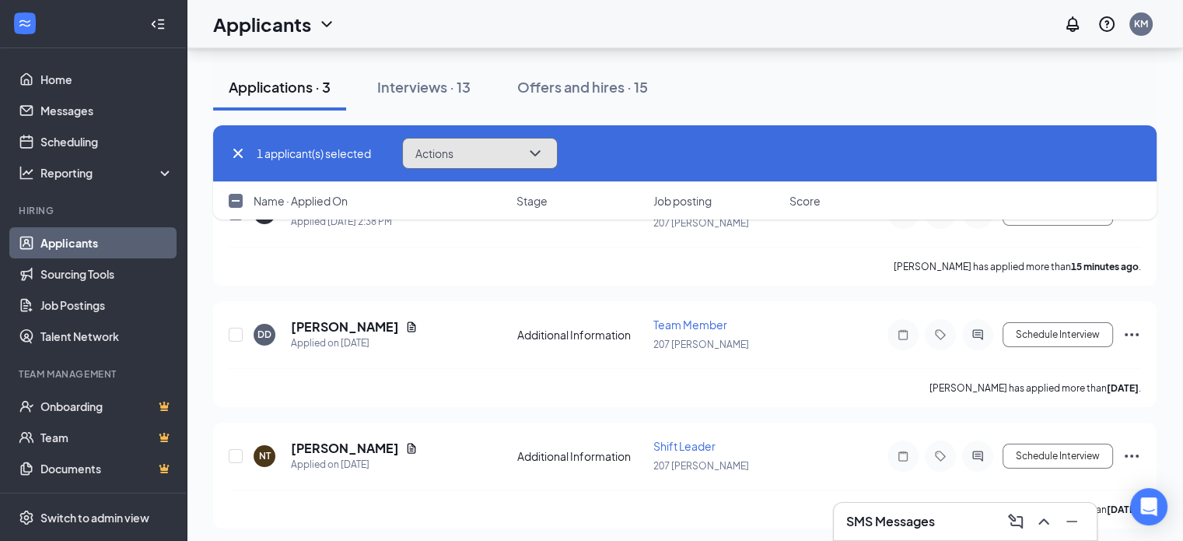
click at [488, 139] on button "Actions" at bounding box center [480, 153] width 156 height 31
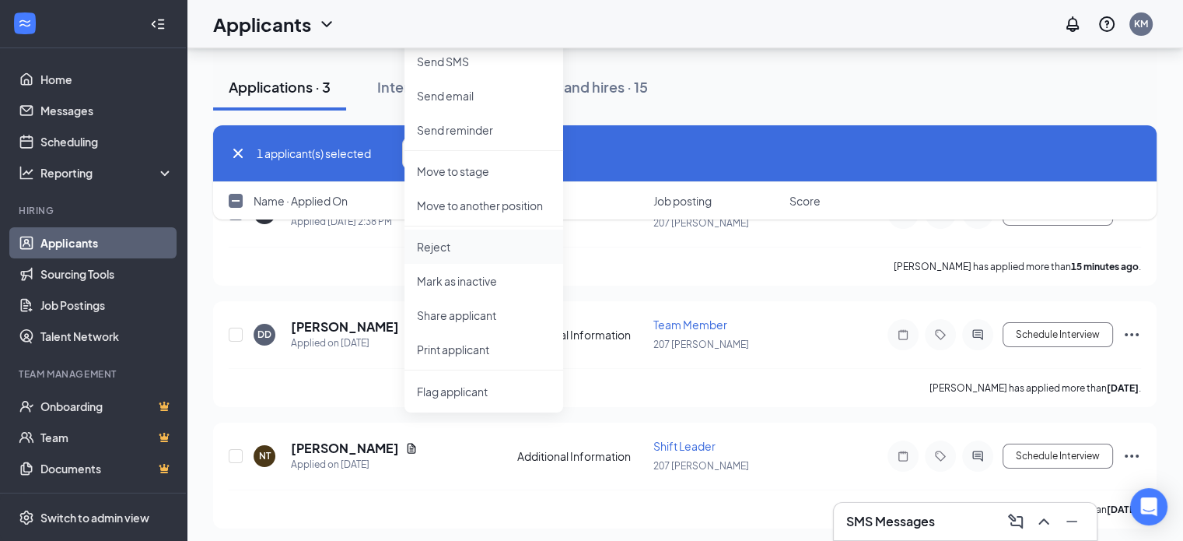
click at [478, 236] on li "Reject" at bounding box center [484, 246] width 159 height 34
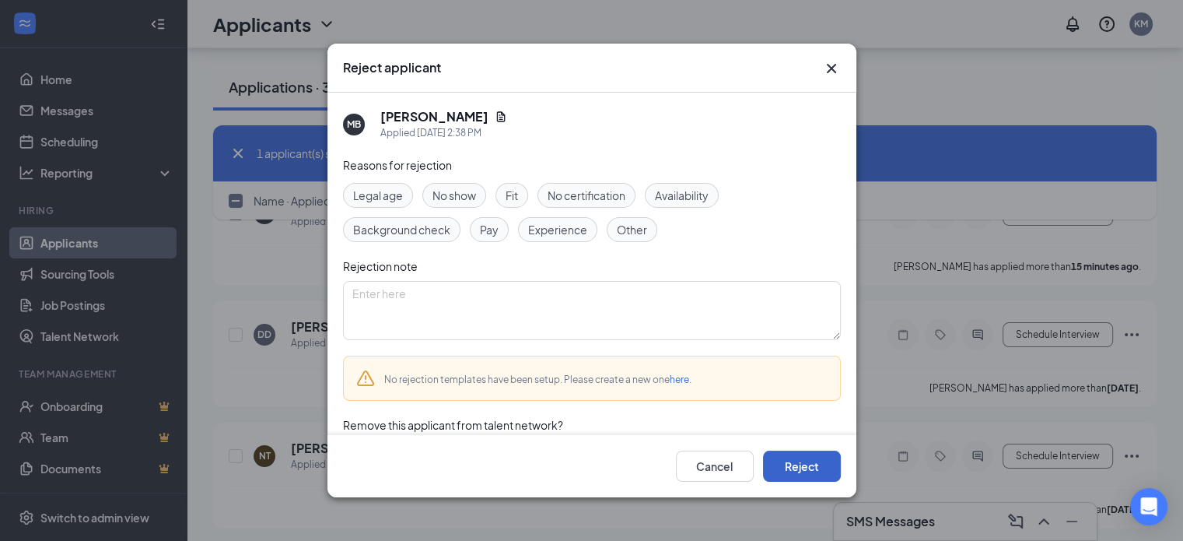
click at [794, 450] on button "Reject" at bounding box center [802, 465] width 78 height 31
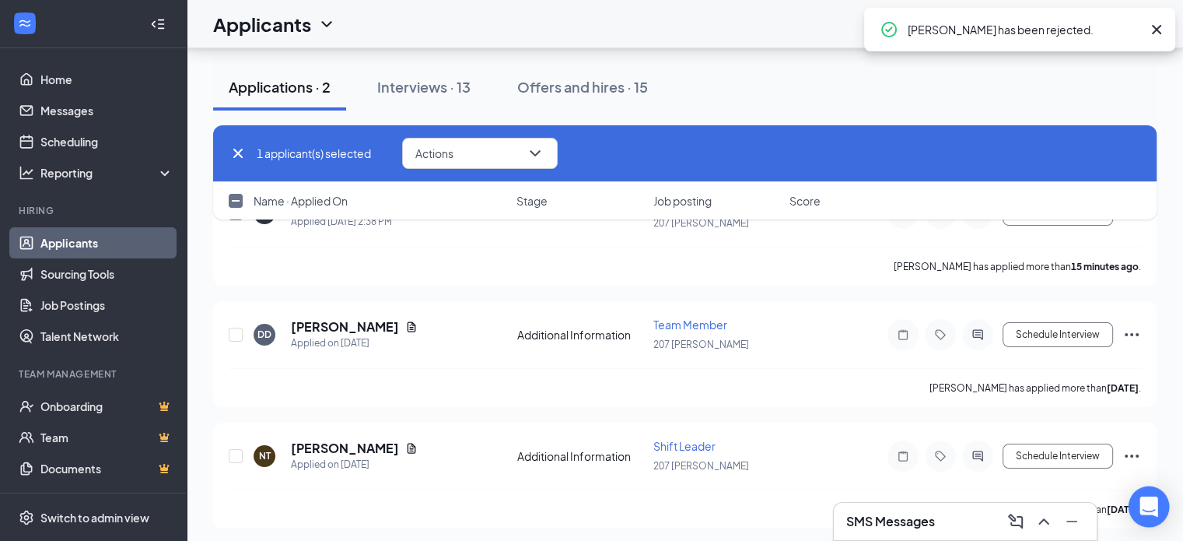
checkbox input "false"
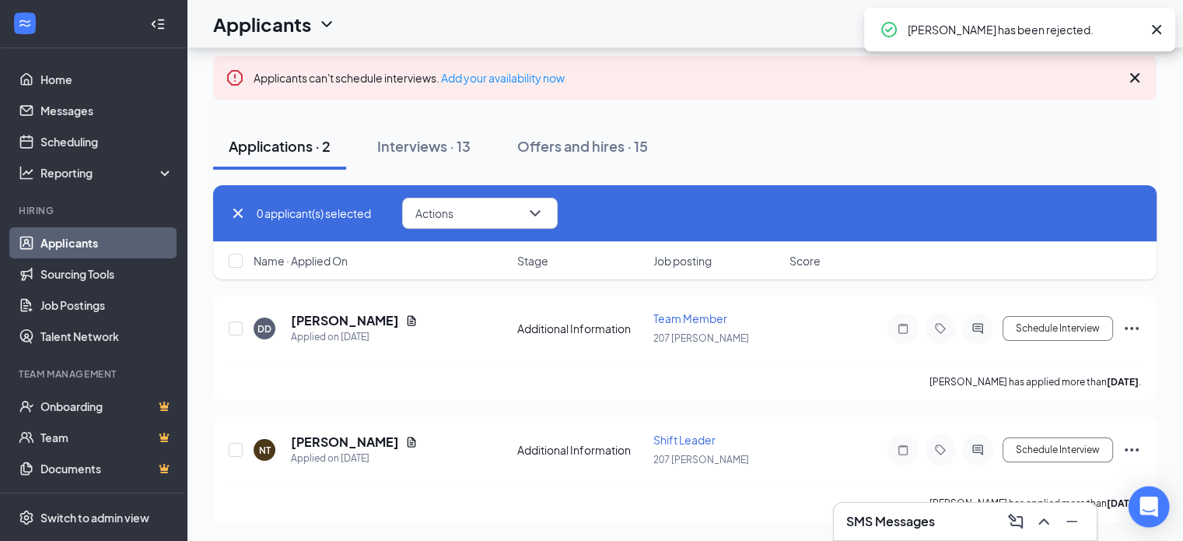
scroll to position [77, 0]
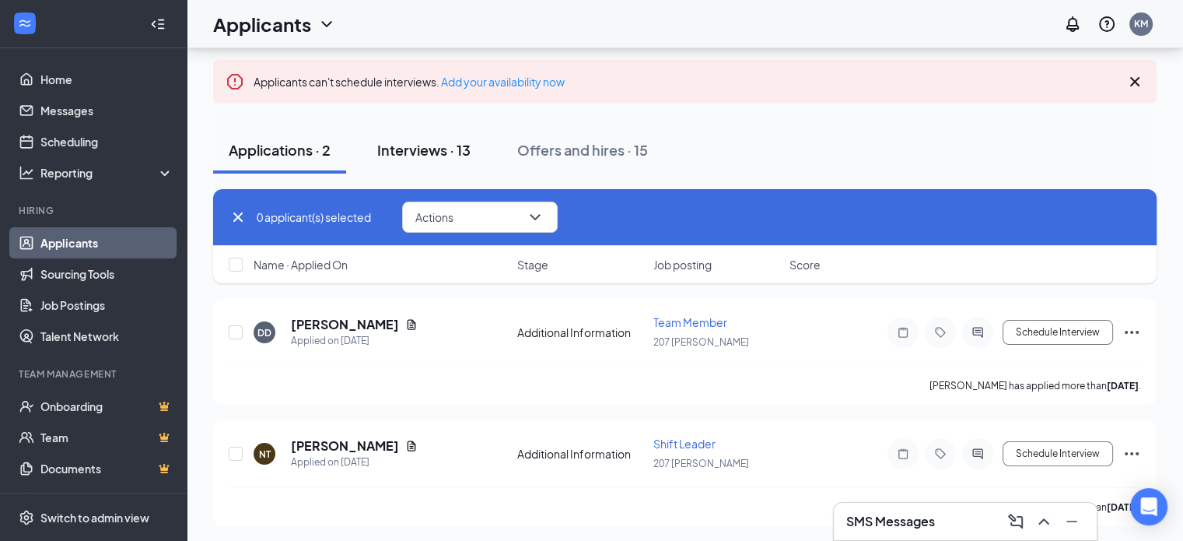
click at [448, 155] on div "Interviews · 13" at bounding box center [423, 149] width 93 height 19
